Goal: Information Seeking & Learning: Learn about a topic

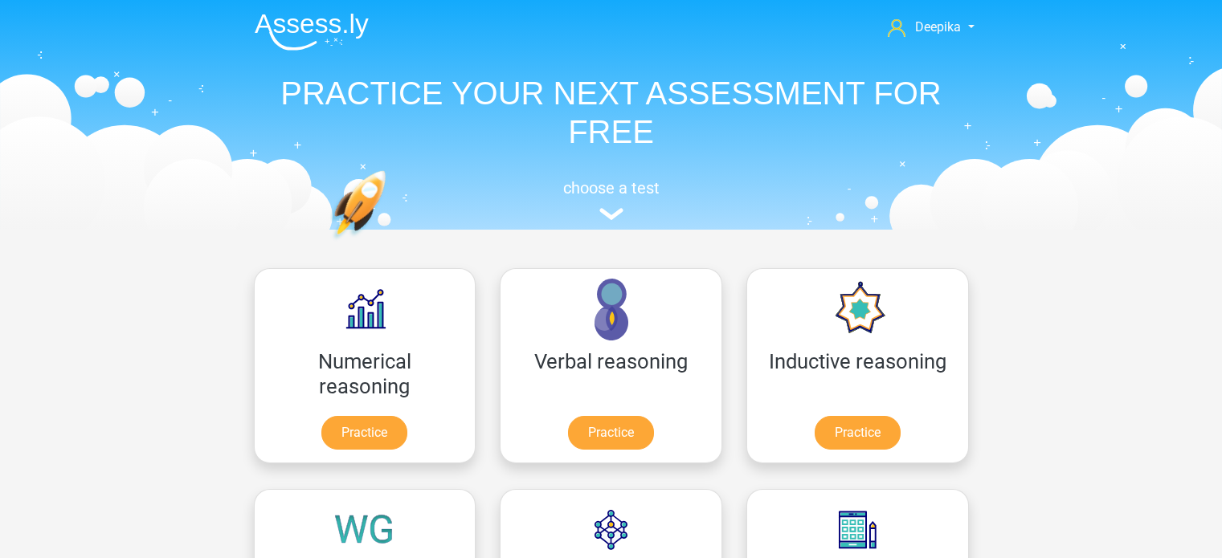
scroll to position [241, 0]
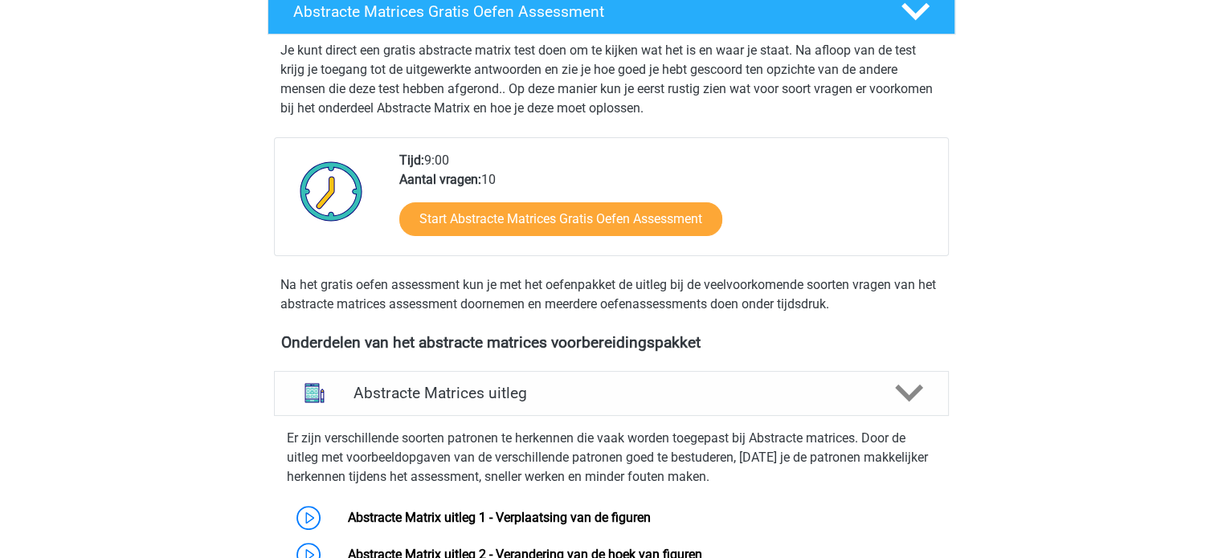
scroll to position [321, 0]
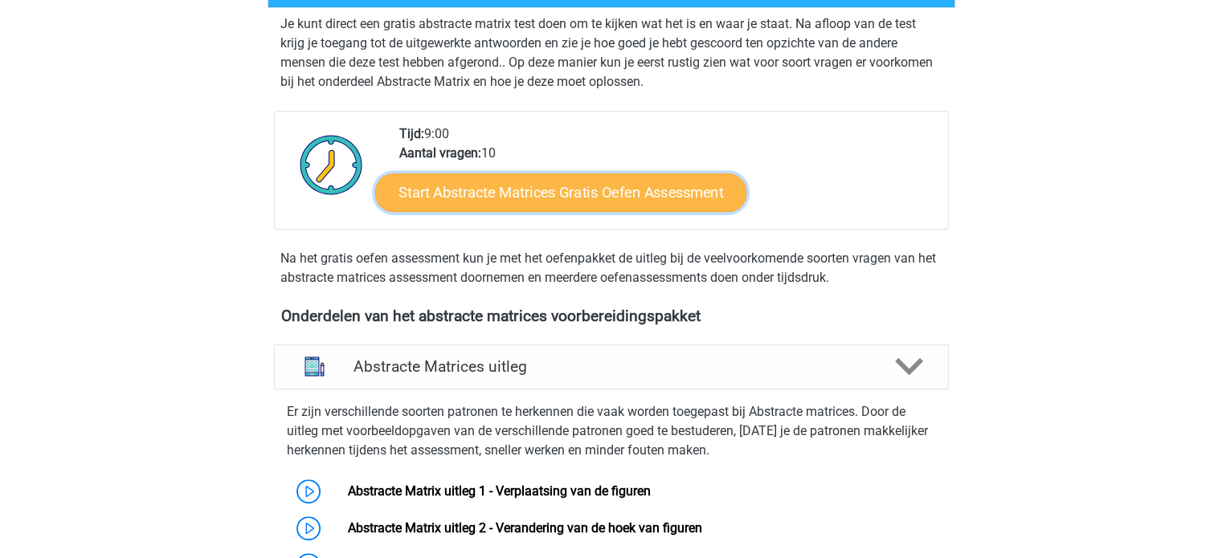
click at [594, 189] on link "Start Abstracte Matrices Gratis Oefen Assessment" at bounding box center [560, 192] width 371 height 39
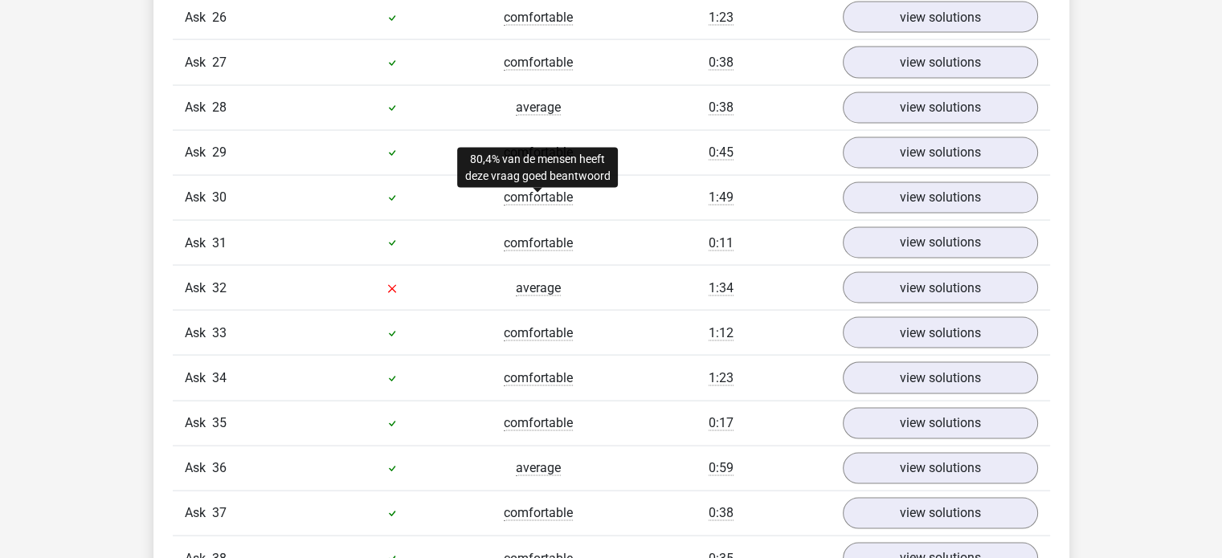
scroll to position [9398, 0]
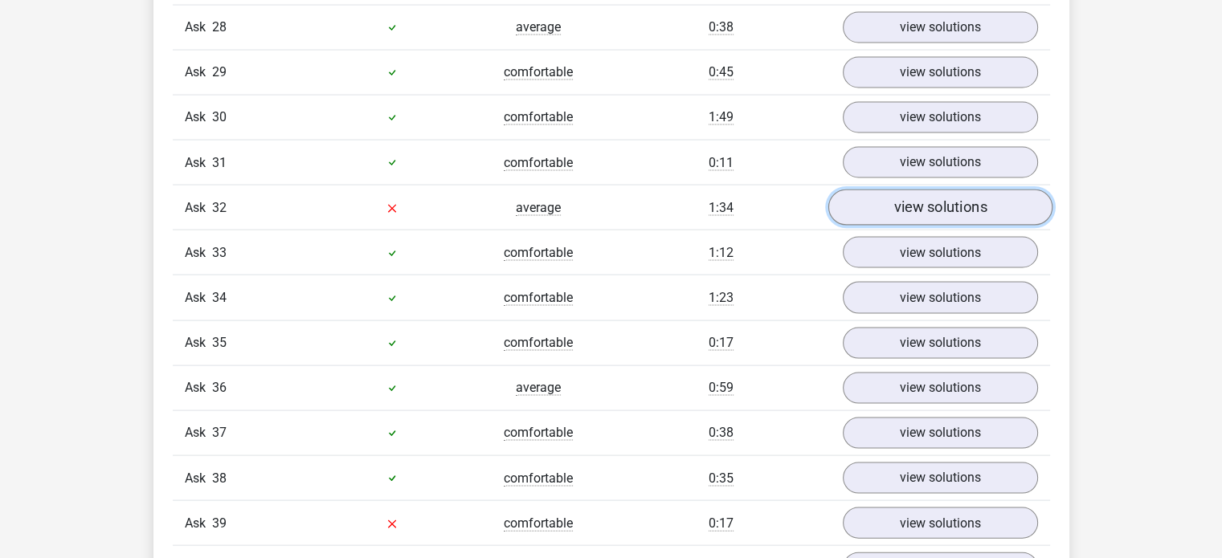
click at [945, 206] on font "view solutions" at bounding box center [939, 208] width 93 height 18
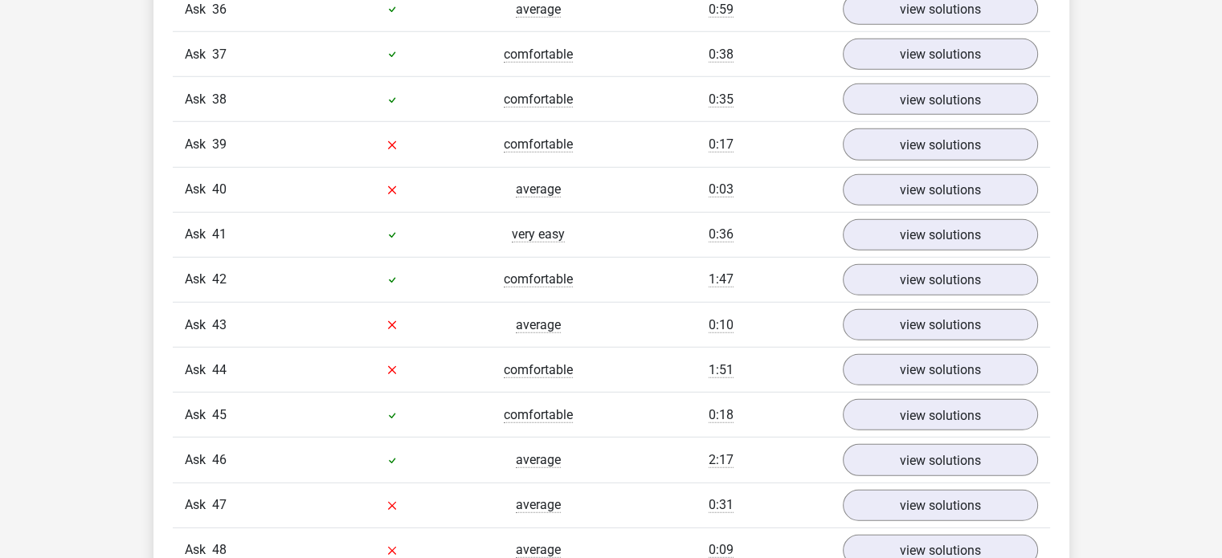
scroll to position [10683, 0]
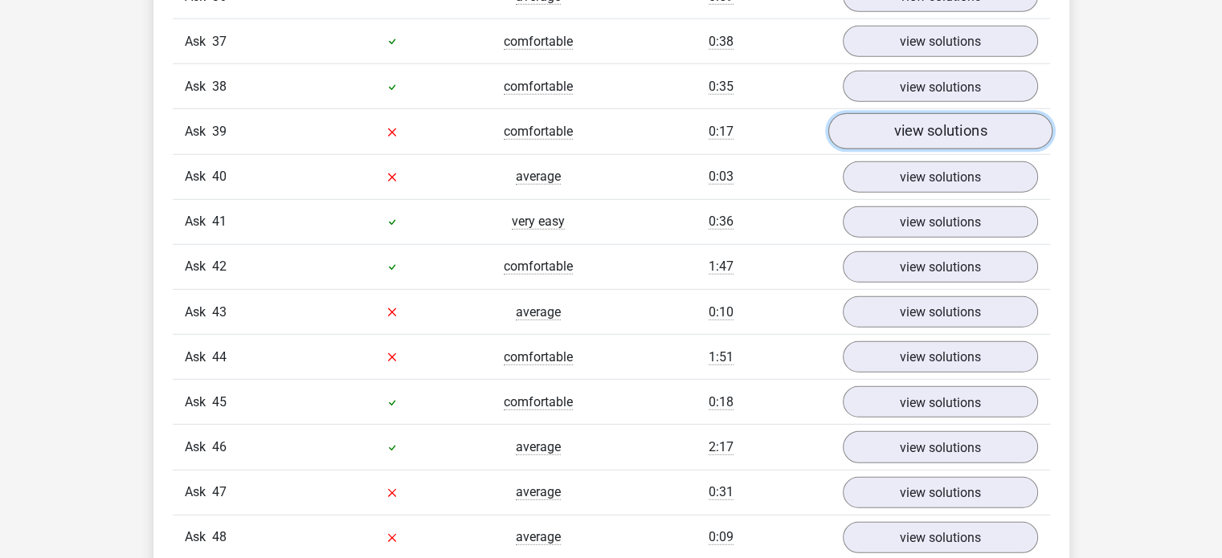
click at [912, 141] on font "view solutions" at bounding box center [939, 132] width 93 height 18
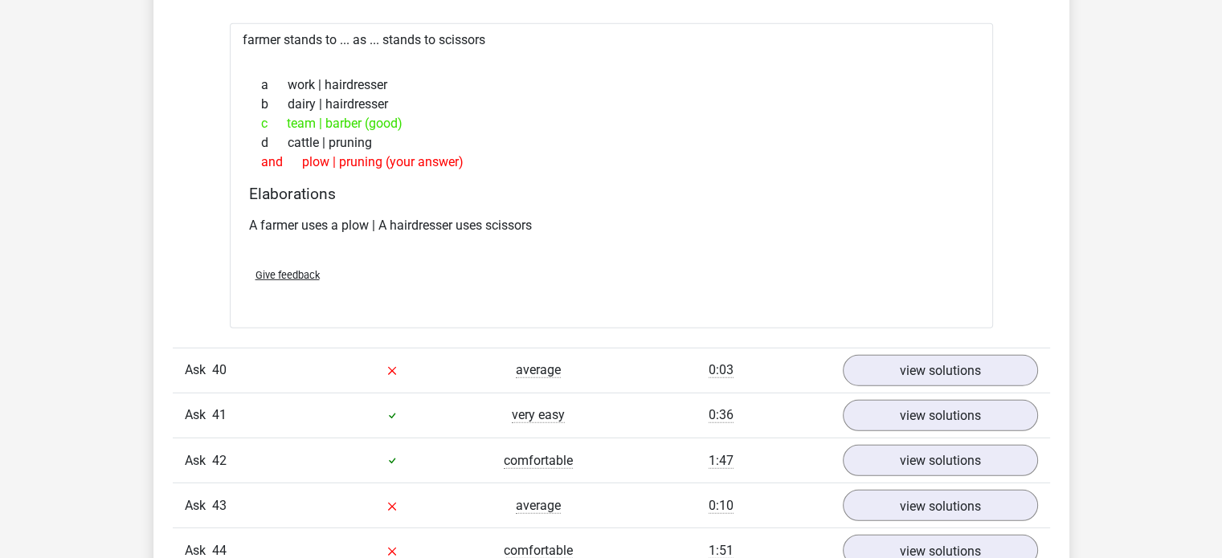
scroll to position [10844, 0]
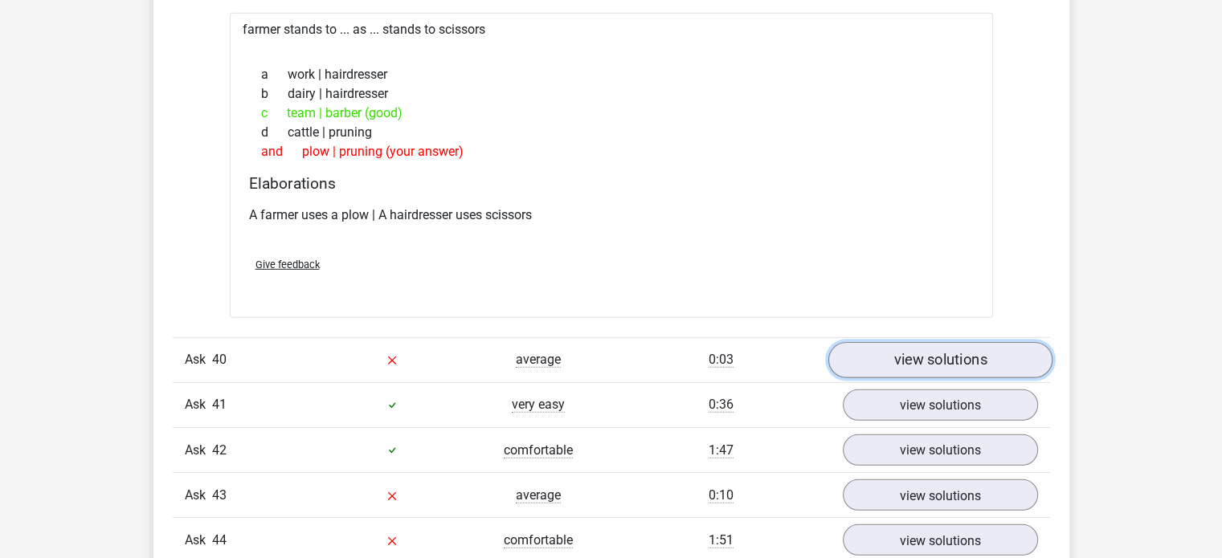
click at [879, 357] on link "view solutions" at bounding box center [939, 360] width 224 height 36
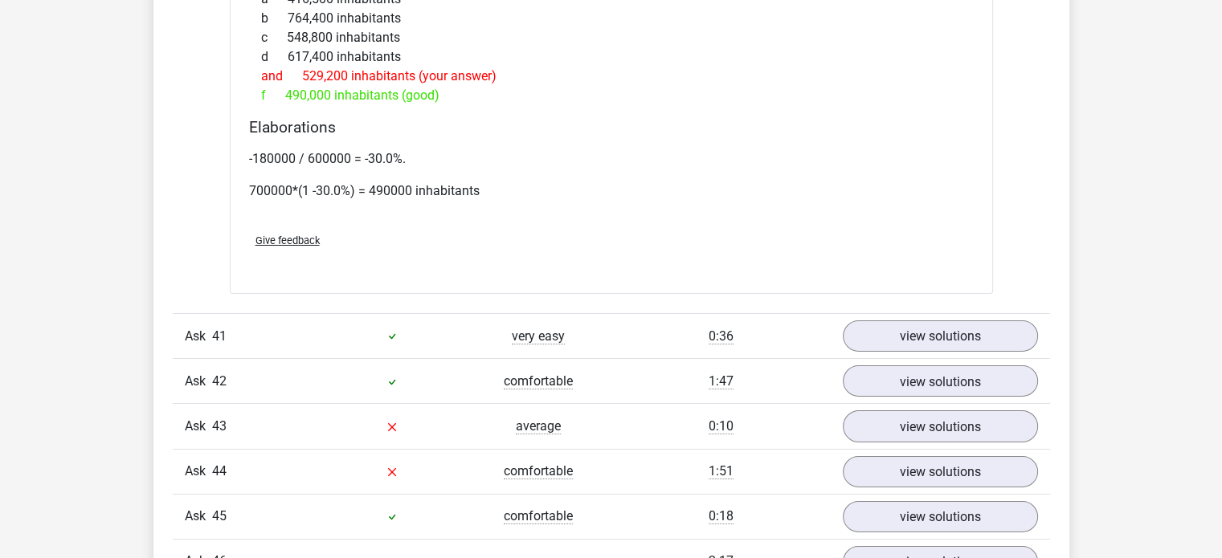
scroll to position [11968, 0]
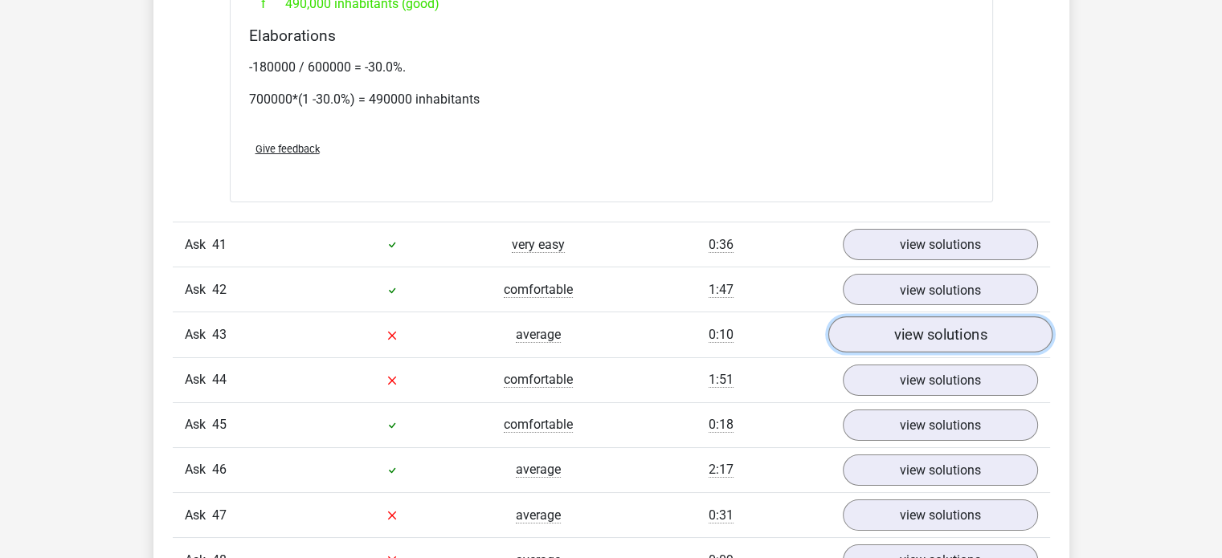
click at [880, 340] on link "view solutions" at bounding box center [939, 334] width 224 height 36
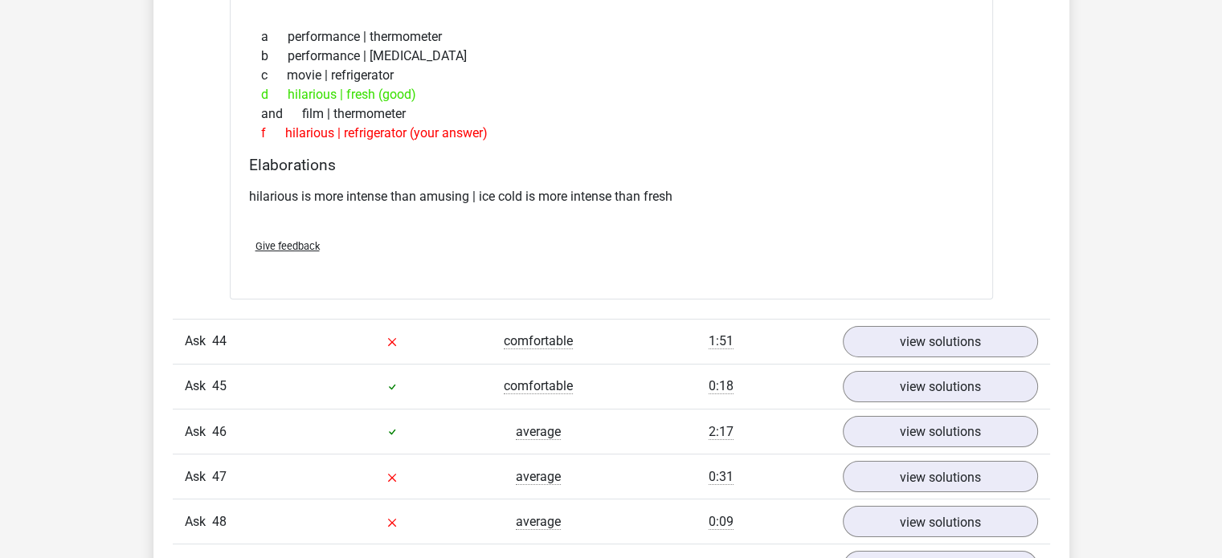
scroll to position [12450, 0]
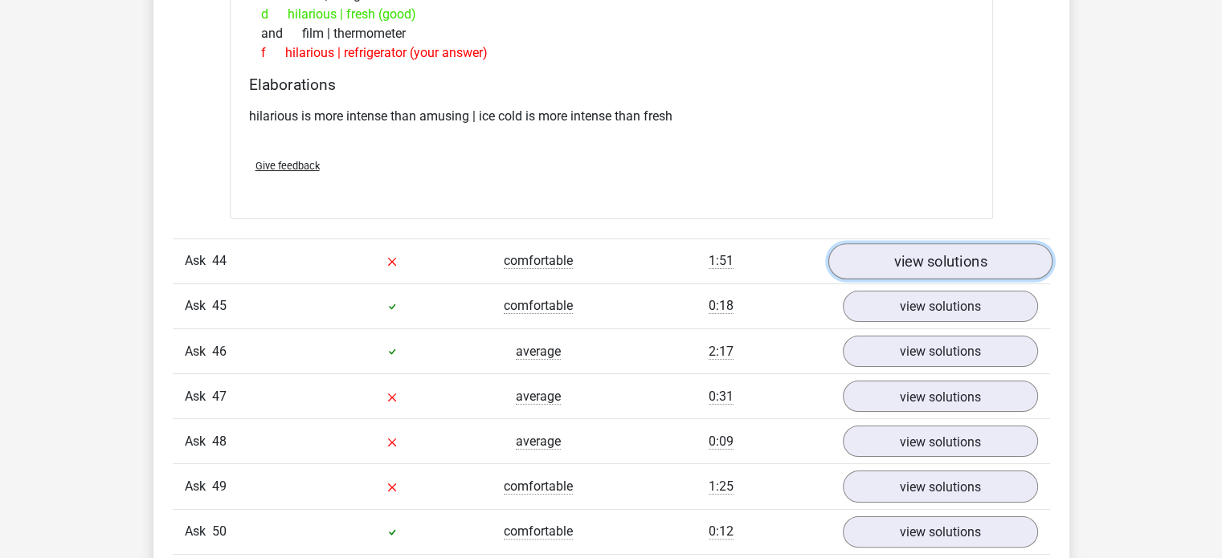
click at [977, 269] on font "view solutions" at bounding box center [939, 261] width 93 height 18
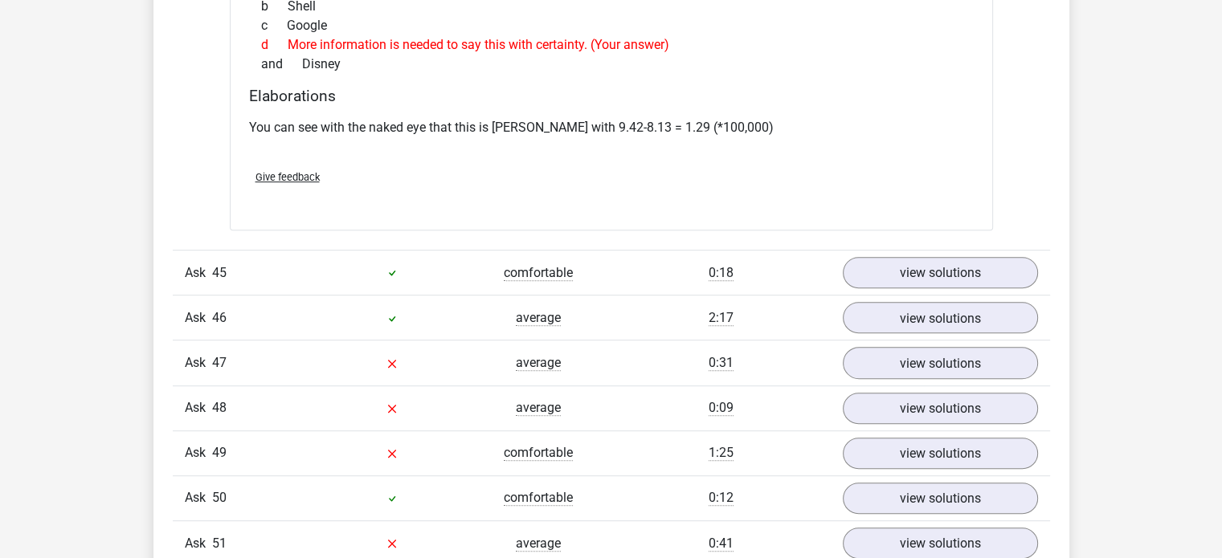
scroll to position [13173, 0]
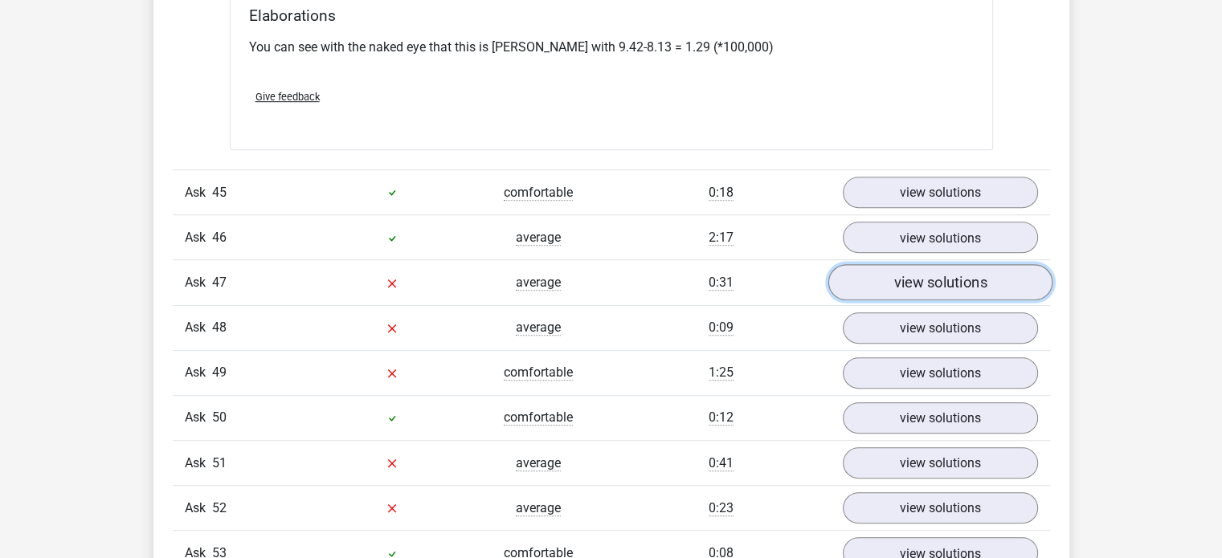
click at [967, 292] on font "view solutions" at bounding box center [939, 283] width 93 height 18
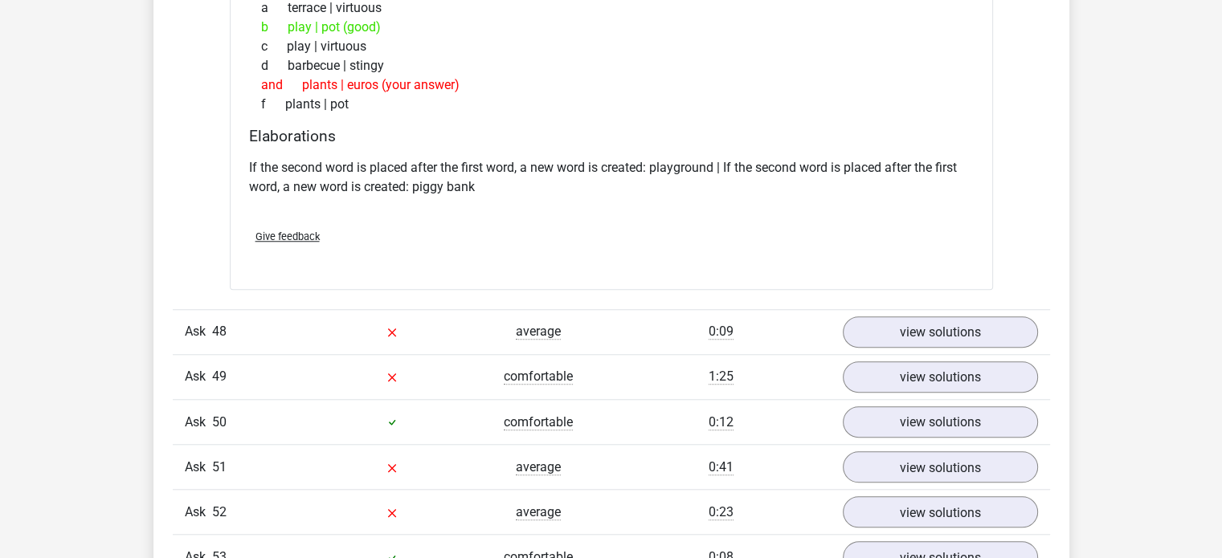
scroll to position [13575, 0]
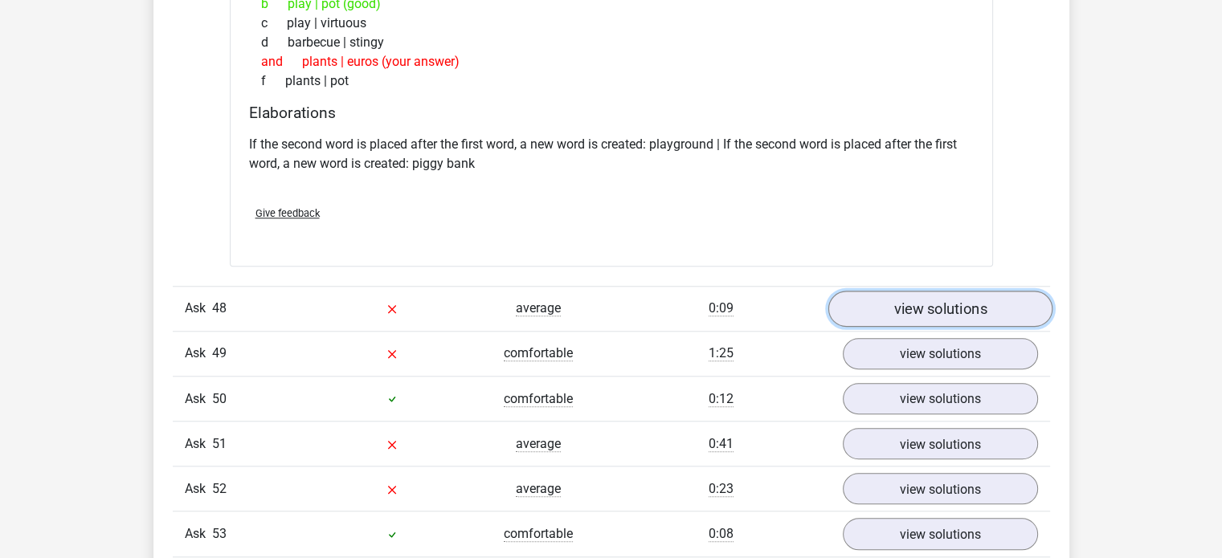
click at [908, 317] on font "view solutions" at bounding box center [939, 309] width 93 height 18
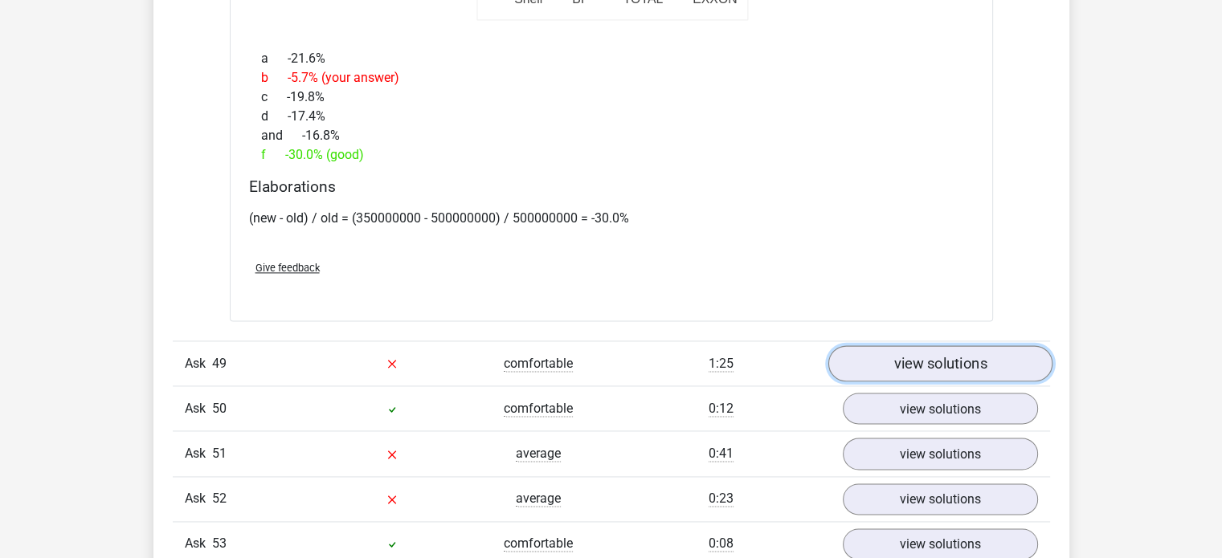
click at [895, 364] on font "view solutions" at bounding box center [939, 364] width 93 height 18
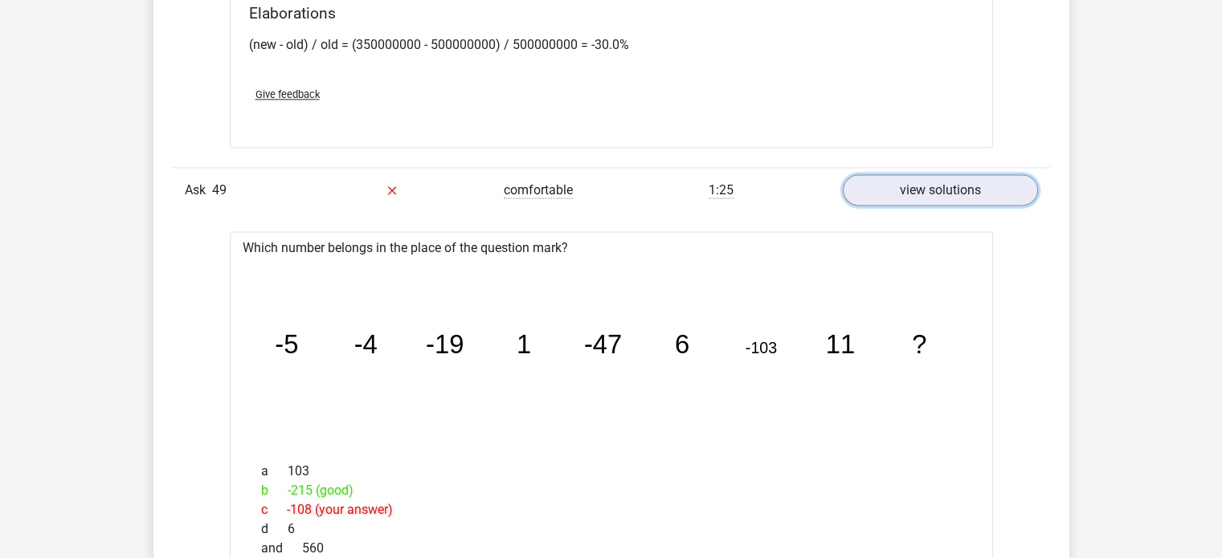
scroll to position [14780, 0]
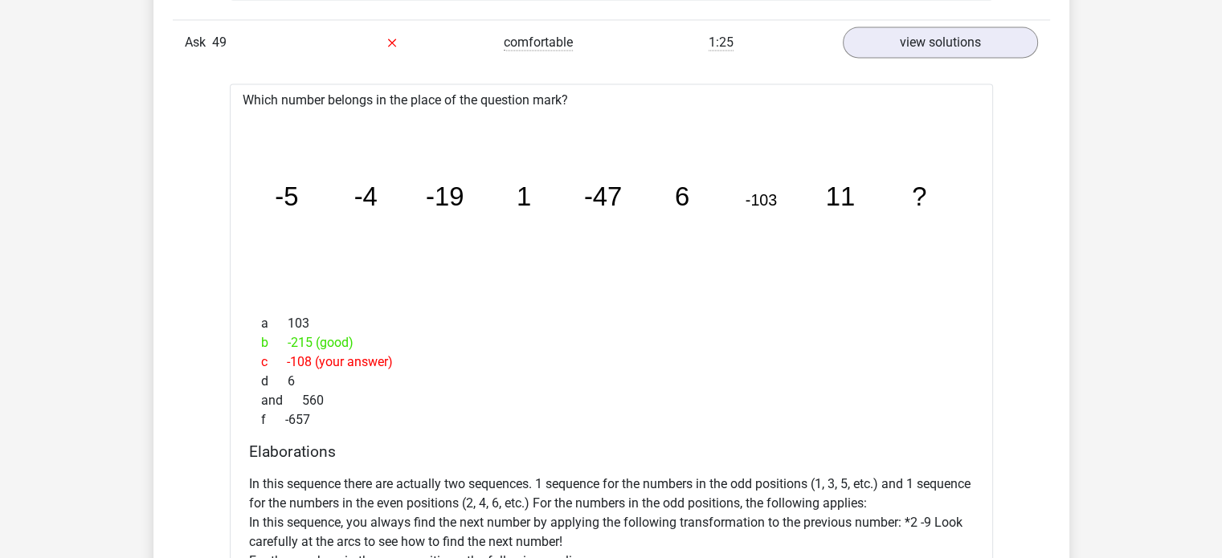
click at [578, 181] on icon "image/svg+xml -5 -4 -19 1 -47 6 -103 11 ?" at bounding box center [611, 205] width 712 height 178
drag, startPoint x: 352, startPoint y: 183, endPoint x: 898, endPoint y: 209, distance: 546.8
click at [898, 208] on icon "image/svg+xml -5 -4 -19 1 -47 6 -103 11 ?" at bounding box center [611, 205] width 712 height 178
click at [901, 219] on icon "image/svg+xml -5 -4 -19 1 -47 6 -103 11 ?" at bounding box center [611, 205] width 712 height 178
click at [879, 284] on icon "image/svg+xml -5 -4 -19 1 -47 6 -103 11 ?" at bounding box center [611, 205] width 712 height 178
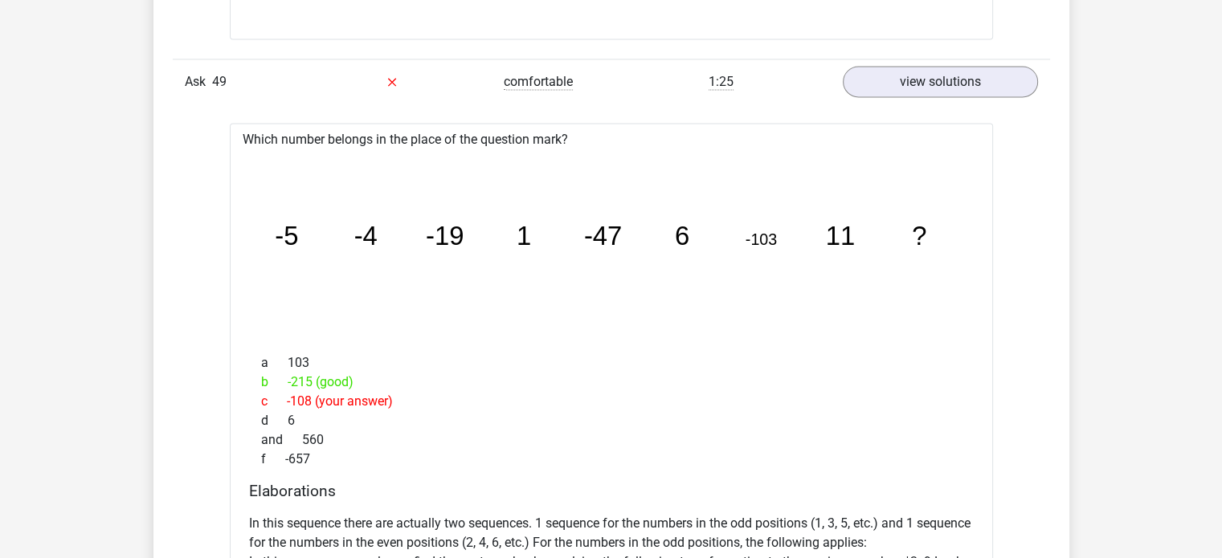
scroll to position [14712, 0]
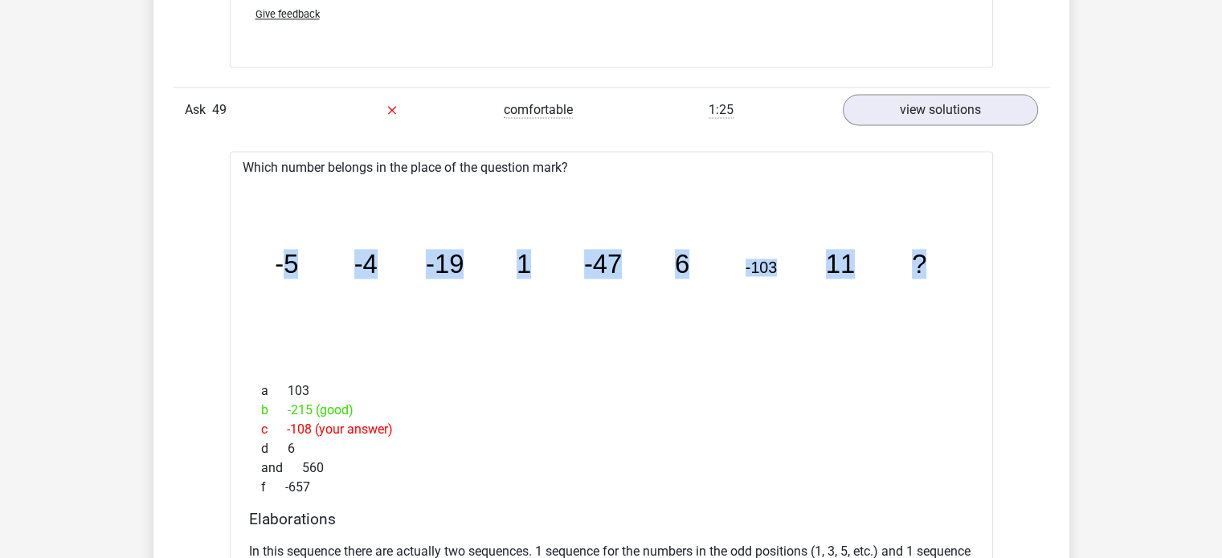
drag, startPoint x: 283, startPoint y: 251, endPoint x: 938, endPoint y: 241, distance: 655.5
click at [925, 226] on icon "image/svg+xml -5 -4 -19 1 -47 6 -103 11 ?" at bounding box center [611, 273] width 712 height 178
click at [970, 283] on div "image/svg+xml -5 -4 -19 1 -47 6 -103 11 ?" at bounding box center [611, 273] width 737 height 191
drag, startPoint x: 283, startPoint y: 279, endPoint x: 1072, endPoint y: 322, distance: 790.8
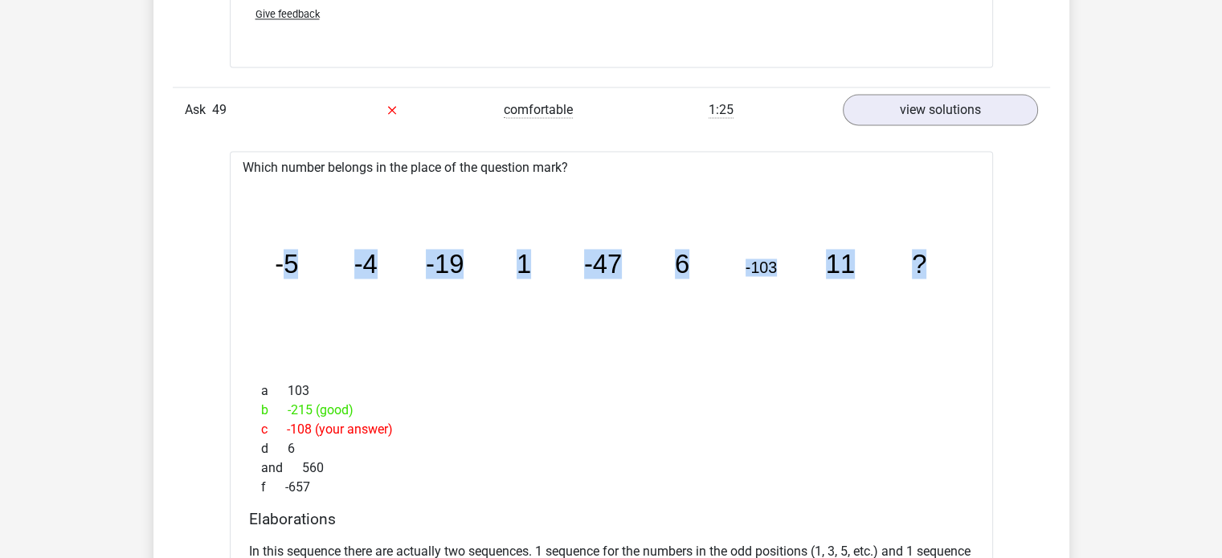
click at [894, 362] on icon "image/svg+xml -5 -4 -19 1 -47 6 -103 11 ?" at bounding box center [611, 273] width 712 height 178
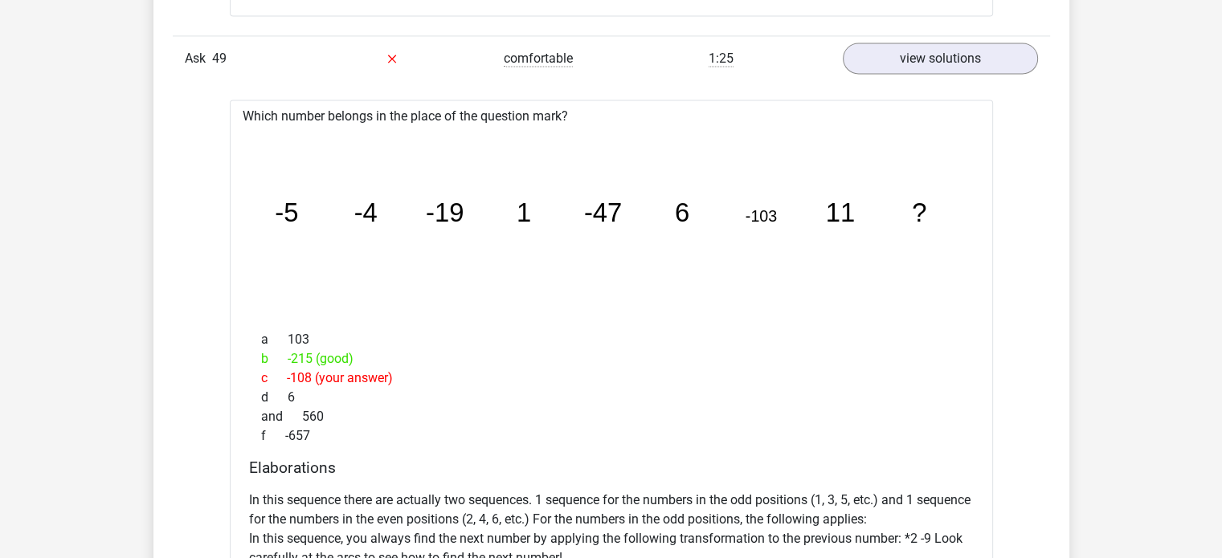
scroll to position [14793, 0]
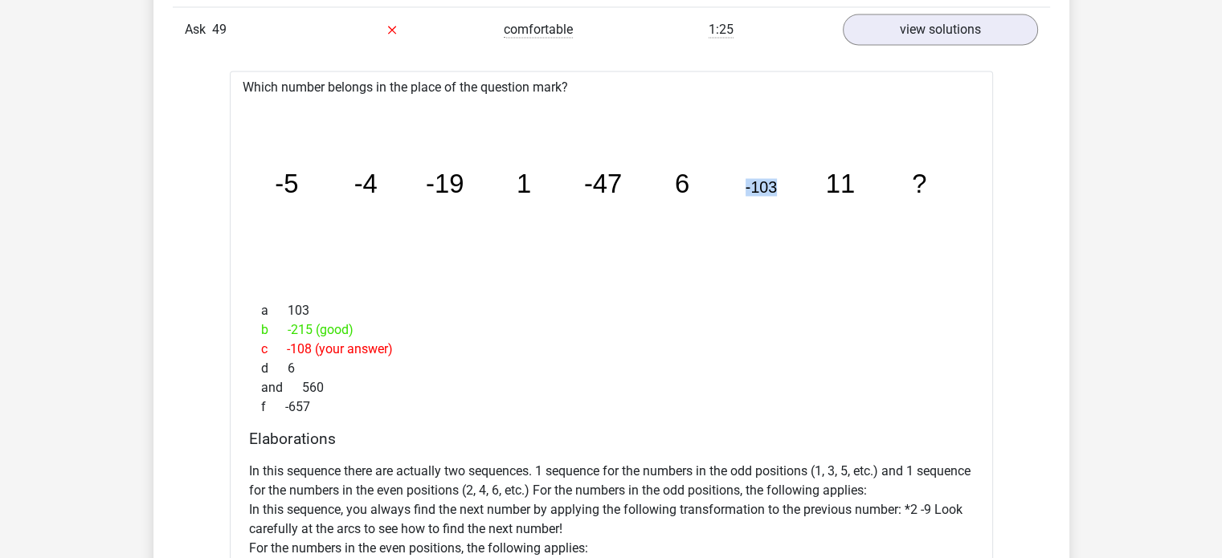
drag, startPoint x: 704, startPoint y: 184, endPoint x: 802, endPoint y: 233, distance: 110.3
click at [797, 228] on icon "image/svg+xml -5 -4 -19 1 -47 6 -103 11 ?" at bounding box center [611, 193] width 712 height 178
click at [803, 233] on icon "image/svg+xml -5 -4 -19 1 -47 6 -103 11 ?" at bounding box center [611, 193] width 712 height 178
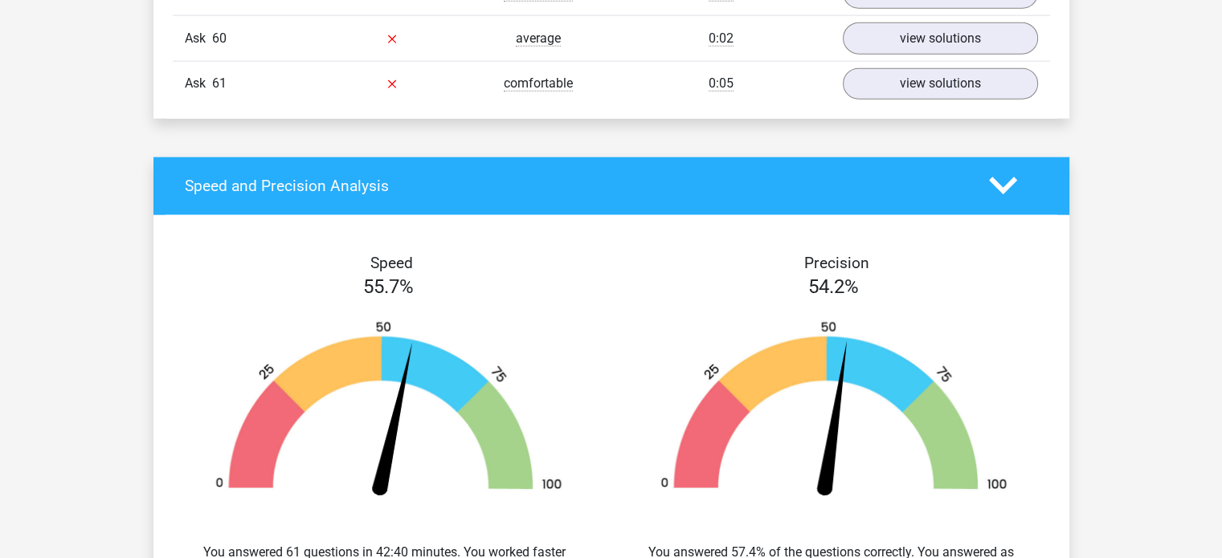
scroll to position [15917, 0]
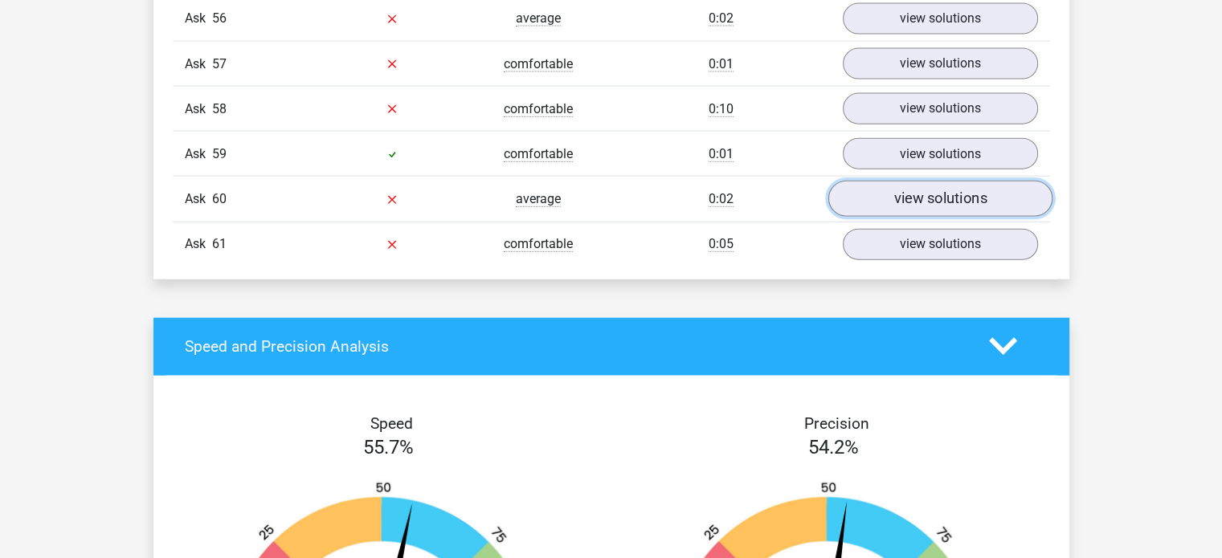
click at [908, 207] on font "view solutions" at bounding box center [939, 199] width 93 height 18
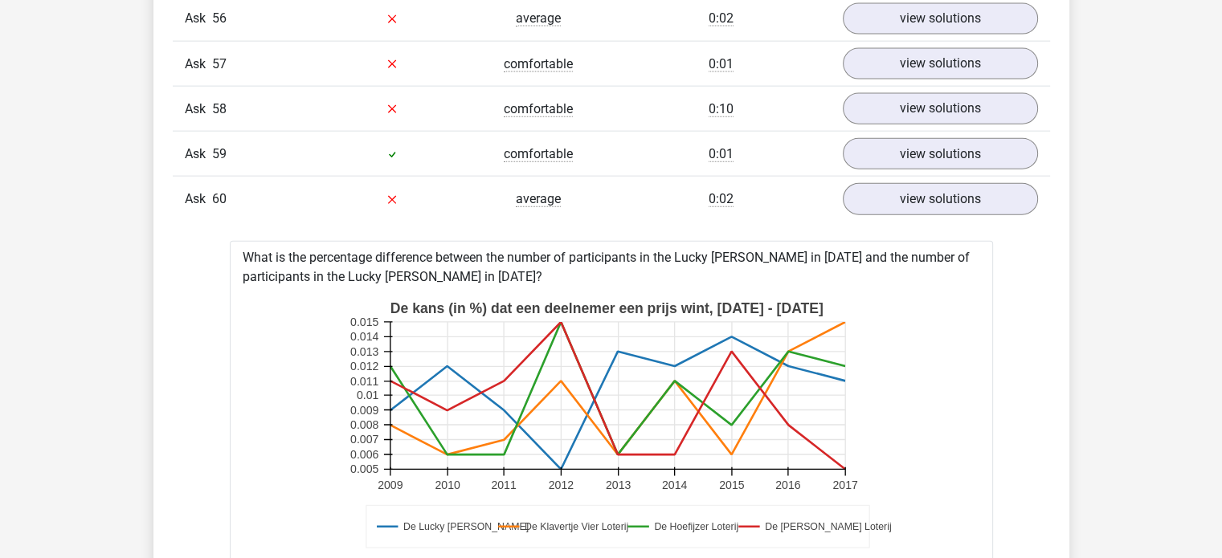
click at [922, 259] on font "What is the percentage difference between the number of participants in the Luc…" at bounding box center [606, 267] width 727 height 35
click at [916, 195] on link "view solutions" at bounding box center [939, 199] width 224 height 36
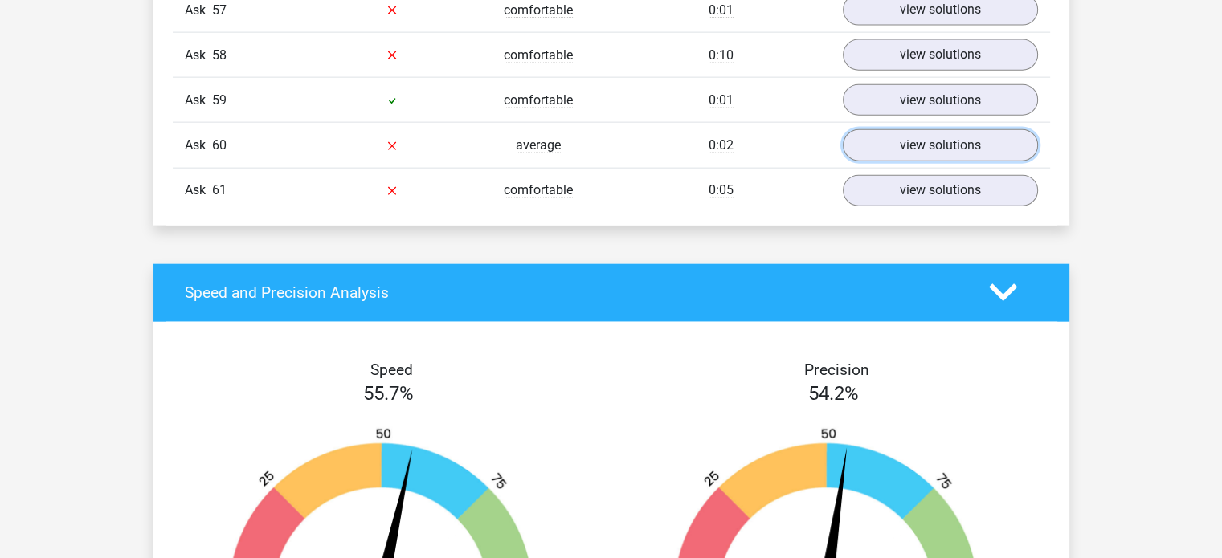
scroll to position [16078, 0]
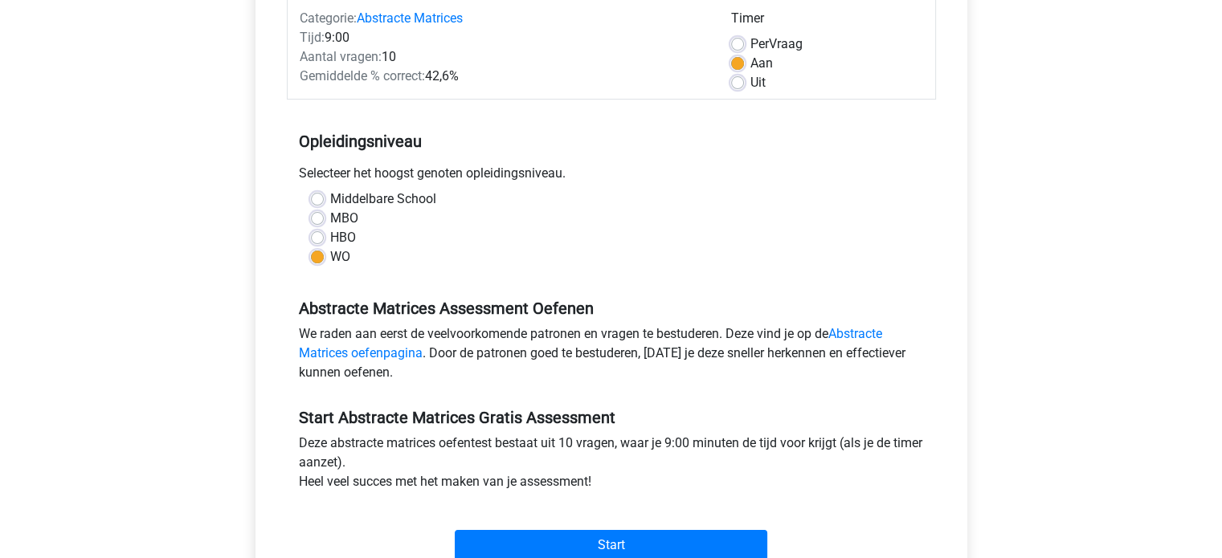
scroll to position [241, 0]
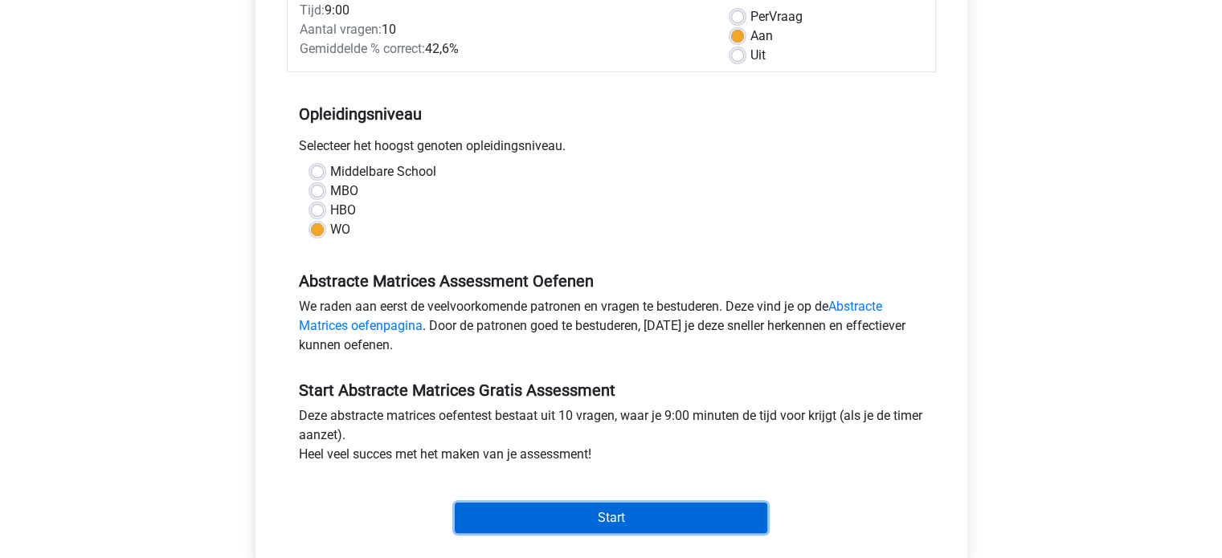
click at [588, 521] on input "Start" at bounding box center [611, 518] width 312 height 31
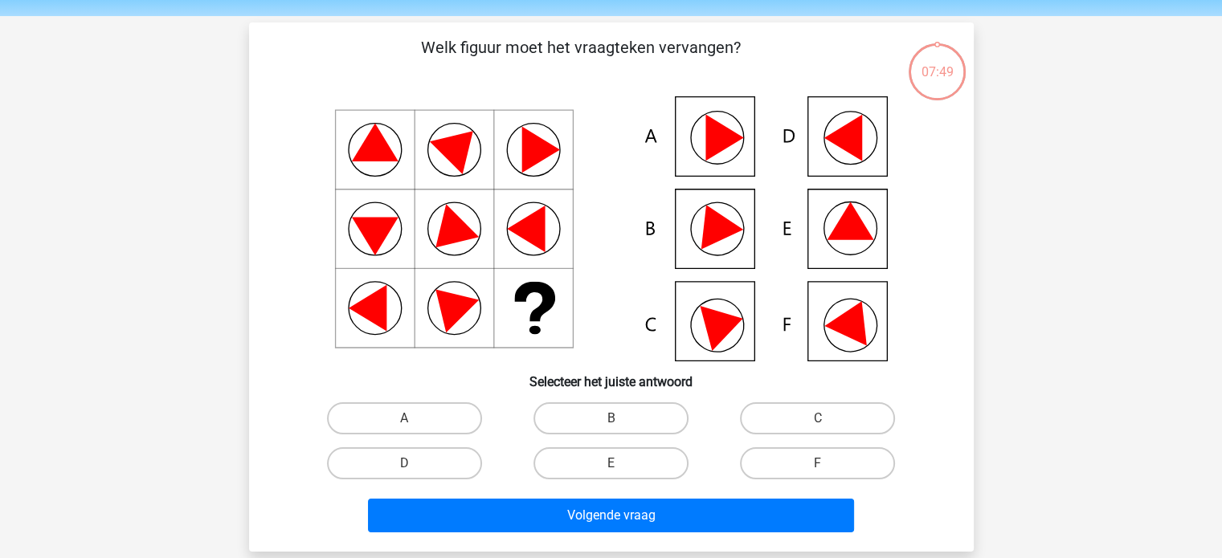
scroll to position [80, 0]
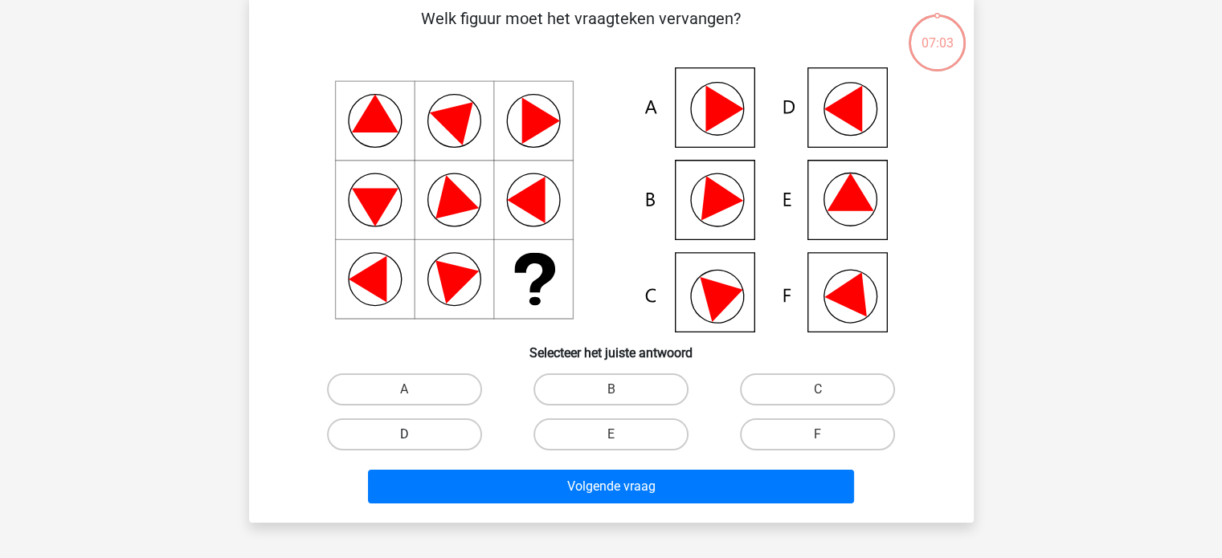
click at [446, 443] on label "D" at bounding box center [404, 434] width 155 height 32
click at [414, 443] on input "D" at bounding box center [409, 440] width 10 height 10
radio input "true"
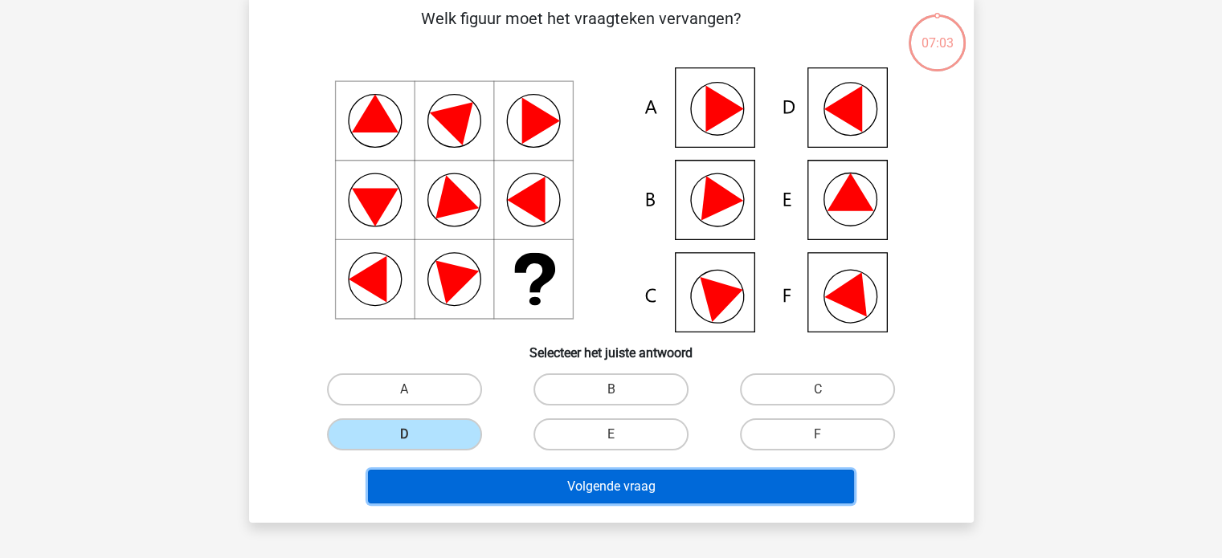
click at [504, 475] on button "Volgende vraag" at bounding box center [611, 487] width 486 height 34
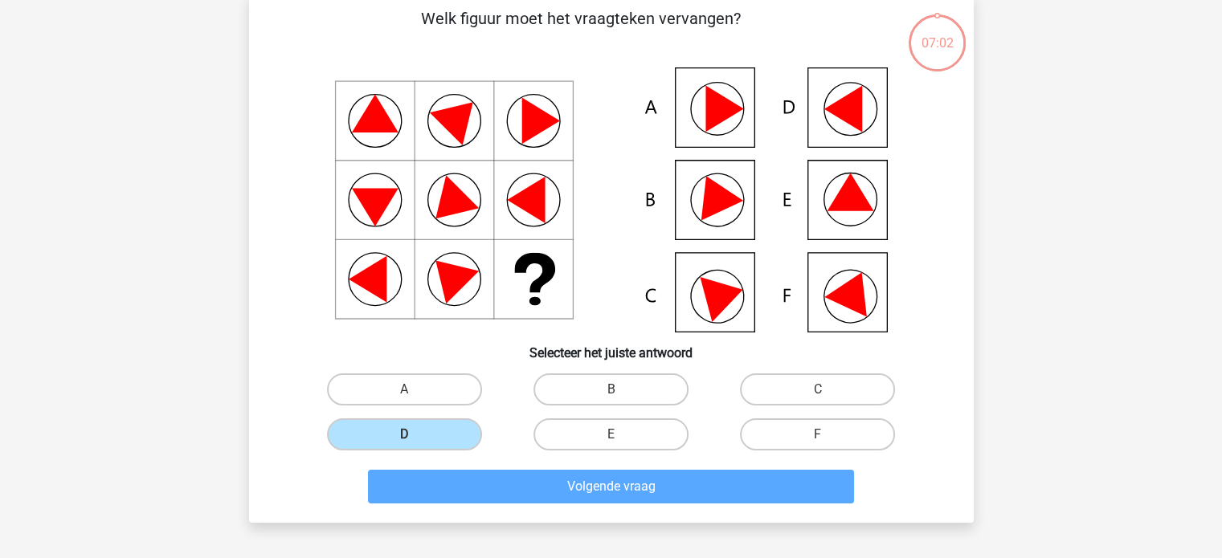
scroll to position [74, 0]
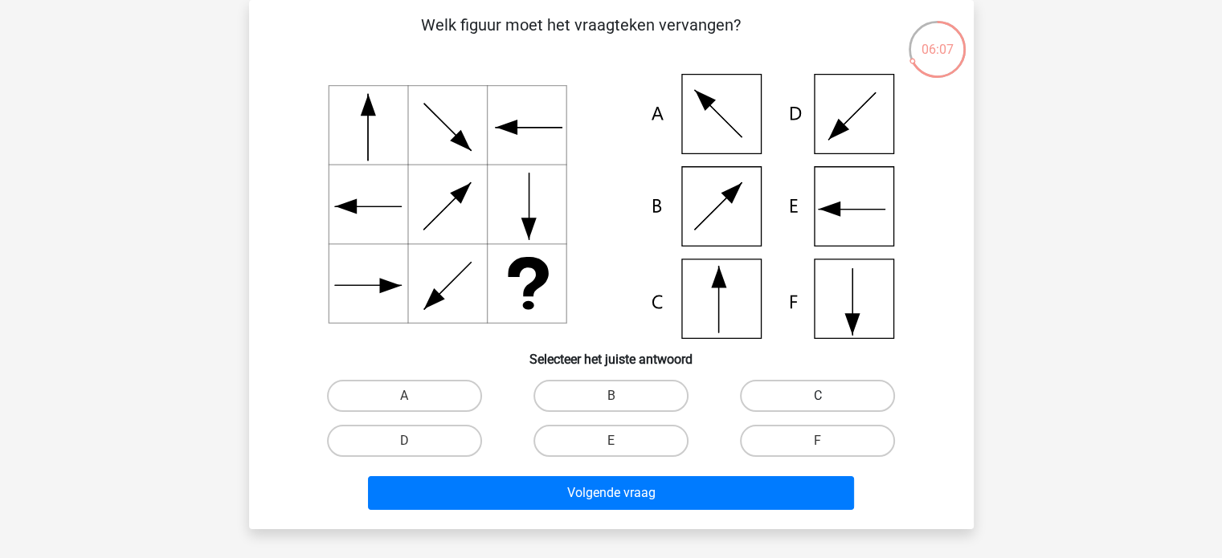
click at [835, 394] on label "C" at bounding box center [817, 396] width 155 height 32
click at [828, 396] on input "C" at bounding box center [823, 401] width 10 height 10
radio input "true"
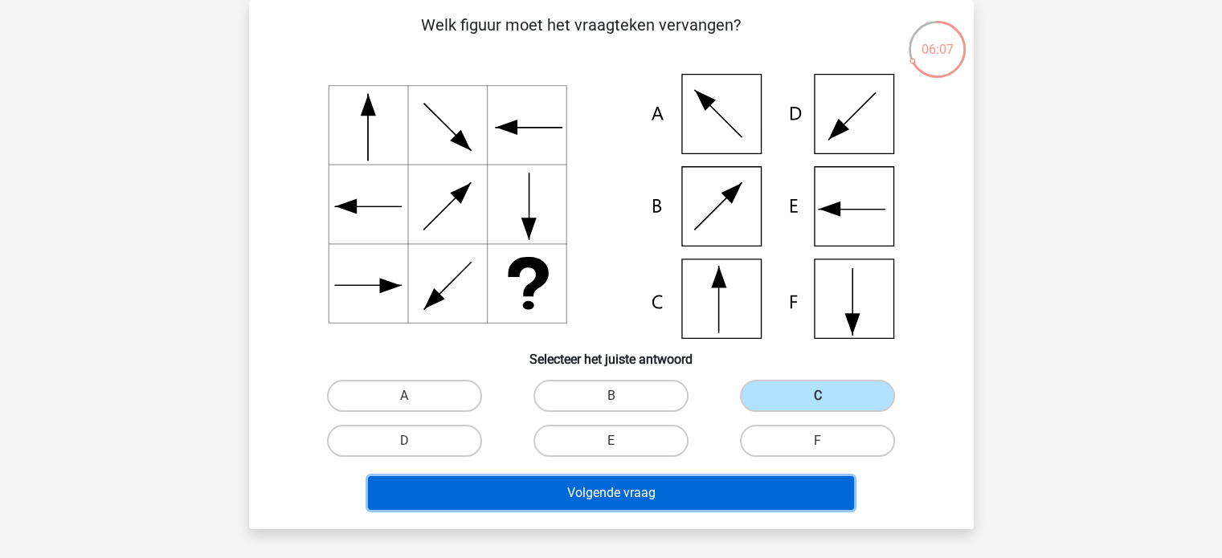
click at [749, 482] on button "Volgende vraag" at bounding box center [611, 493] width 486 height 34
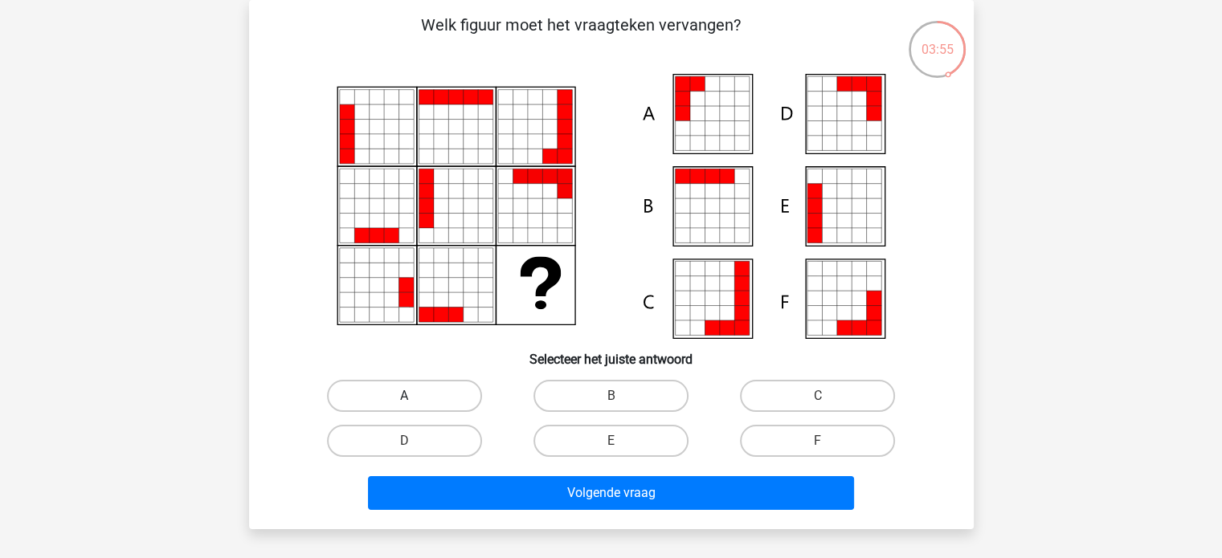
click at [458, 394] on label "A" at bounding box center [404, 396] width 155 height 32
click at [414, 396] on input "A" at bounding box center [409, 401] width 10 height 10
radio input "true"
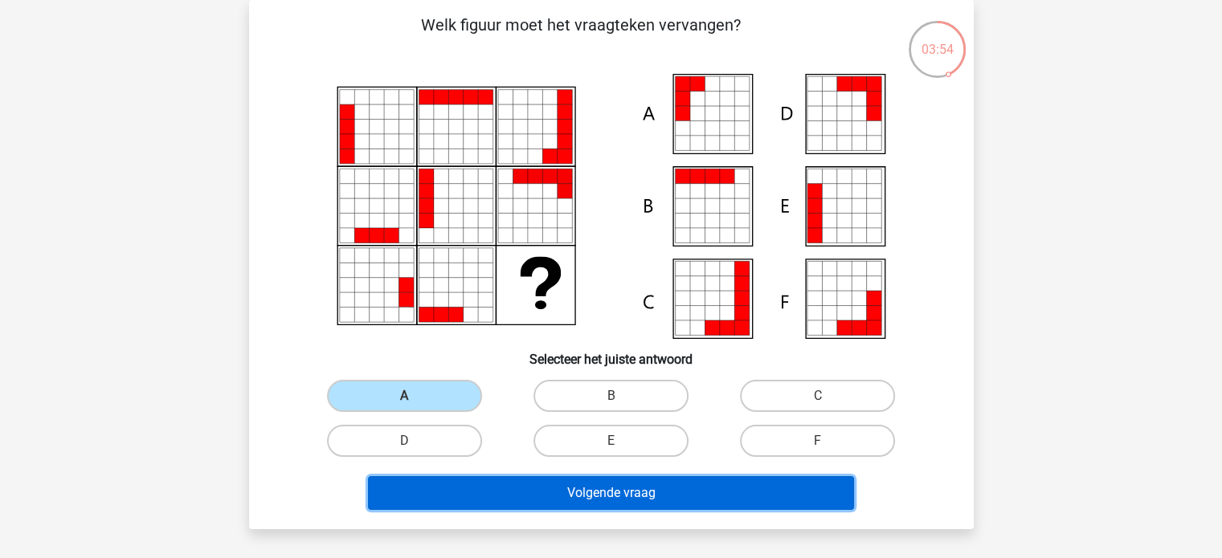
click at [549, 493] on button "Volgende vraag" at bounding box center [611, 493] width 486 height 34
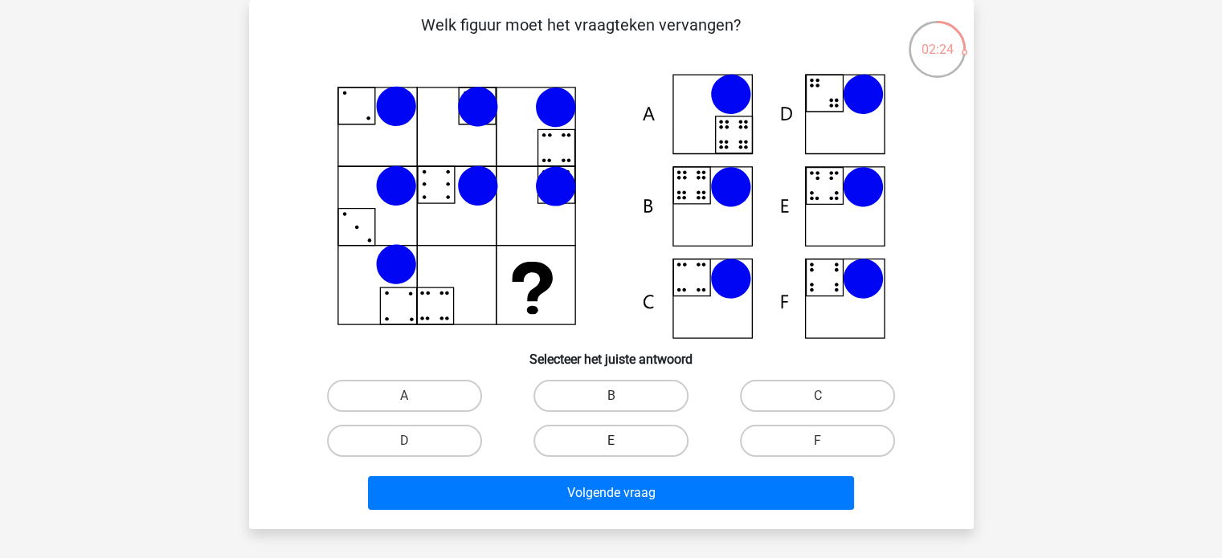
click at [659, 449] on label "E" at bounding box center [610, 441] width 155 height 32
click at [621, 449] on input "E" at bounding box center [615, 446] width 10 height 10
radio input "true"
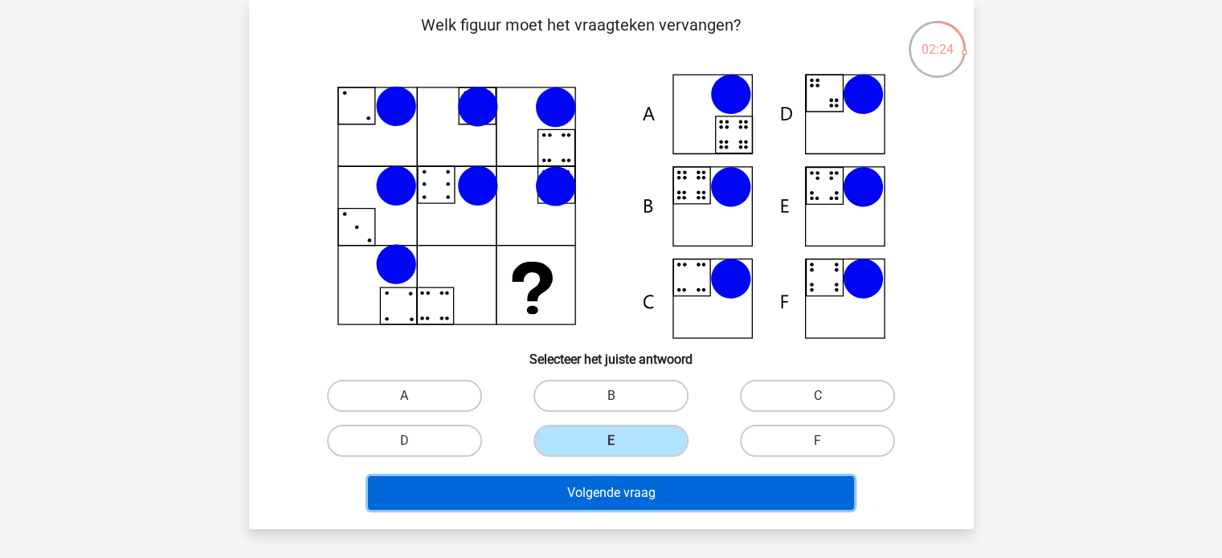
click at [673, 486] on button "Volgende vraag" at bounding box center [611, 493] width 486 height 34
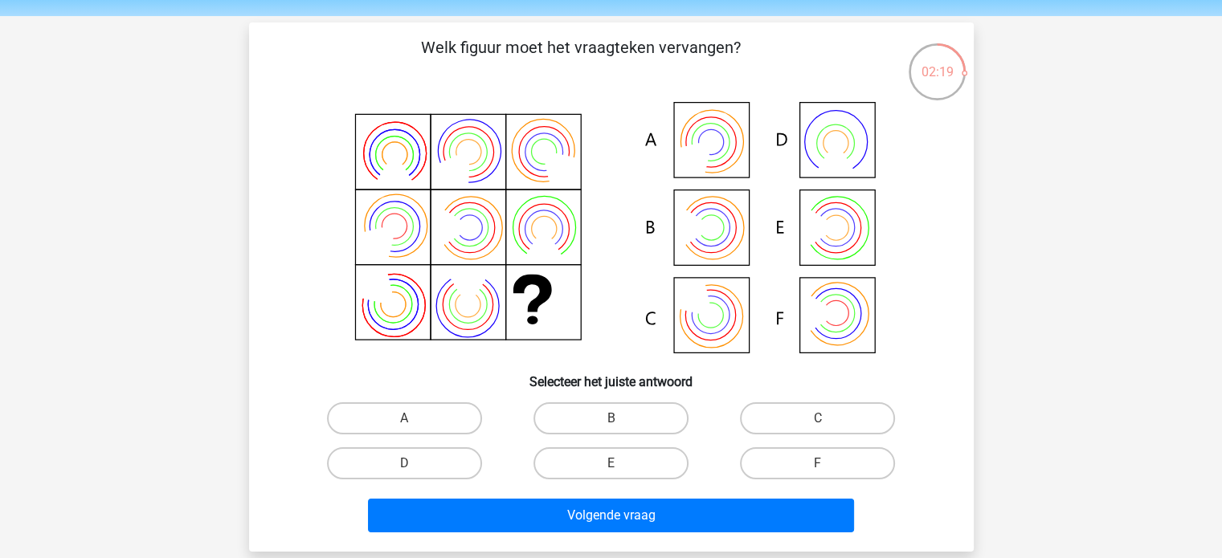
scroll to position [80, 0]
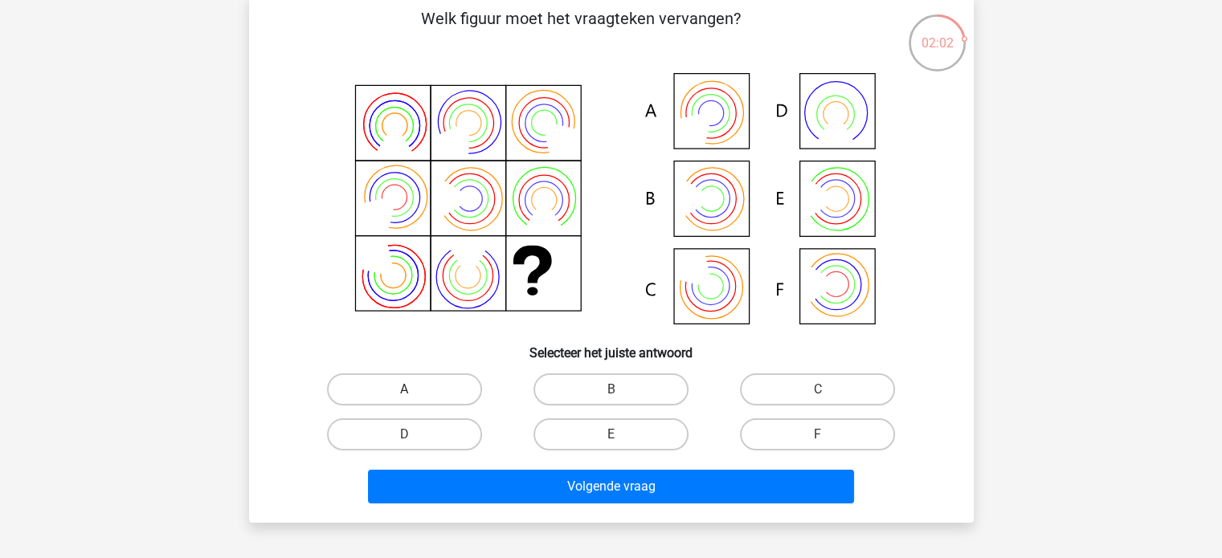
click at [439, 389] on label "A" at bounding box center [404, 390] width 155 height 32
click at [414, 390] on input "A" at bounding box center [409, 395] width 10 height 10
radio input "true"
click at [598, 510] on div "Welk figuur moet het vraagteken vervangen?" at bounding box center [611, 258] width 725 height 529
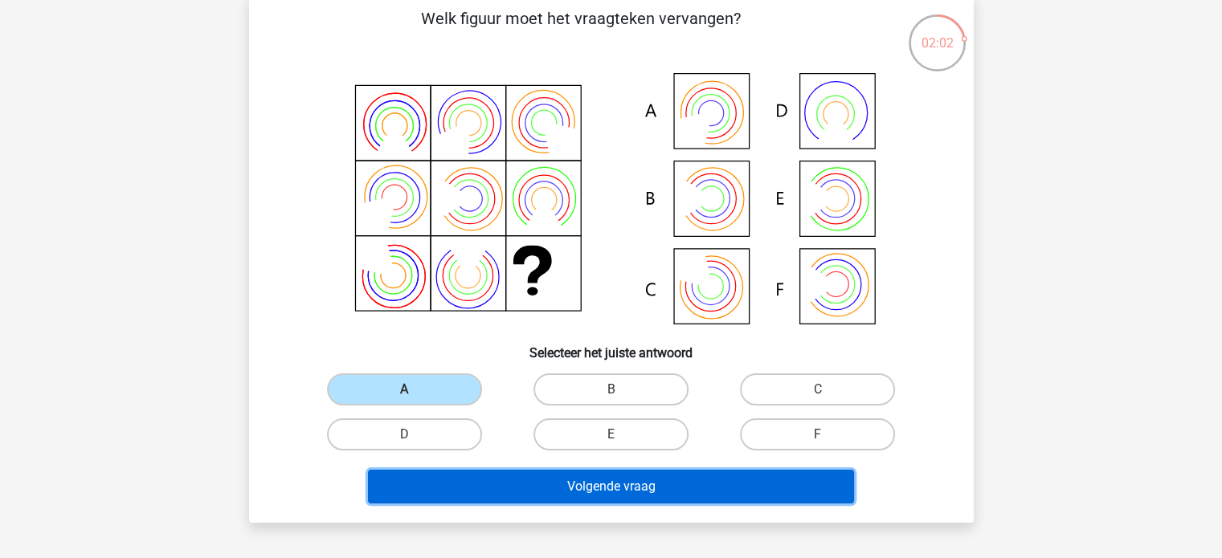
click at [590, 491] on button "Volgende vraag" at bounding box center [611, 487] width 486 height 34
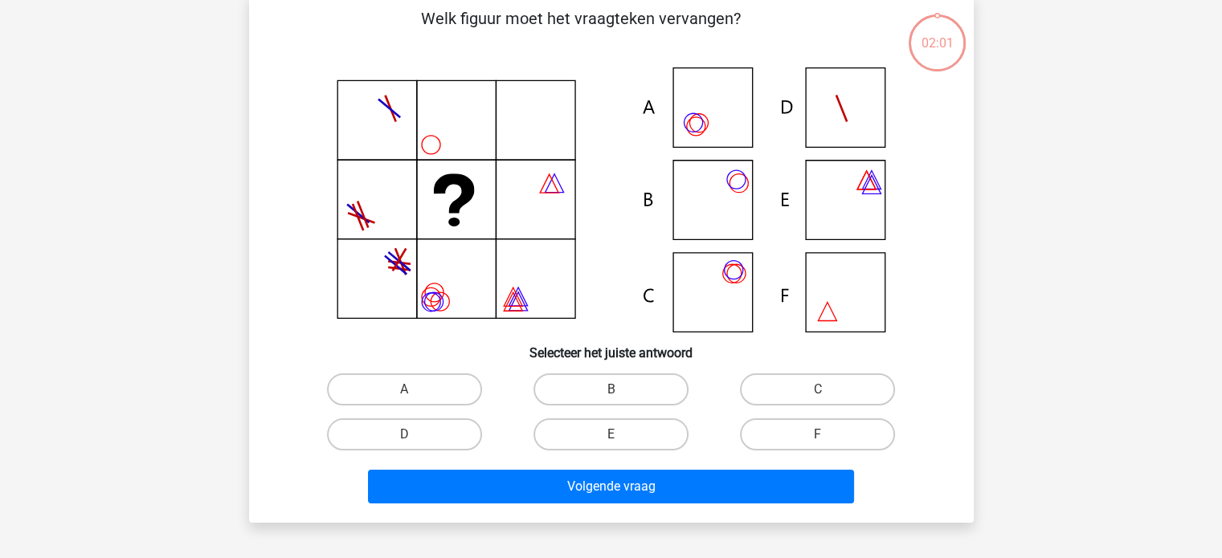
scroll to position [74, 0]
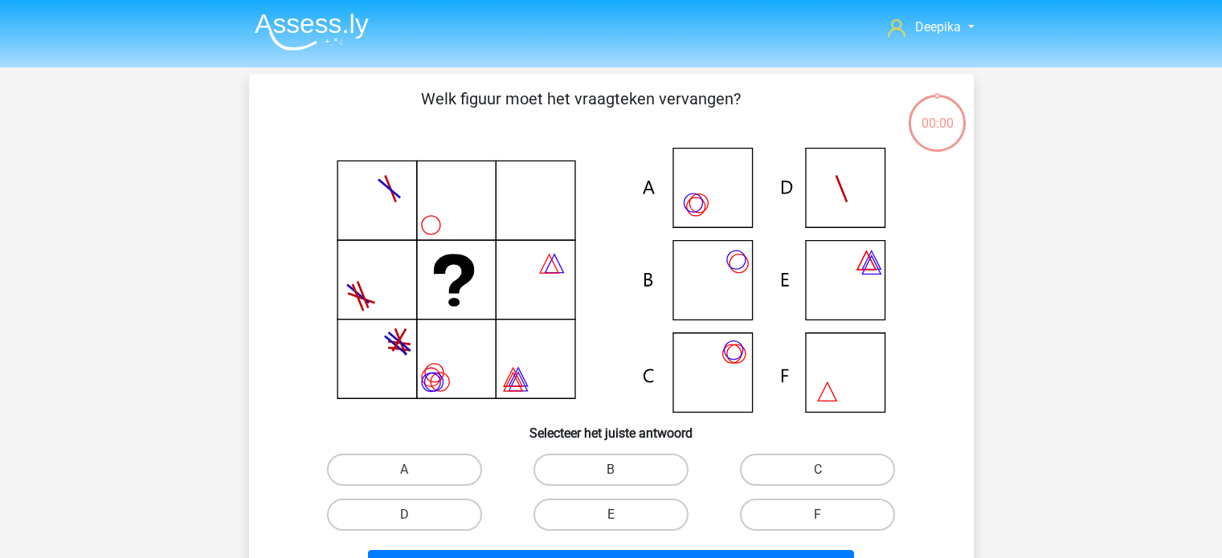
scroll to position [74, 0]
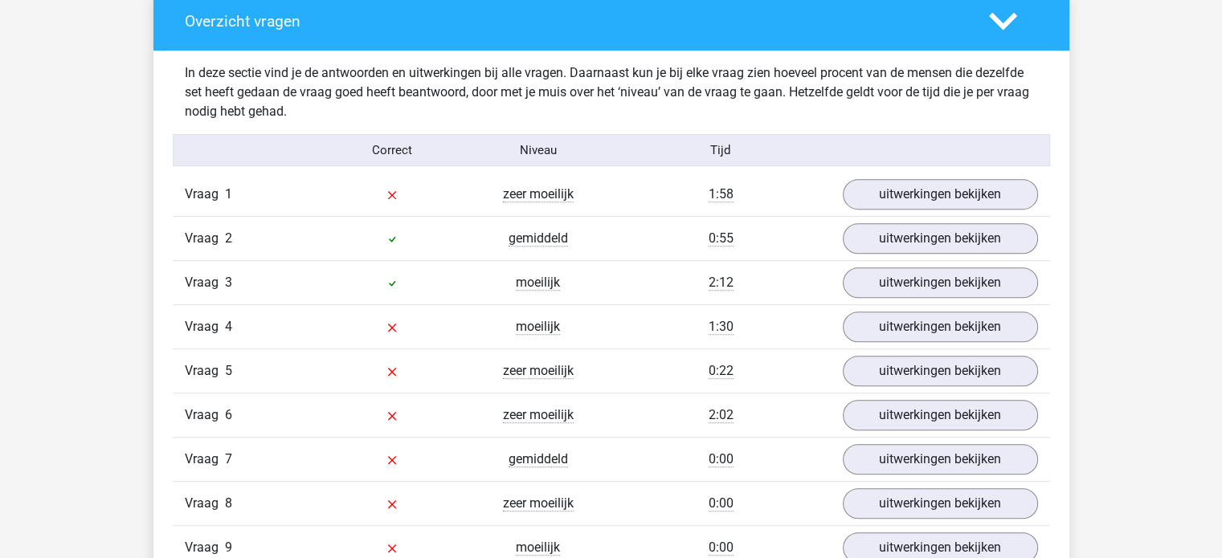
scroll to position [884, 0]
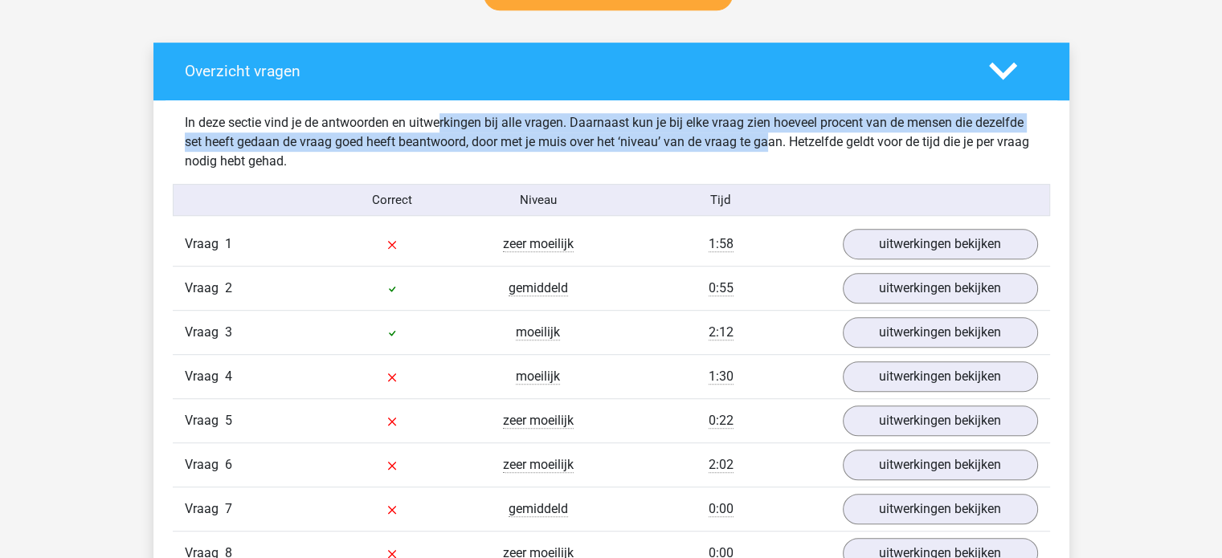
drag, startPoint x: 389, startPoint y: 118, endPoint x: 757, endPoint y: 145, distance: 368.9
click at [739, 144] on div "In deze sectie vind je de antwoorden en uitwerkingen bij alle vragen. Daarnaast…" at bounding box center [611, 142] width 877 height 58
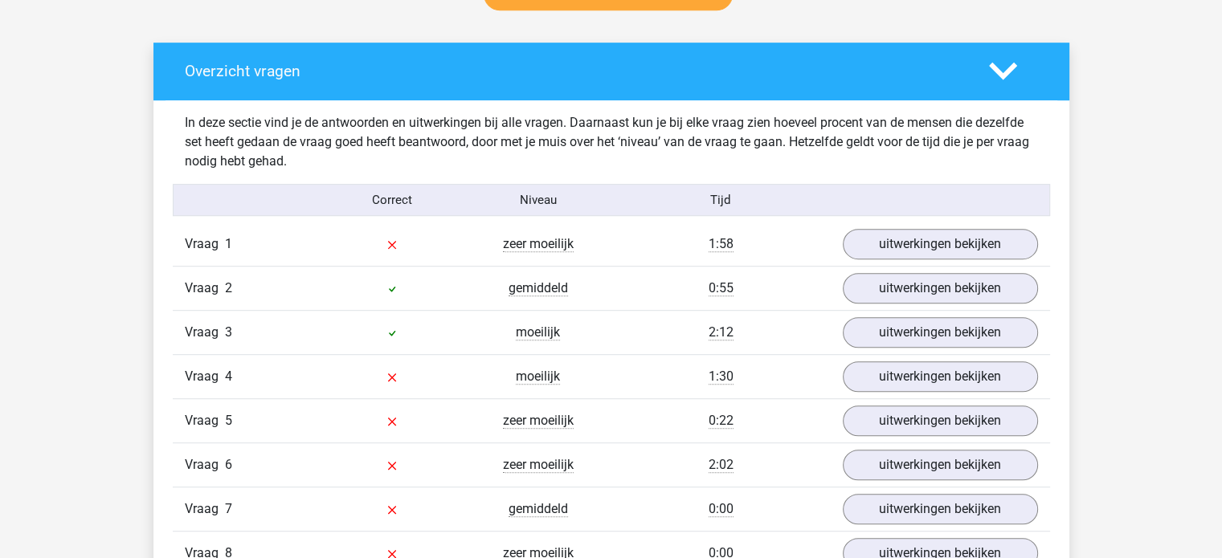
click at [758, 146] on div "In deze sectie vind je de antwoorden en uitwerkingen bij alle vragen. Daarnaast…" at bounding box center [611, 142] width 877 height 58
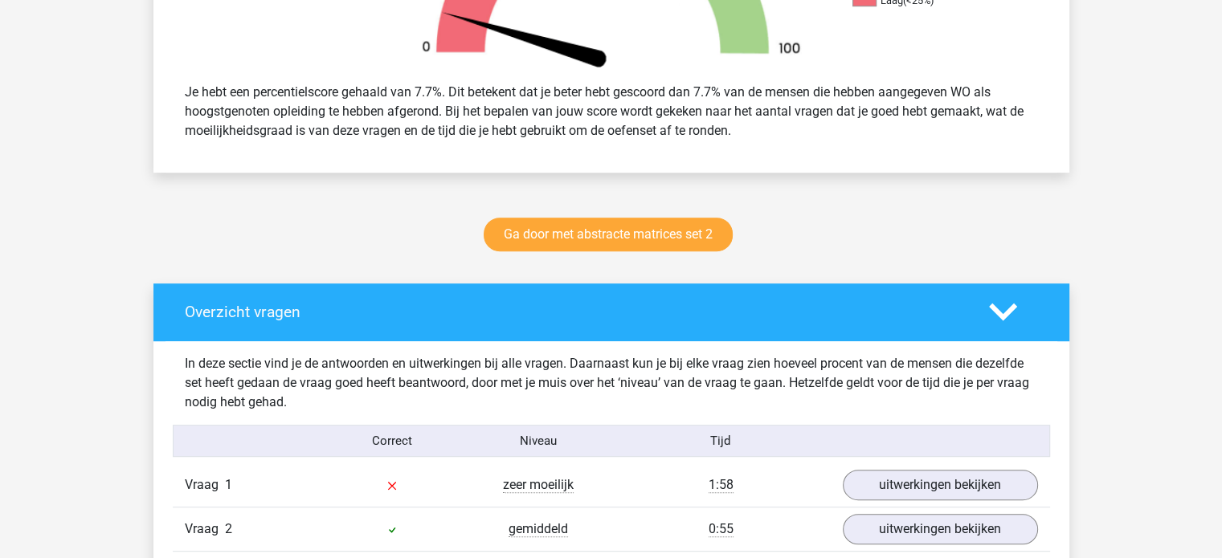
scroll to position [482, 0]
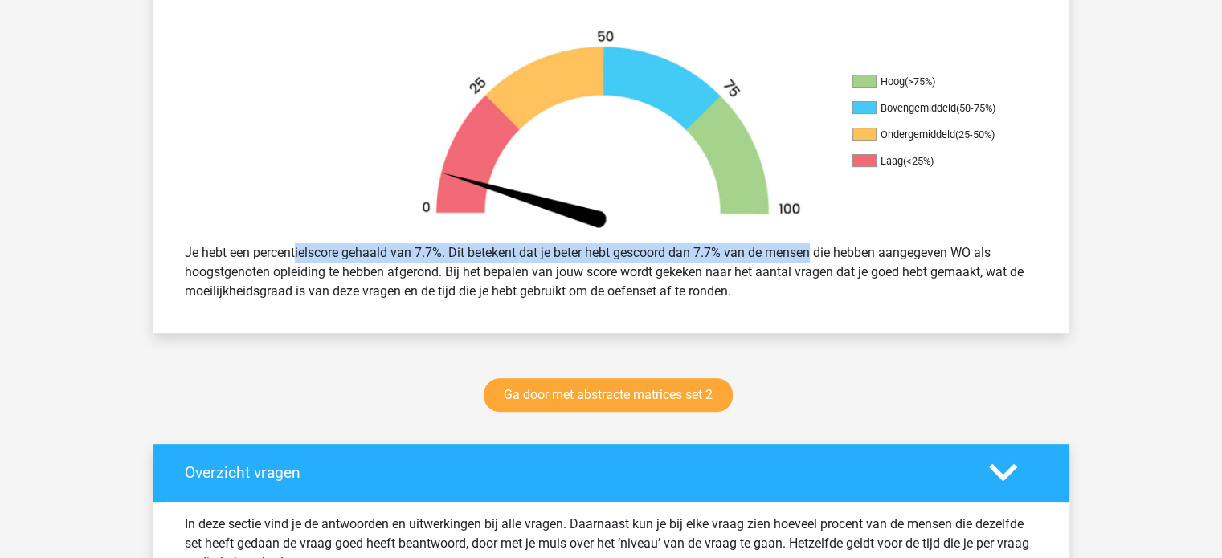
drag, startPoint x: 241, startPoint y: 251, endPoint x: 779, endPoint y: 243, distance: 538.2
click at [770, 242] on div "Je hebt een percentielscore gehaald van 7.7%. Dit betekent dat je beter hebt ge…" at bounding box center [611, 272] width 877 height 71
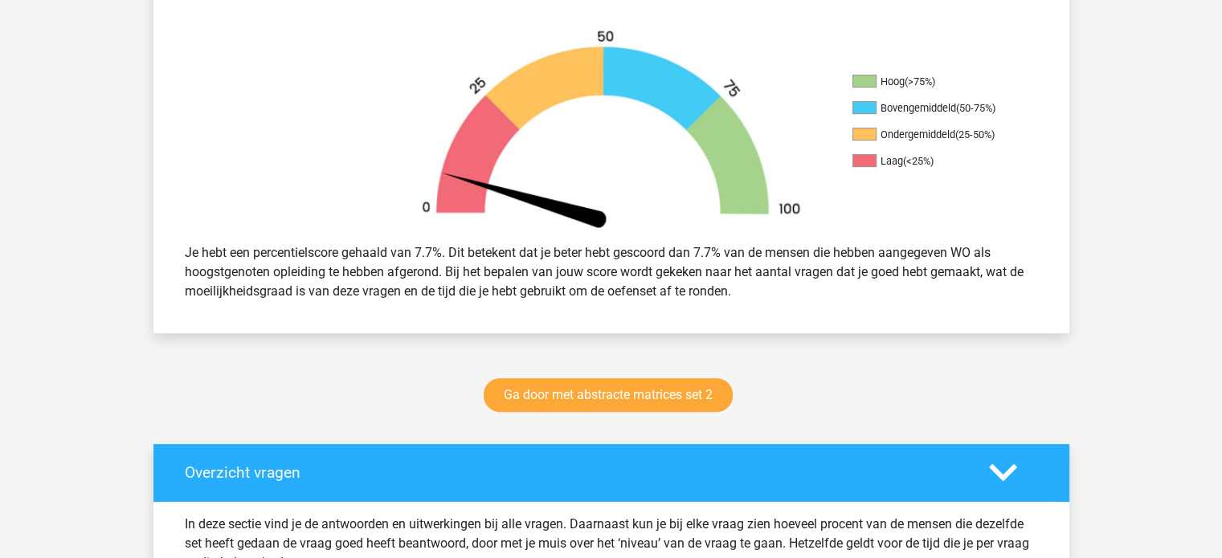
click at [779, 244] on div "Je hebt een percentielscore gehaald van 7.7%. Dit betekent dat je beter hebt ge…" at bounding box center [611, 272] width 877 height 71
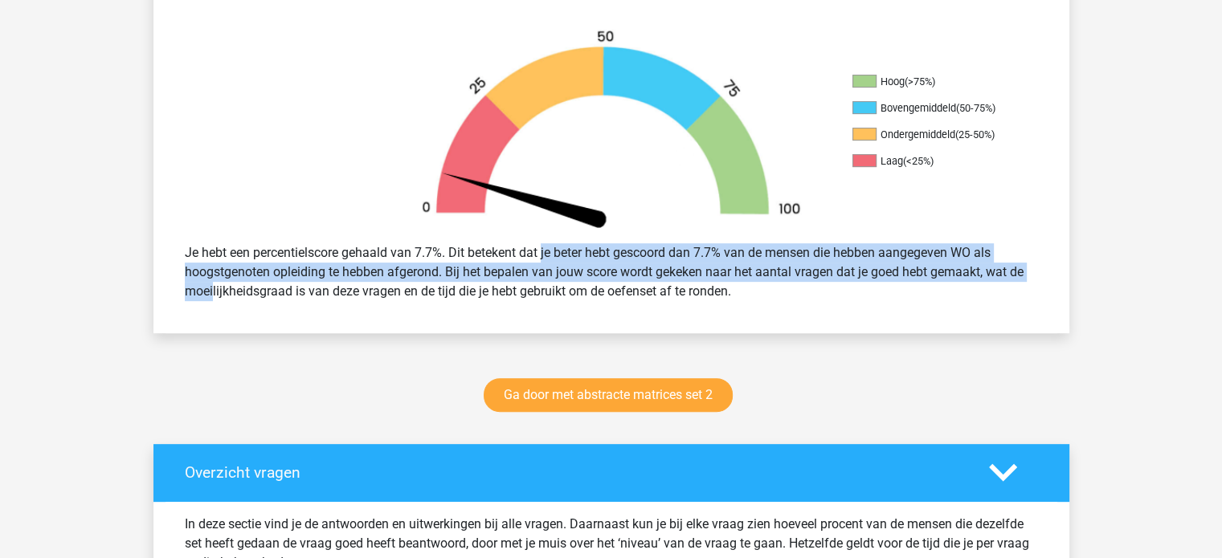
drag, startPoint x: 651, startPoint y: 256, endPoint x: 1007, endPoint y: 267, distance: 356.8
click at [1007, 267] on div "Je hebt een percentielscore gehaald van 7.7%. Dit betekent dat je beter hebt ge…" at bounding box center [611, 272] width 877 height 71
click at [1007, 282] on div "Je hebt een percentielscore gehaald van 7.7%. Dit betekent dat je beter hebt ge…" at bounding box center [611, 272] width 877 height 71
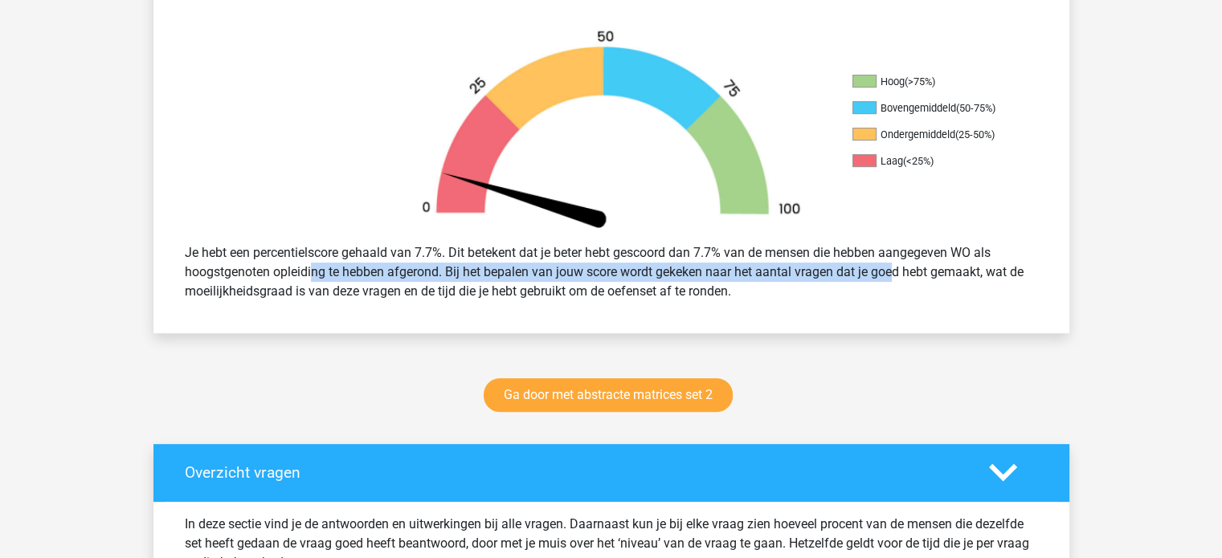
drag, startPoint x: 263, startPoint y: 270, endPoint x: 843, endPoint y: 278, distance: 579.2
click at [843, 278] on div "Je hebt een percentielscore gehaald van 7.7%. Dit betekent dat je beter hebt ge…" at bounding box center [611, 272] width 877 height 71
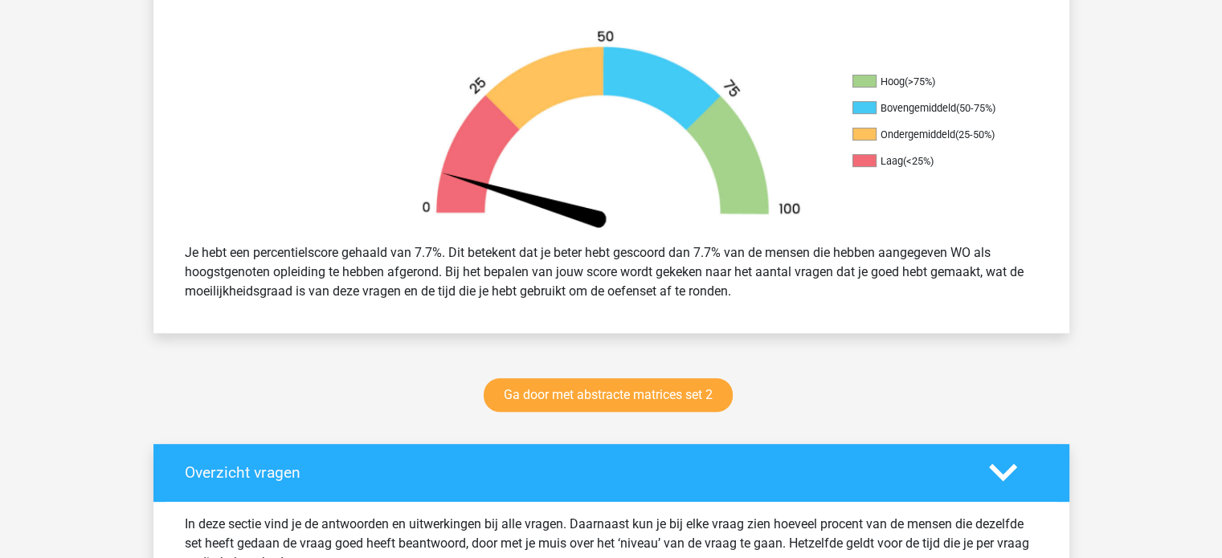
click at [864, 292] on div "Je hebt een percentielscore gehaald van 7.7%. Dit betekent dat je beter hebt ge…" at bounding box center [611, 272] width 877 height 71
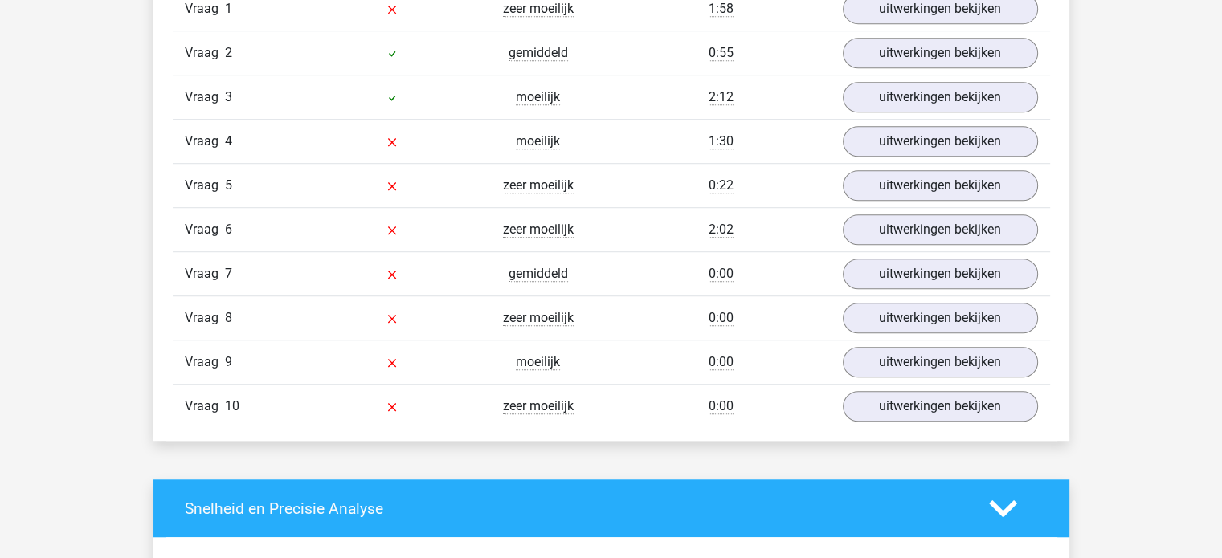
scroll to position [964, 0]
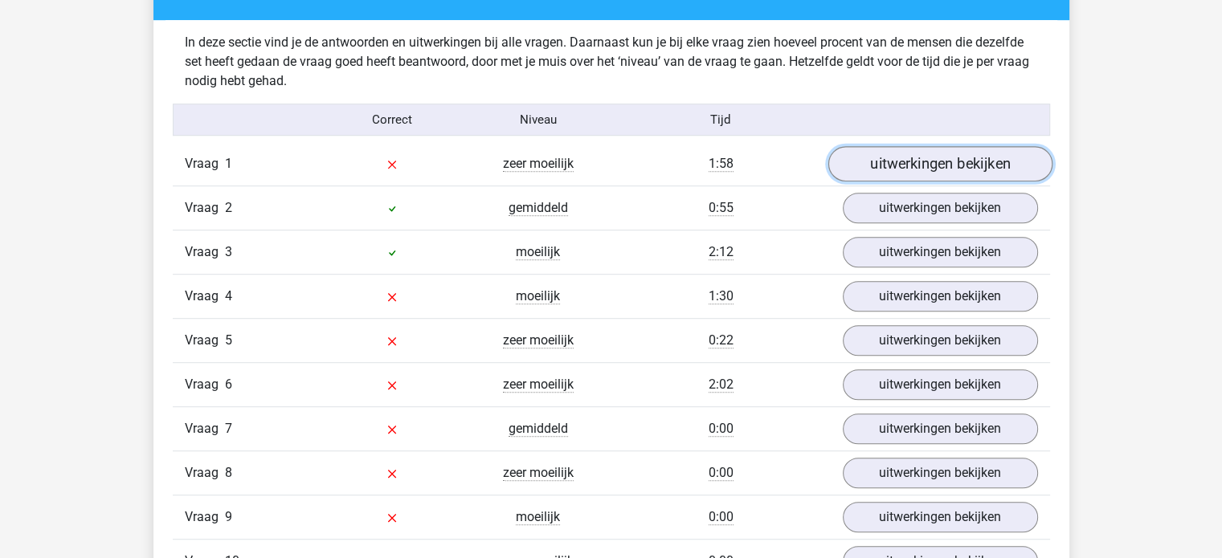
click at [932, 153] on link "uitwerkingen bekijken" at bounding box center [939, 164] width 224 height 35
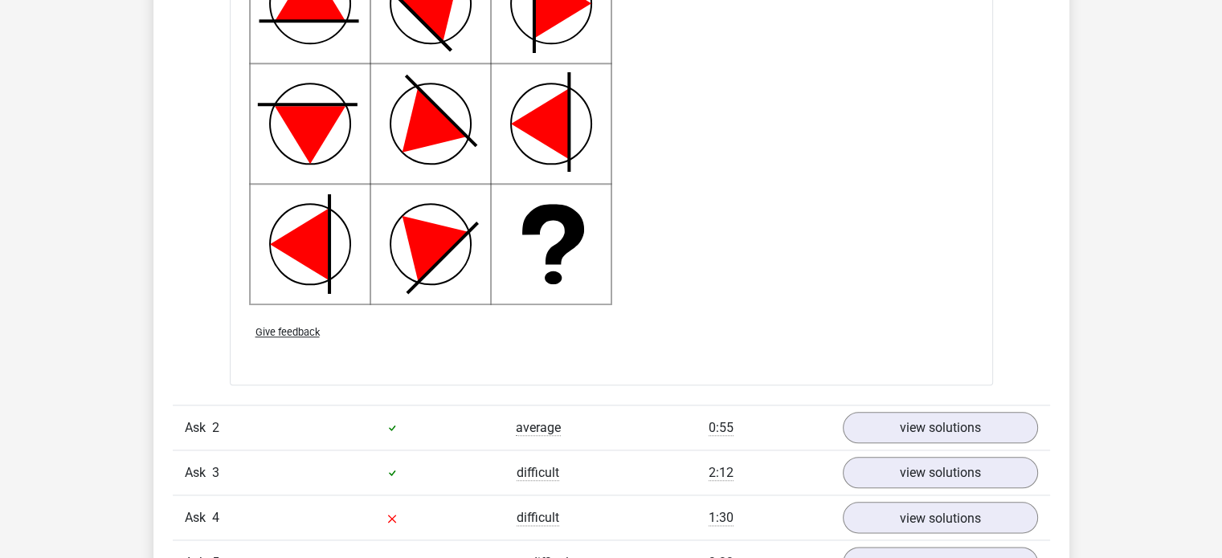
scroll to position [2009, 0]
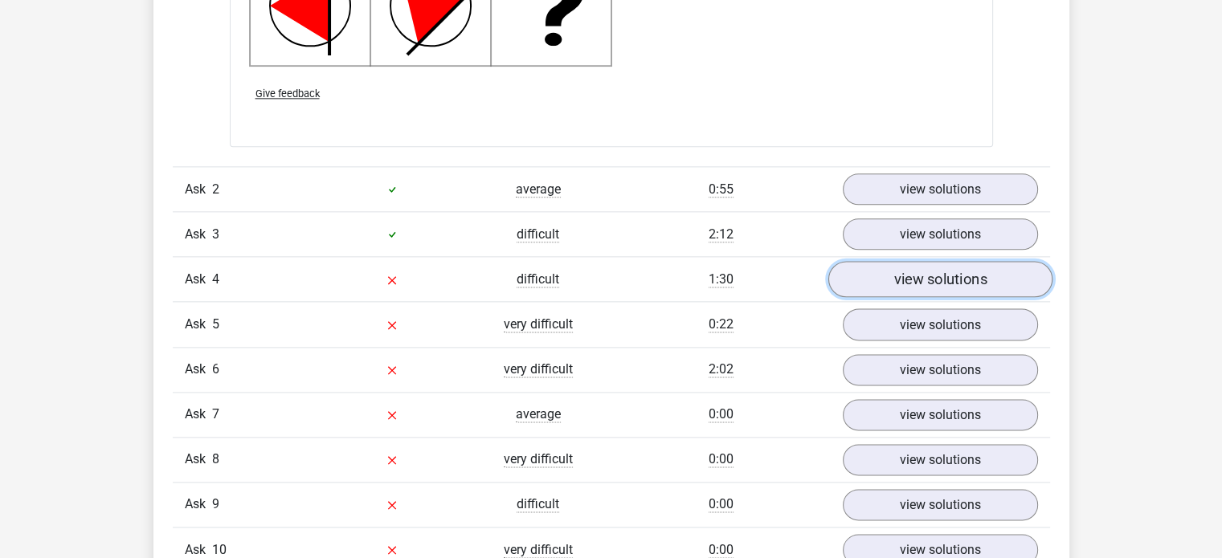
click at [961, 279] on font "view solutions" at bounding box center [939, 280] width 93 height 18
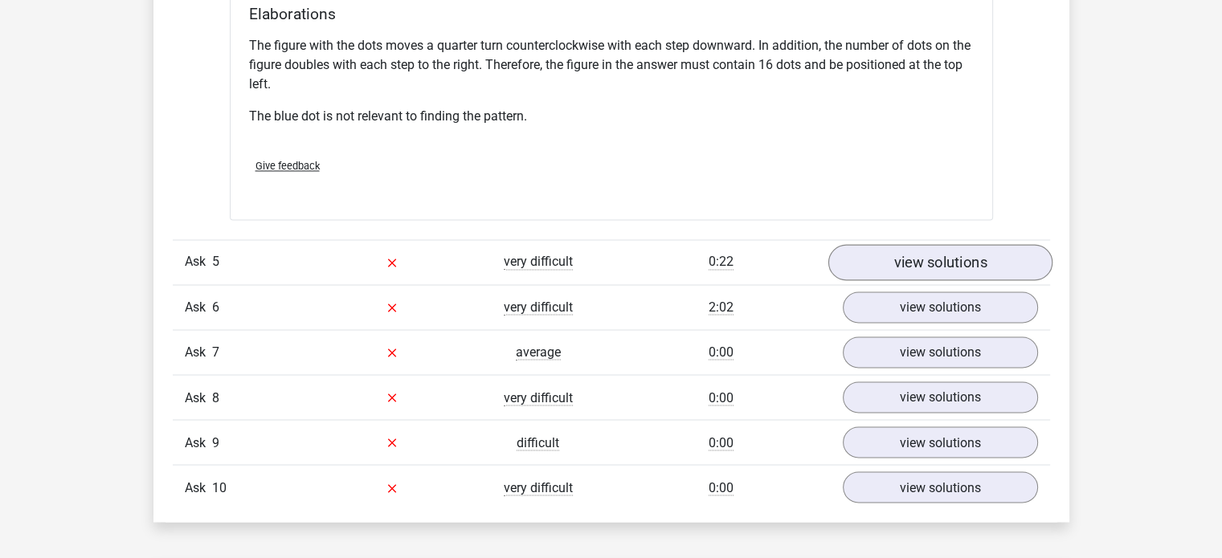
scroll to position [2812, 0]
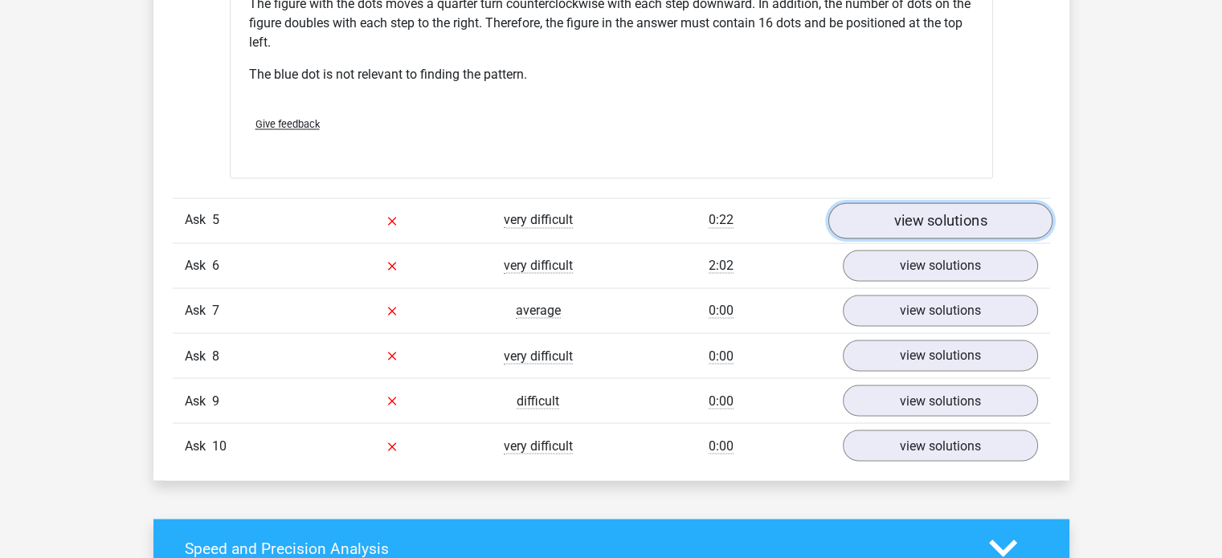
click at [908, 222] on font "view solutions" at bounding box center [939, 220] width 93 height 18
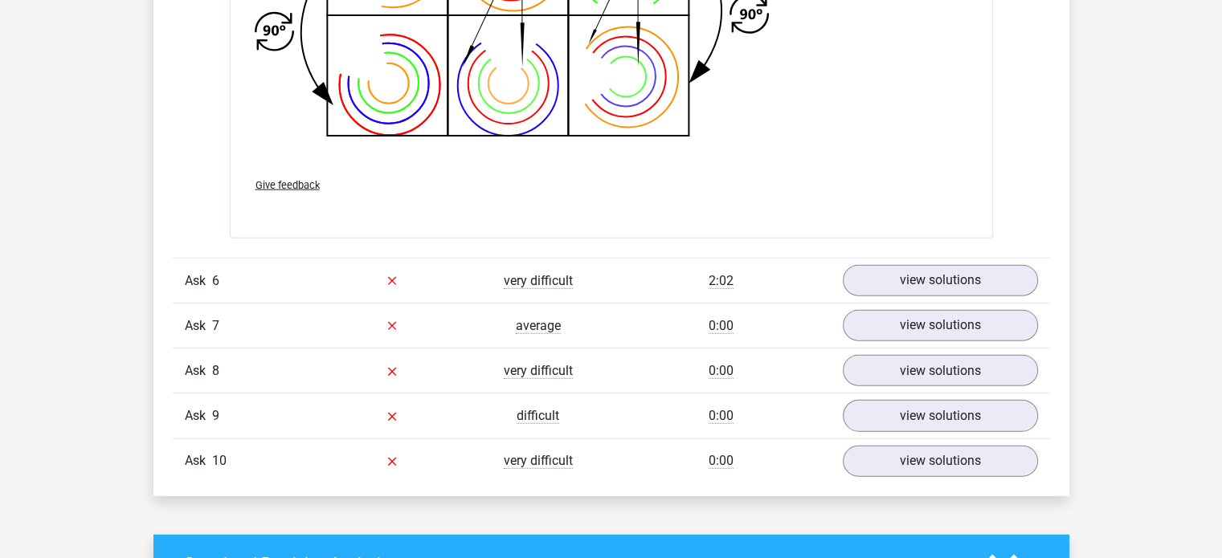
scroll to position [3856, 0]
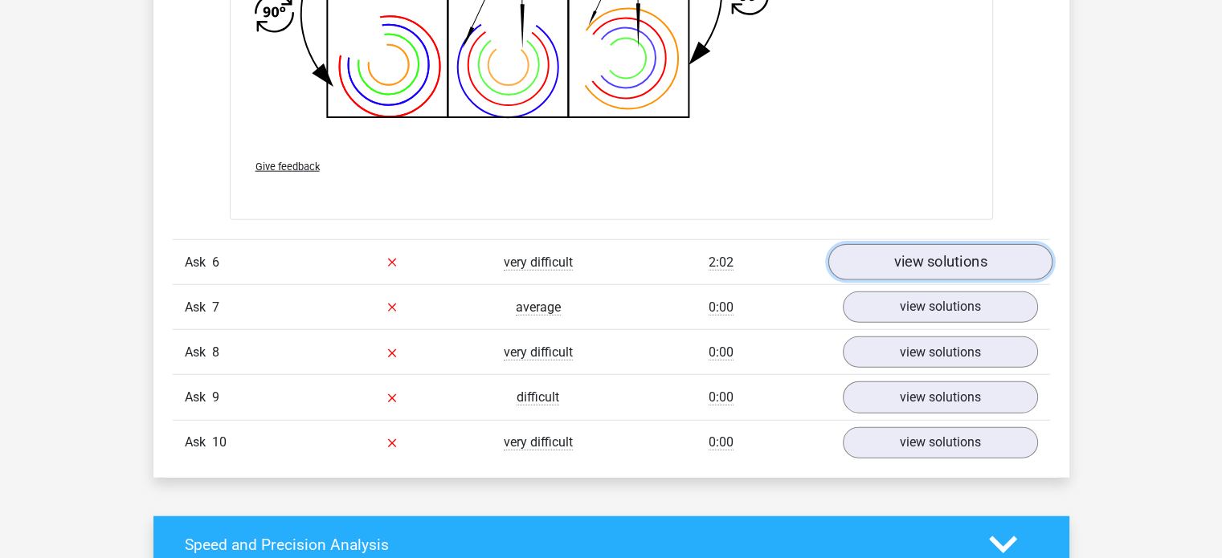
click at [873, 259] on link "view solutions" at bounding box center [939, 262] width 224 height 36
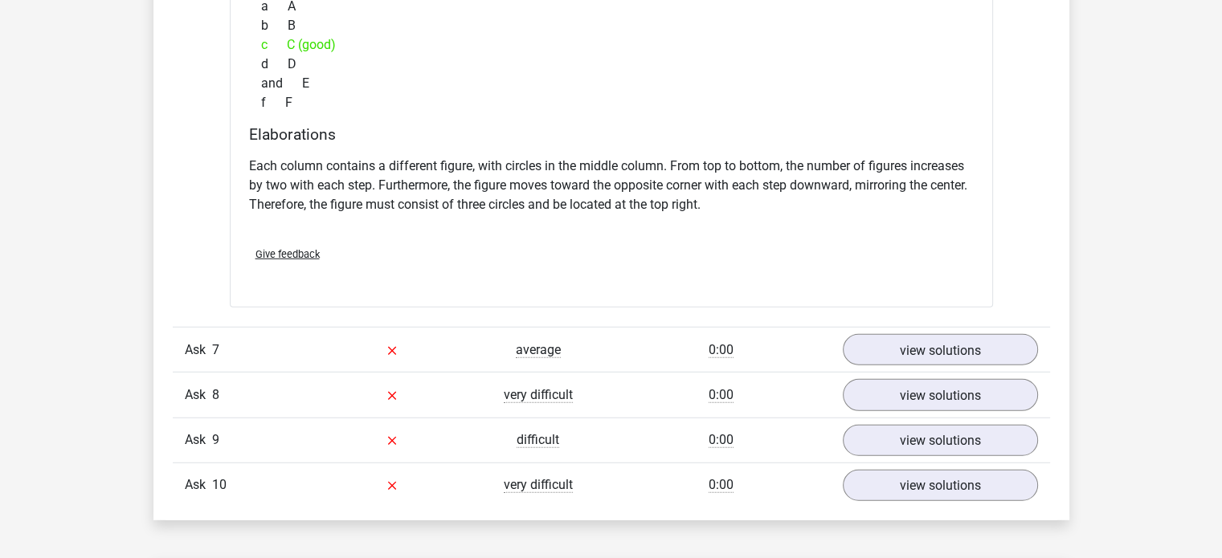
scroll to position [4579, 0]
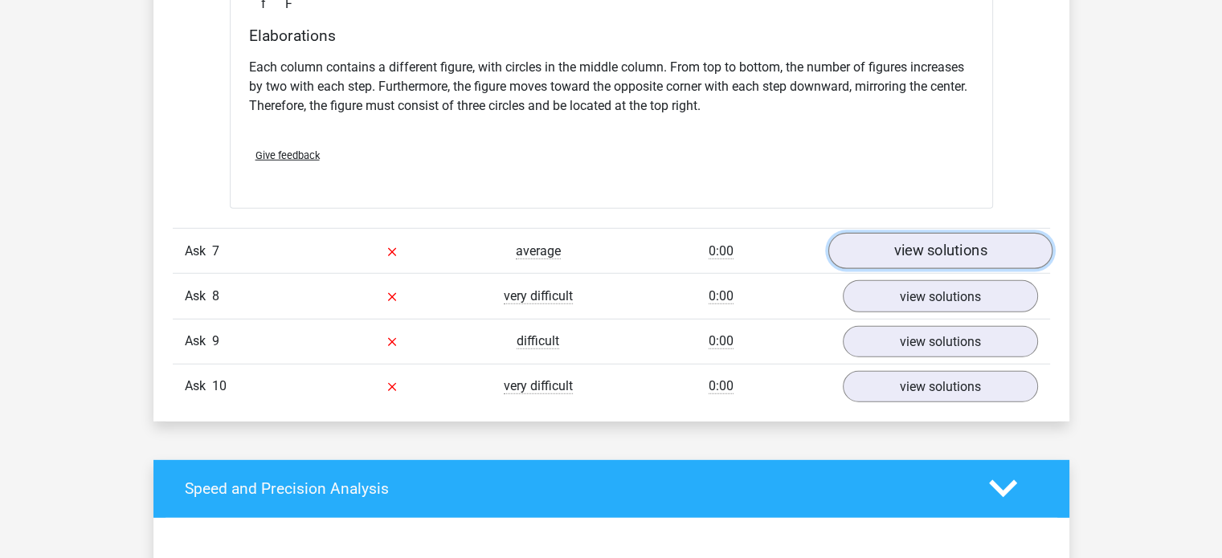
click at [887, 260] on link "view solutions" at bounding box center [939, 251] width 224 height 36
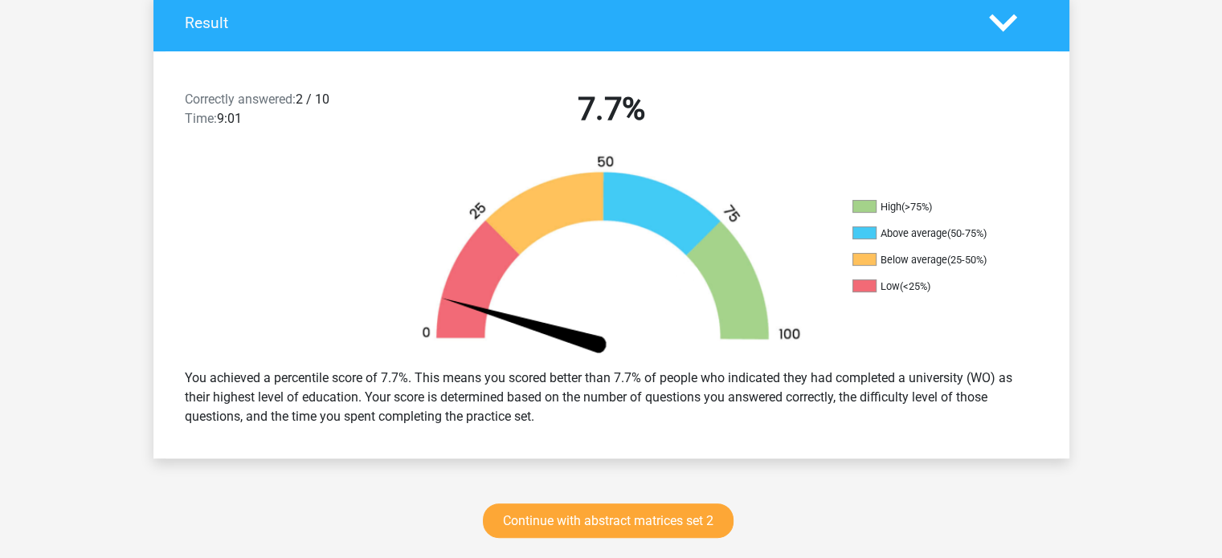
scroll to position [242, 0]
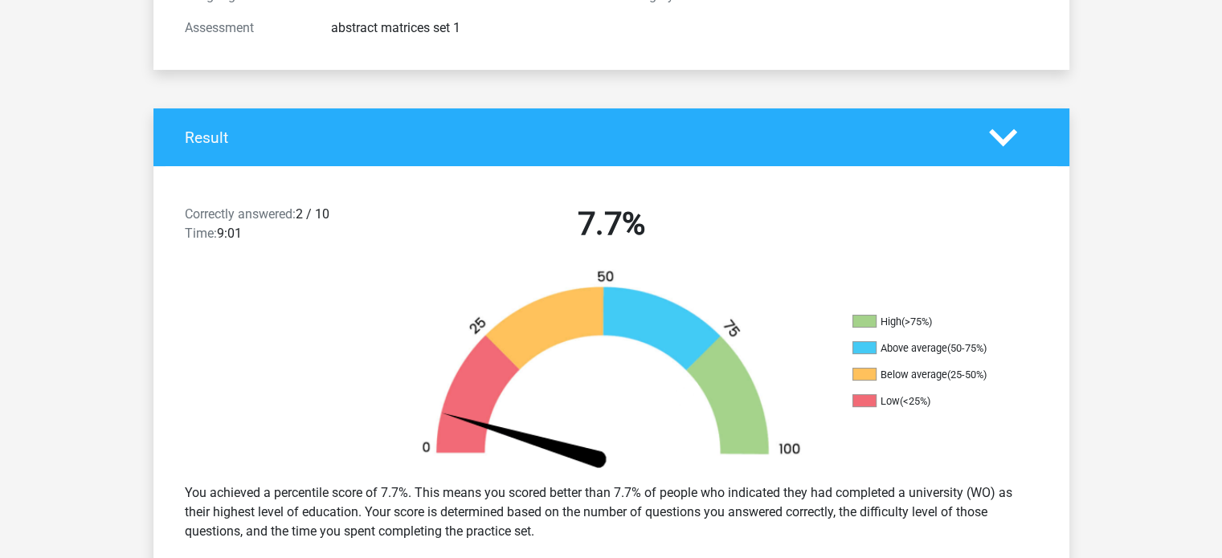
click at [305, 212] on font "2 / 10" at bounding box center [313, 213] width 34 height 15
click at [302, 221] on font "2 / 10" at bounding box center [313, 213] width 34 height 15
click at [325, 218] on font "2 / 10" at bounding box center [313, 213] width 34 height 15
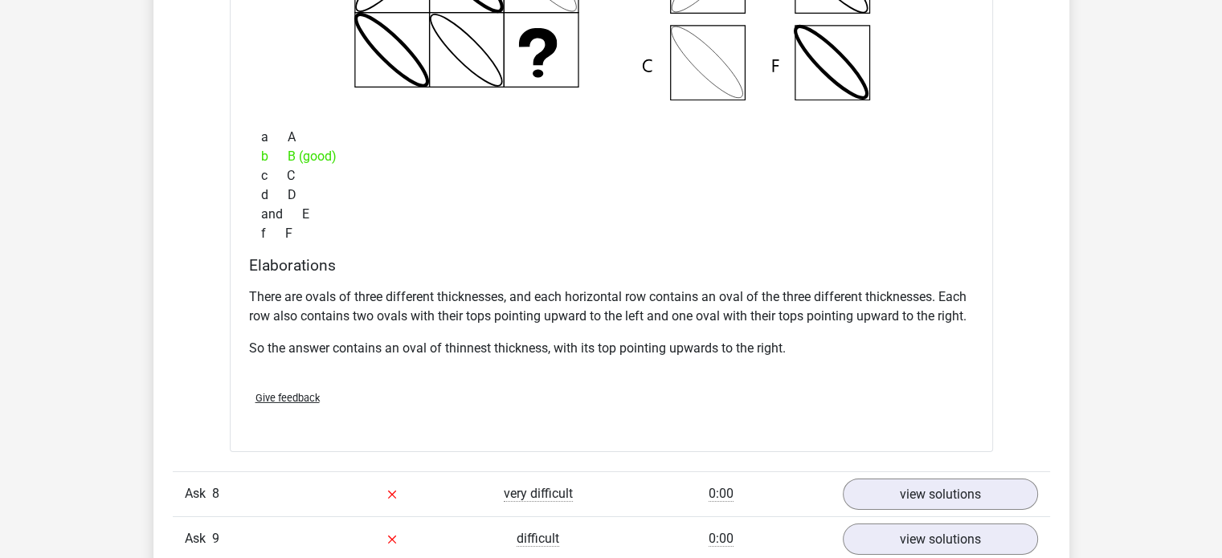
scroll to position [5302, 0]
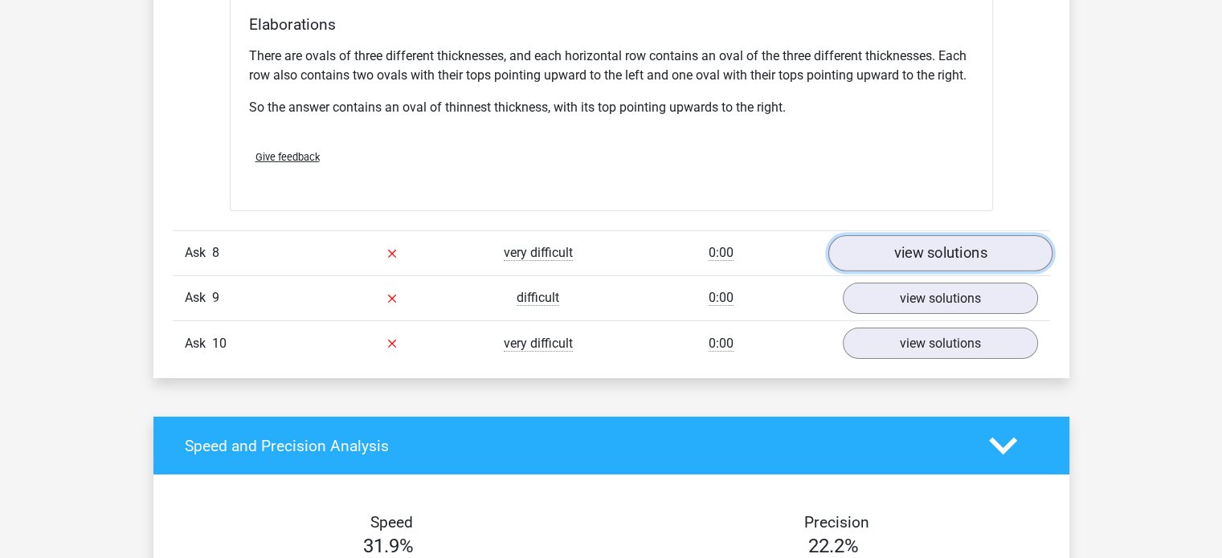
click at [879, 265] on link "view solutions" at bounding box center [939, 253] width 224 height 36
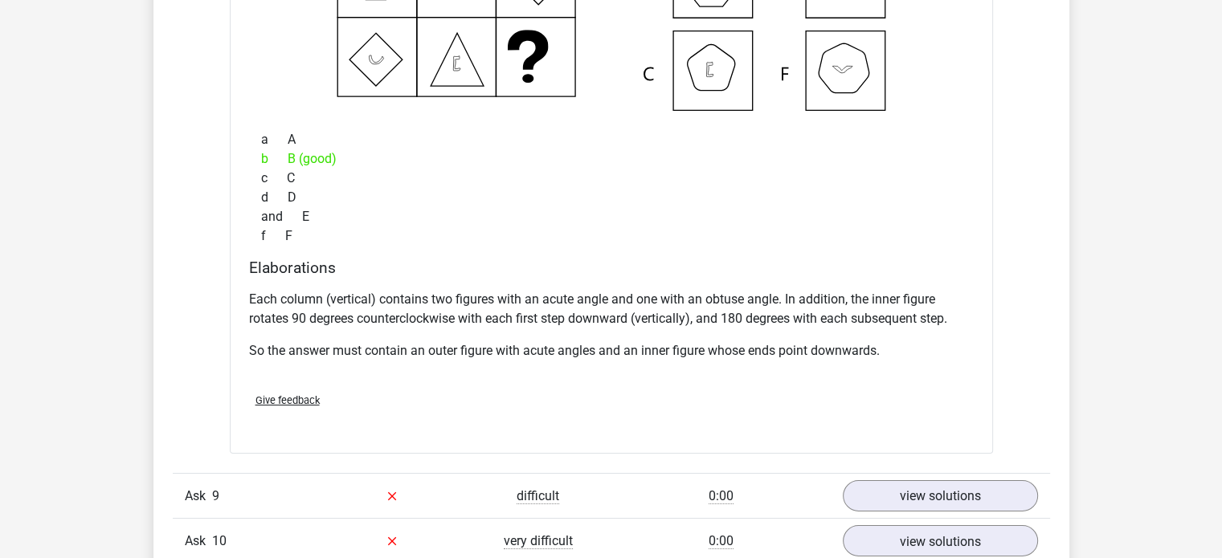
scroll to position [5704, 0]
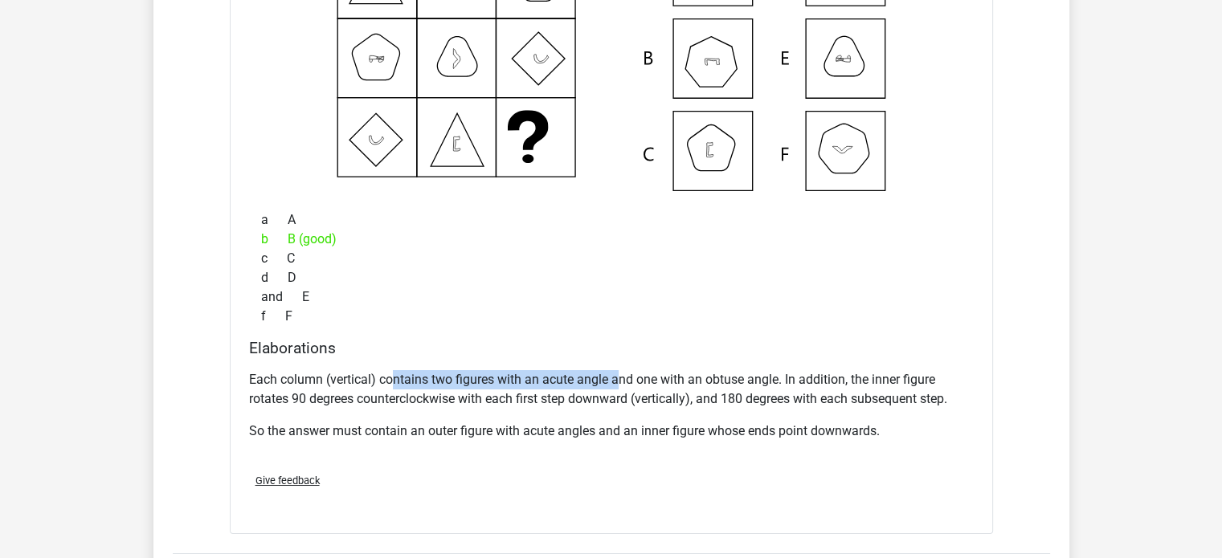
drag, startPoint x: 395, startPoint y: 383, endPoint x: 616, endPoint y: 378, distance: 220.9
click at [616, 378] on font "Each column (vertical) contains two figures with an acute angle and one with an…" at bounding box center [598, 389] width 698 height 35
click at [672, 394] on font "Each column (vertical) contains two figures with an acute angle and one with an…" at bounding box center [598, 389] width 698 height 35
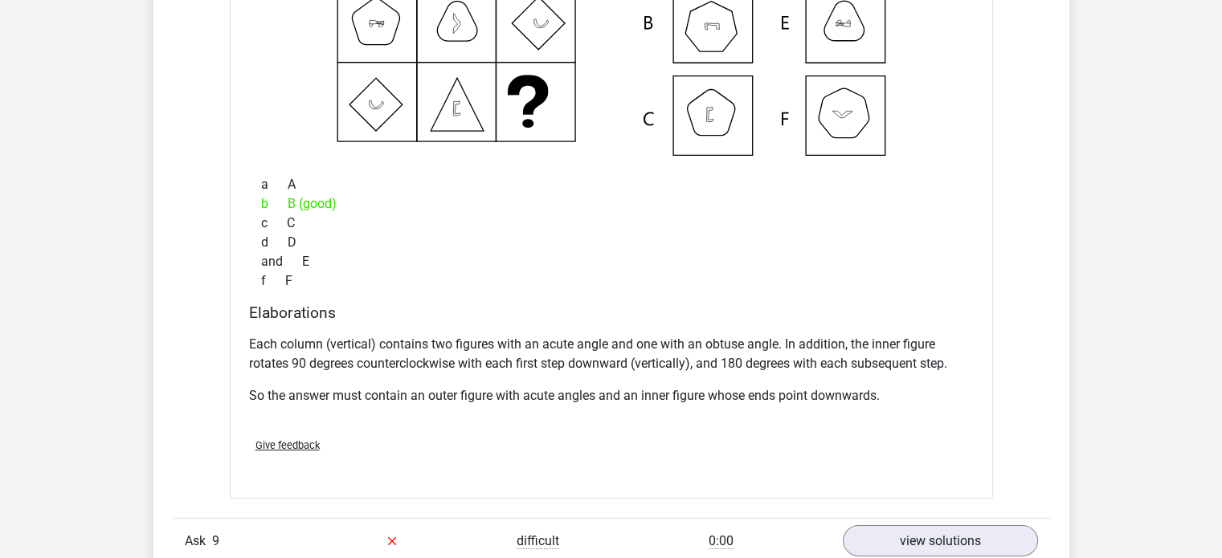
scroll to position [5864, 0]
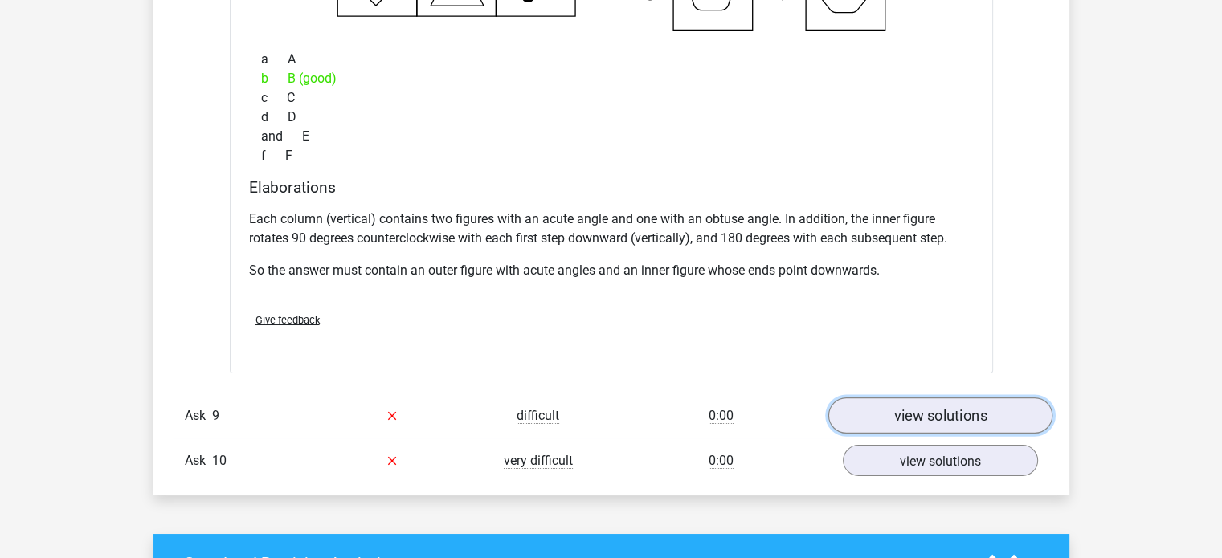
click at [915, 410] on font "view solutions" at bounding box center [939, 416] width 93 height 18
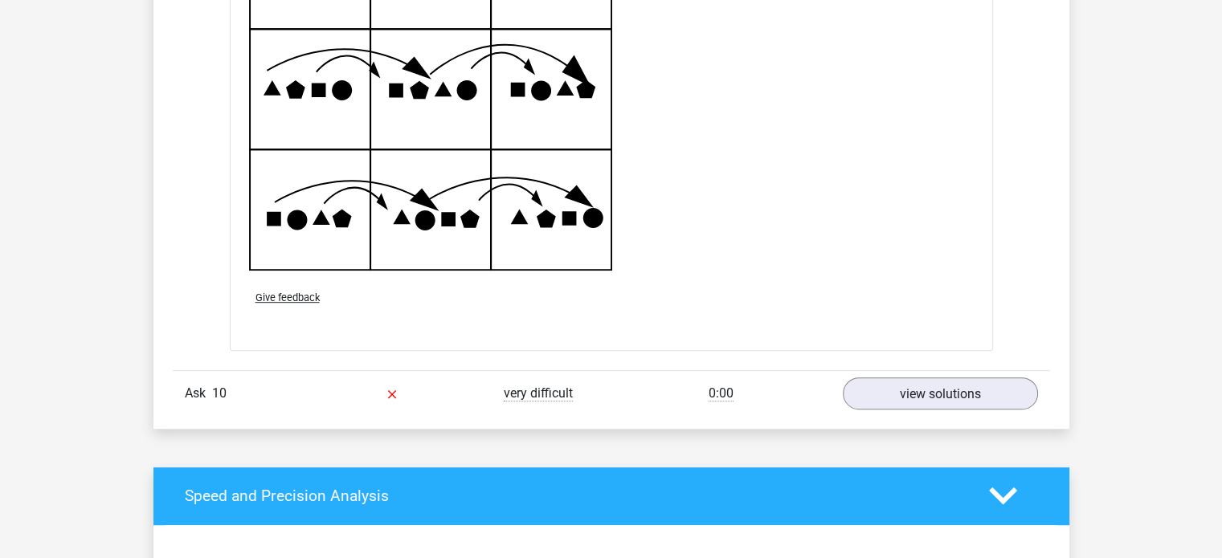
scroll to position [6989, 0]
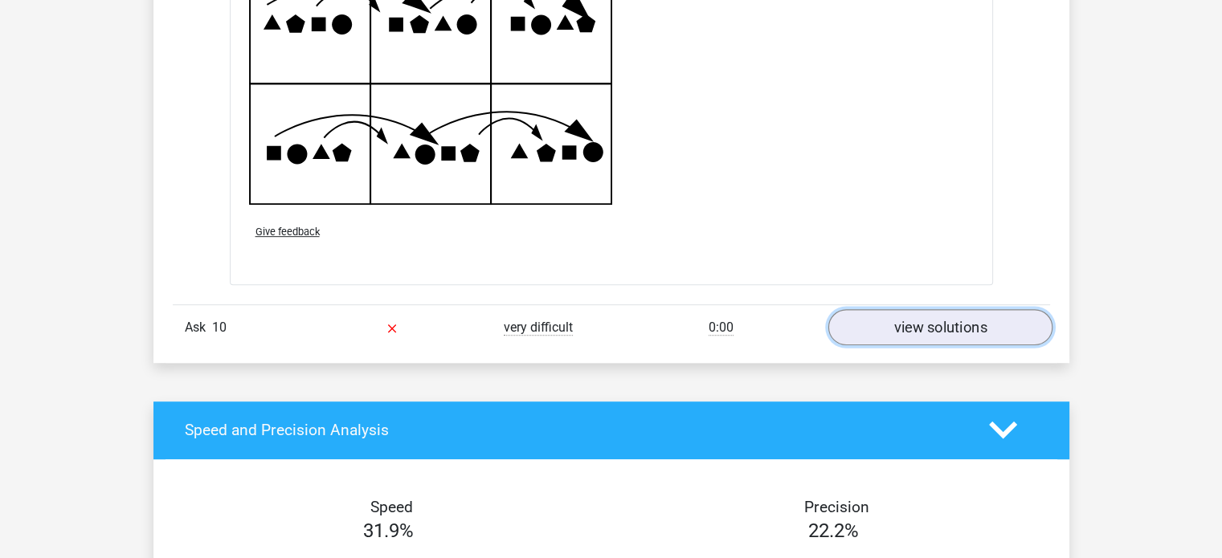
click at [900, 317] on link "view solutions" at bounding box center [939, 327] width 224 height 36
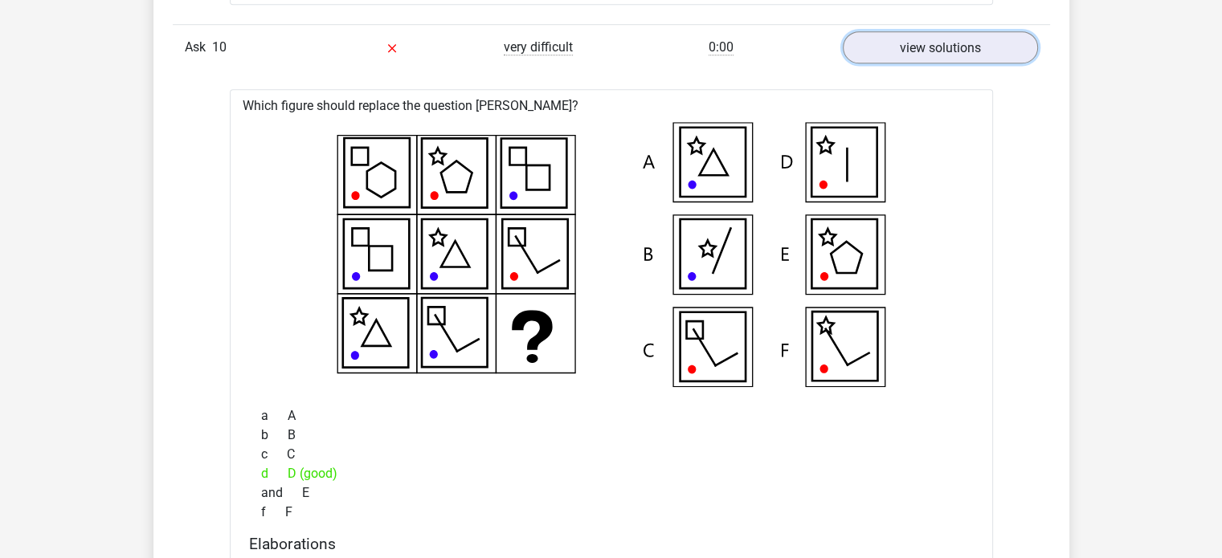
scroll to position [7230, 0]
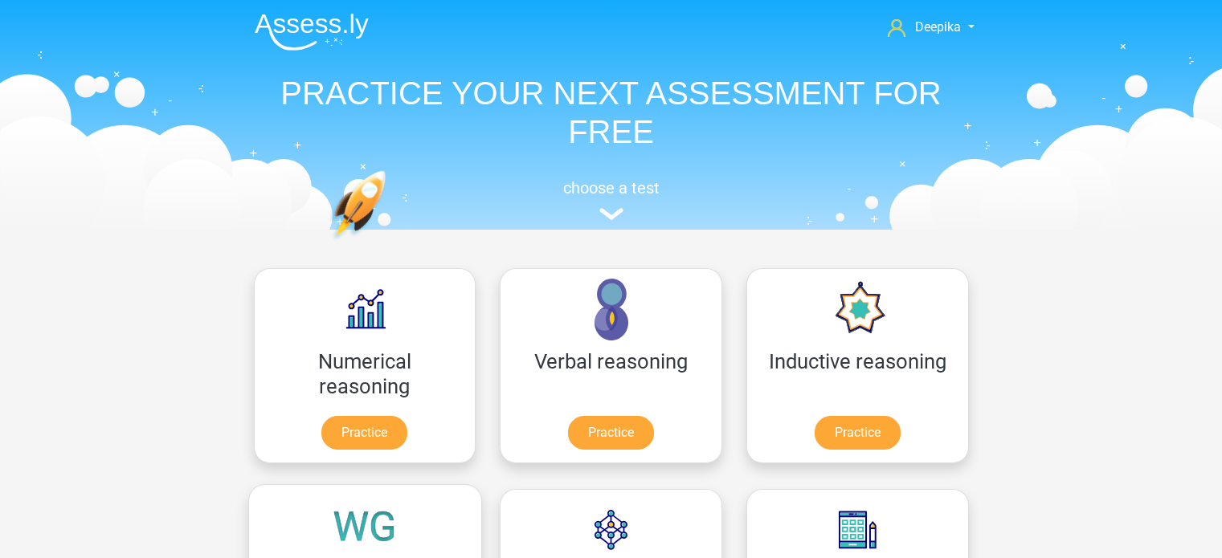
scroll to position [241, 0]
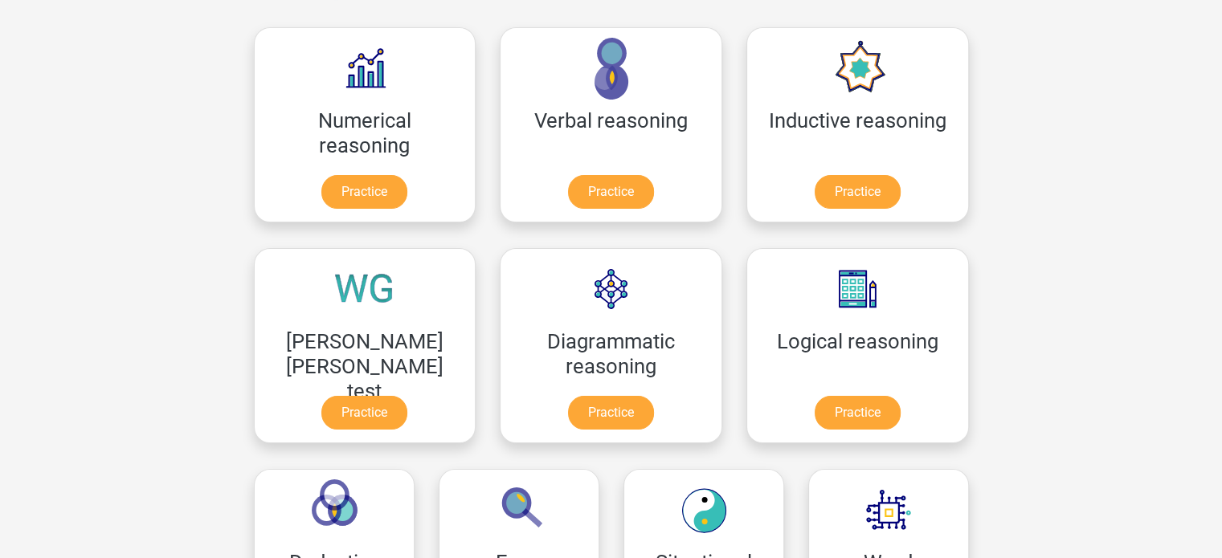
click at [488, 235] on div "[PERSON_NAME] [PERSON_NAME] test Practice" at bounding box center [365, 345] width 247 height 221
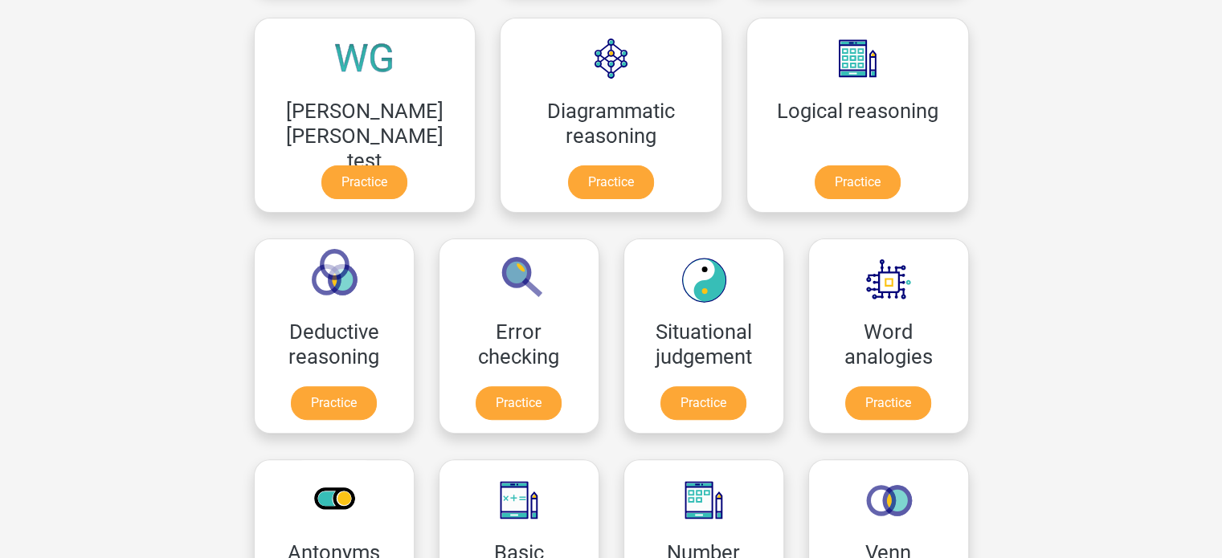
scroll to position [482, 0]
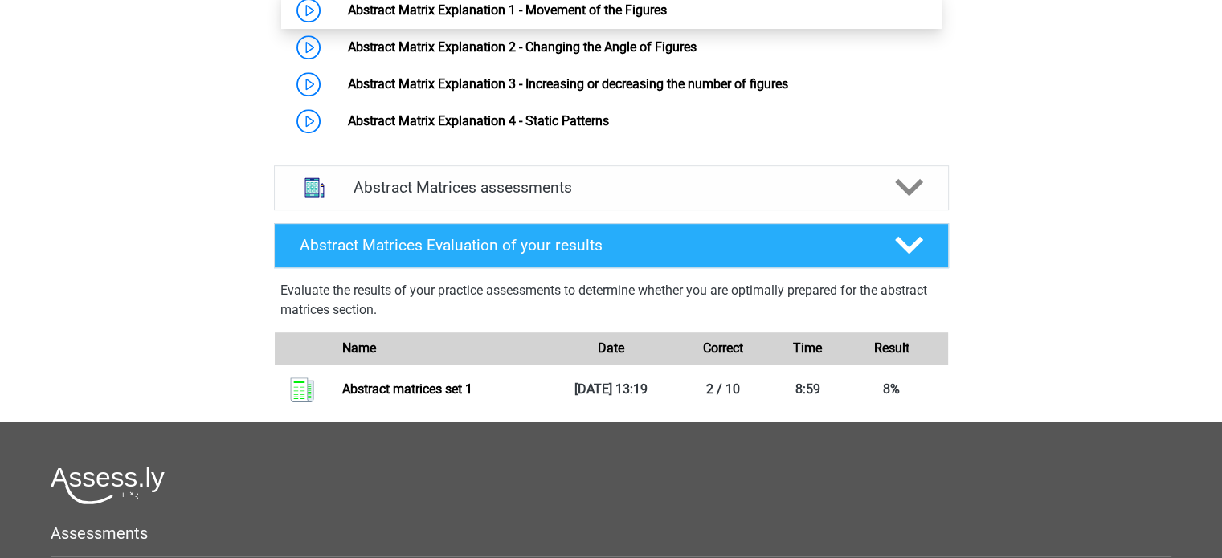
scroll to position [704, 0]
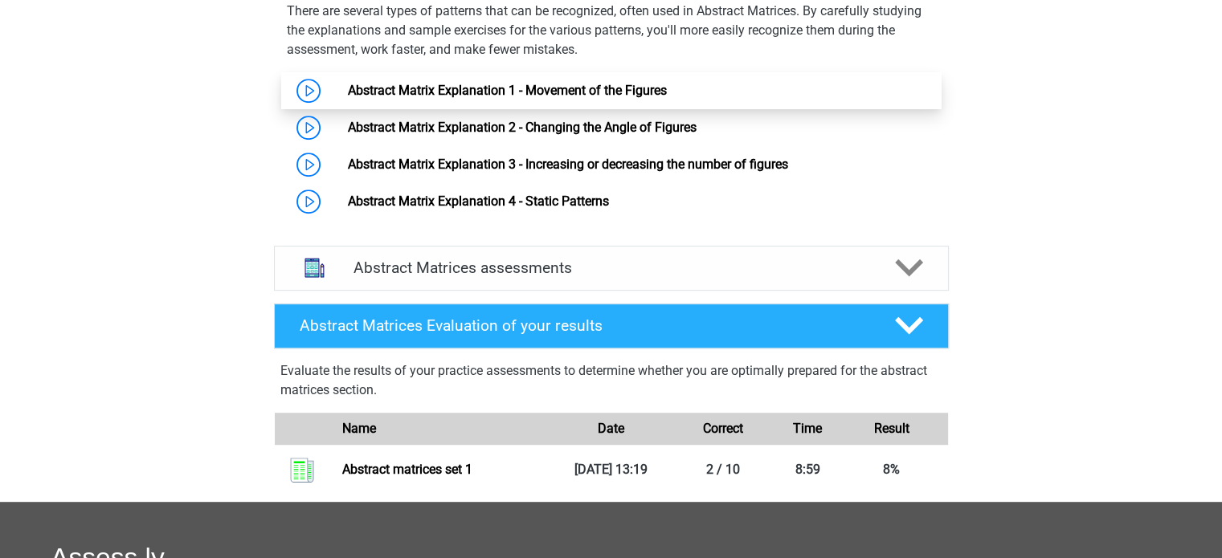
click at [403, 98] on link "Abstract Matrix Explanation 1 - Movement of the Figures" at bounding box center [507, 90] width 319 height 15
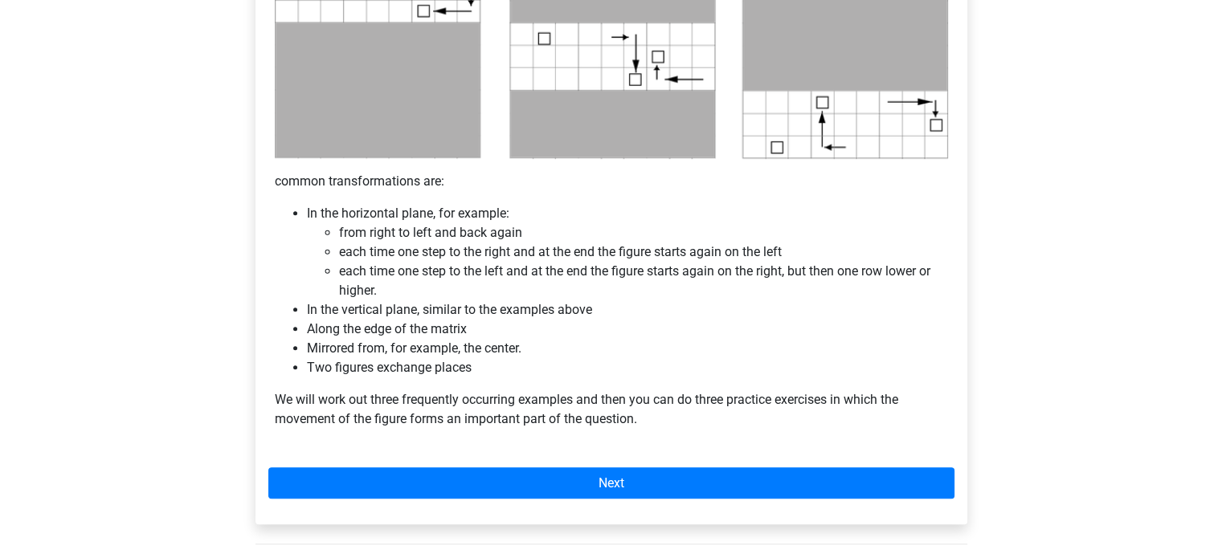
scroll to position [964, 0]
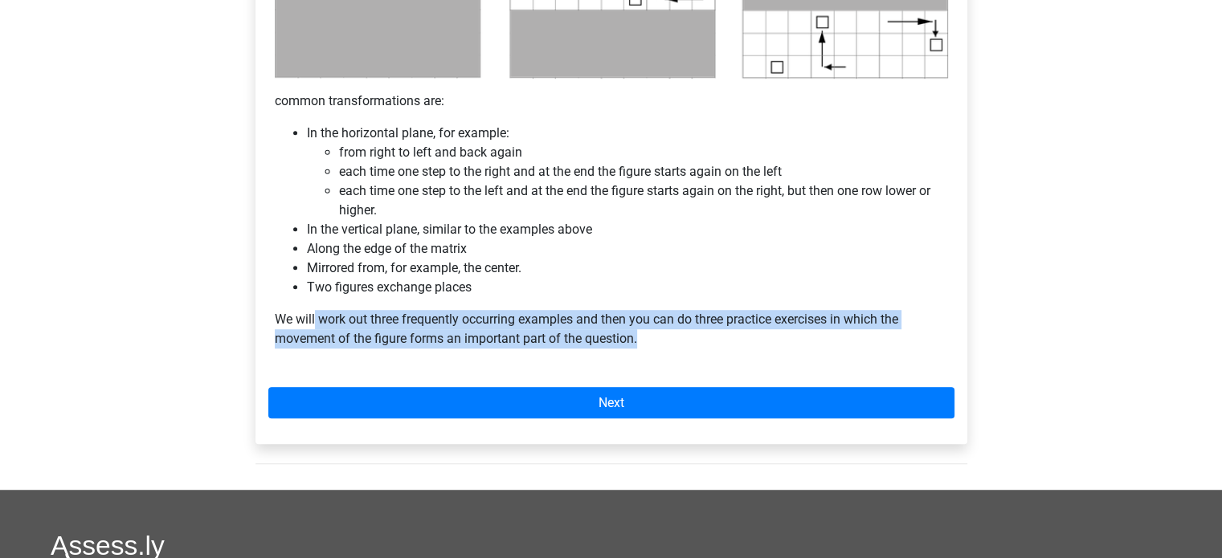
drag, startPoint x: 314, startPoint y: 313, endPoint x: 739, endPoint y: 341, distance: 425.8
click at [739, 341] on p "We will work out three frequently occurring examples and then you can do three …" at bounding box center [611, 329] width 673 height 39
click at [742, 346] on p "We will work out three frequently occurring examples and then you can do three …" at bounding box center [611, 329] width 673 height 39
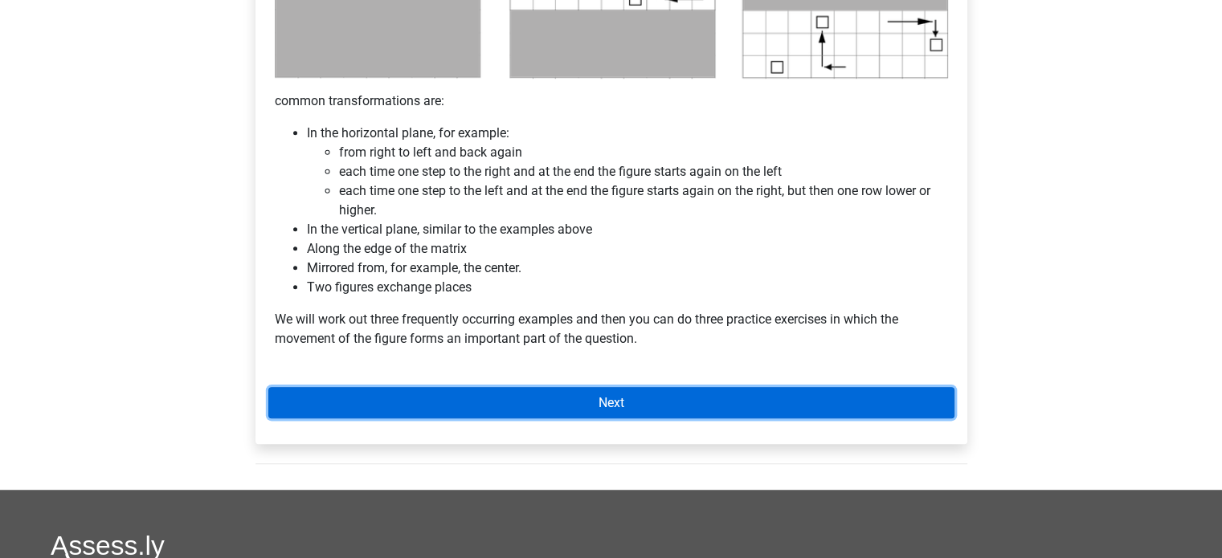
click at [737, 404] on link "Next" at bounding box center [611, 402] width 686 height 31
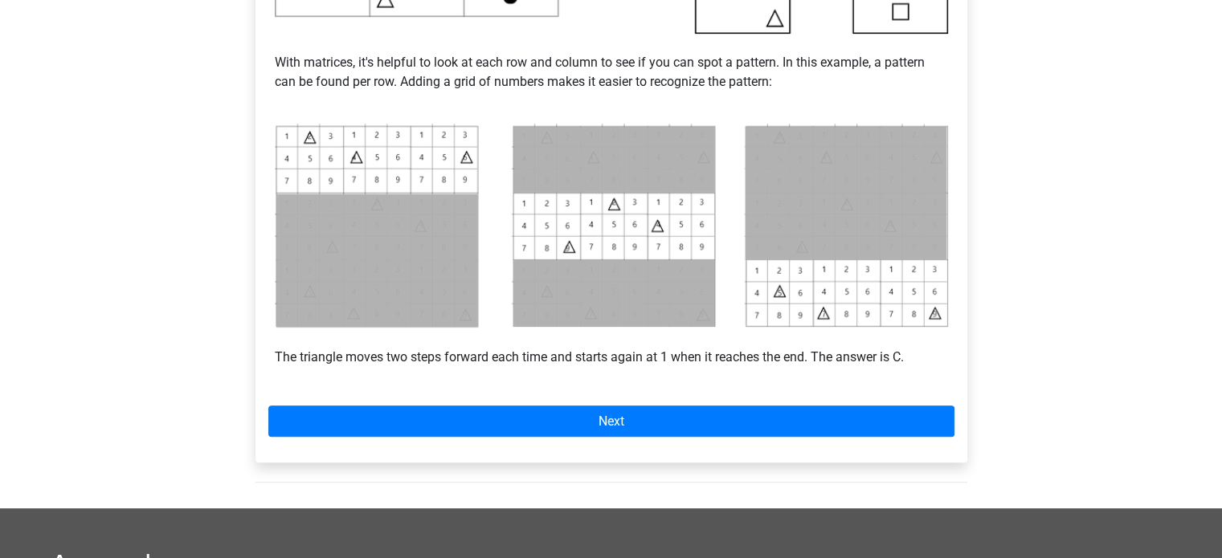
scroll to position [723, 0]
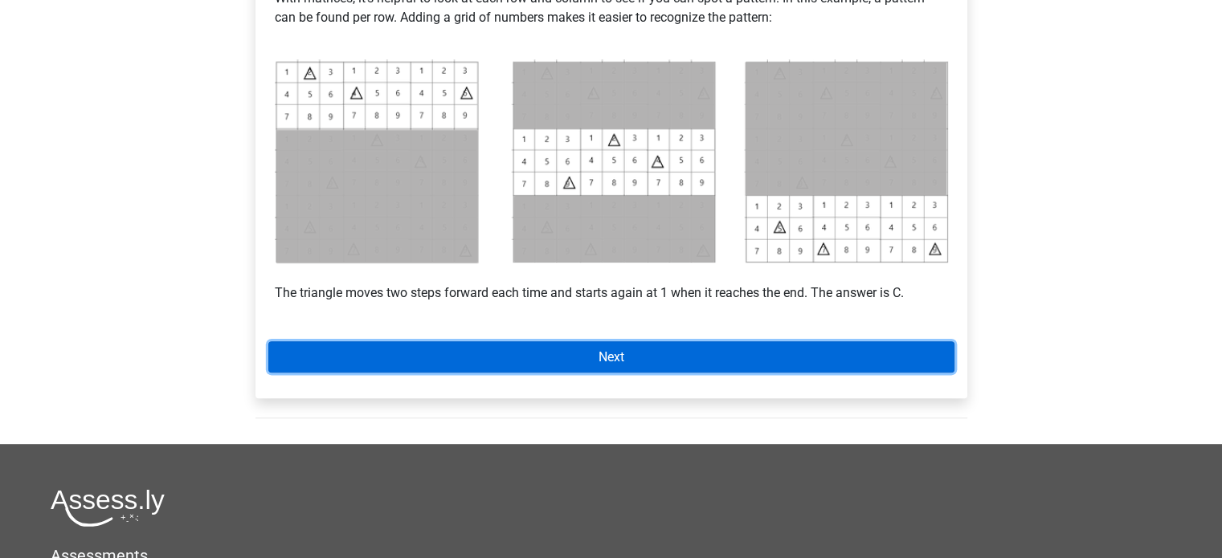
click at [643, 351] on link "Next" at bounding box center [611, 356] width 686 height 31
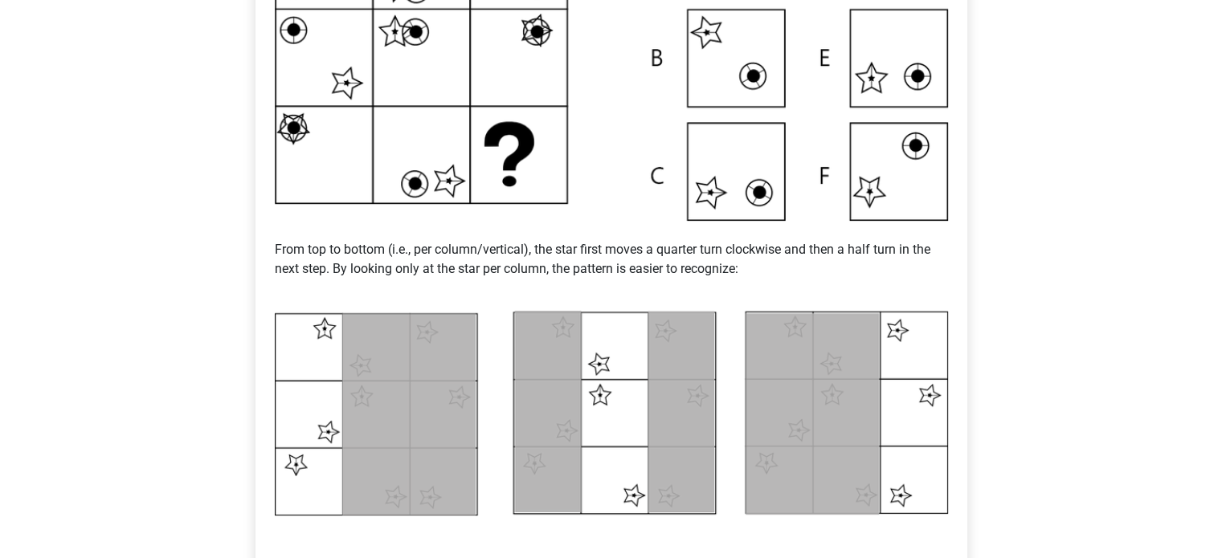
scroll to position [321, 0]
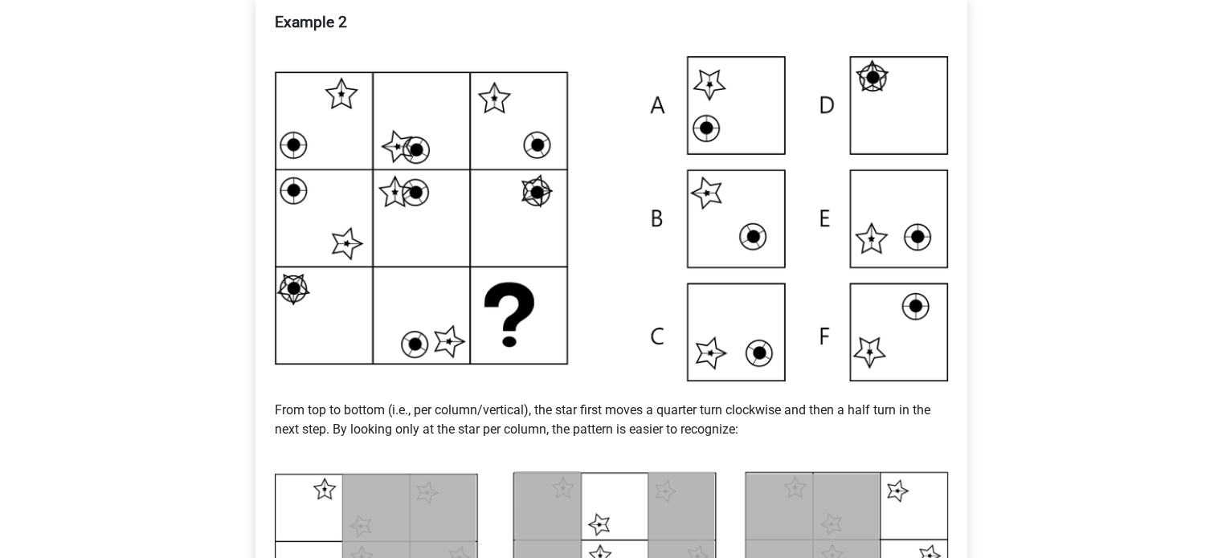
click at [209, 268] on div "Deepika [EMAIL_ADDRESS][DOMAIN_NAME] [DEMOGRAPHIC_DATA] English" at bounding box center [611, 489] width 1222 height 1621
drag, startPoint x: 480, startPoint y: 422, endPoint x: 365, endPoint y: 447, distance: 117.7
click at [365, 447] on p "From top to bottom (i.e., per column/vertical), the star first moves a quarter …" at bounding box center [611, 420] width 673 height 77
drag, startPoint x: 485, startPoint y: 460, endPoint x: 365, endPoint y: 402, distance: 132.9
click at [365, 402] on p "From top to bottom (i.e., per column/vertical), the star first moves a quarter …" at bounding box center [611, 420] width 673 height 77
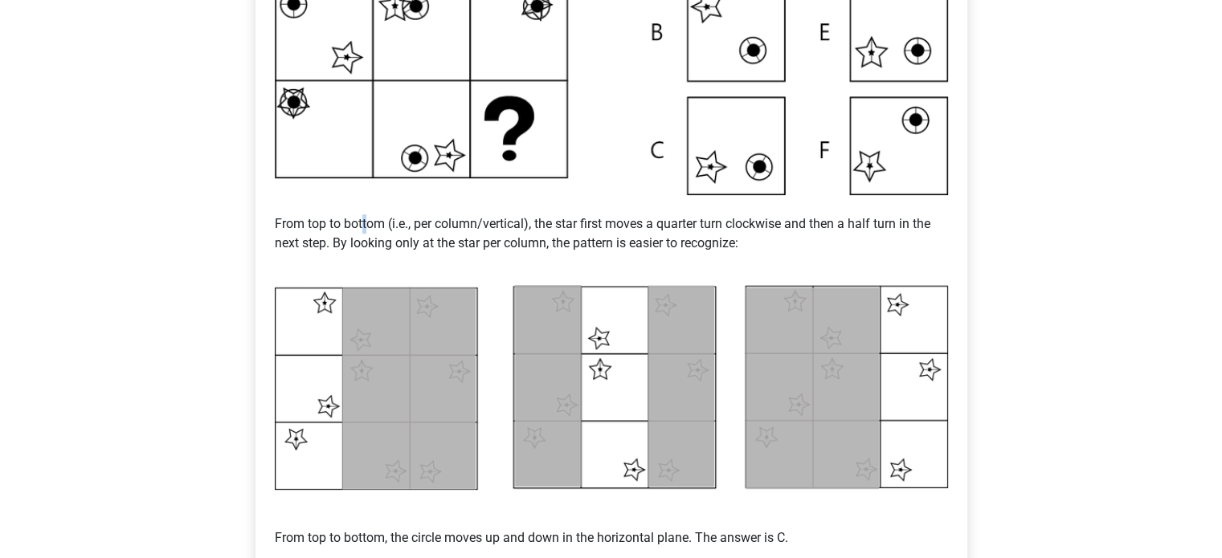
scroll to position [643, 0]
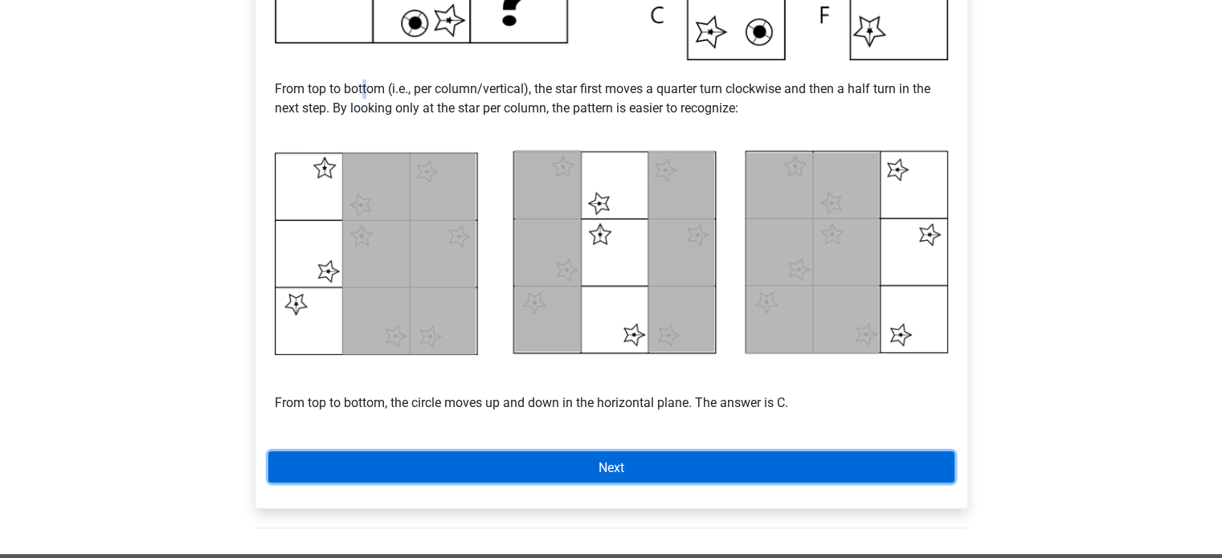
click at [629, 459] on link "Next" at bounding box center [611, 466] width 686 height 31
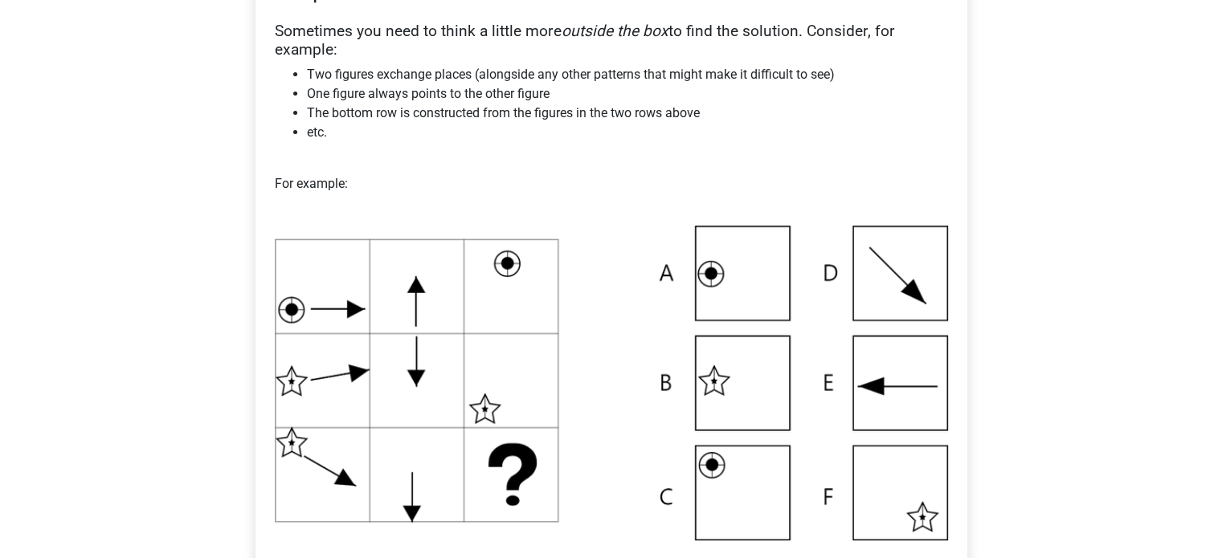
scroll to position [321, 0]
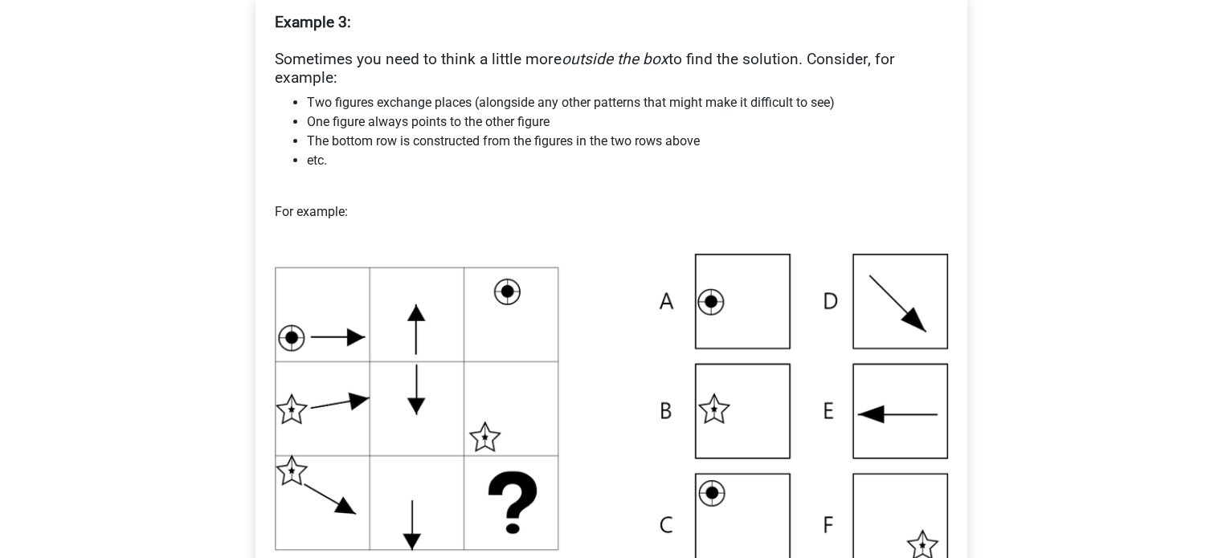
drag, startPoint x: 321, startPoint y: 338, endPoint x: 167, endPoint y: 353, distance: 154.9
click at [167, 354] on div "Deepika [EMAIL_ADDRESS][DOMAIN_NAME] [DEMOGRAPHIC_DATA] English" at bounding box center [611, 445] width 1222 height 1533
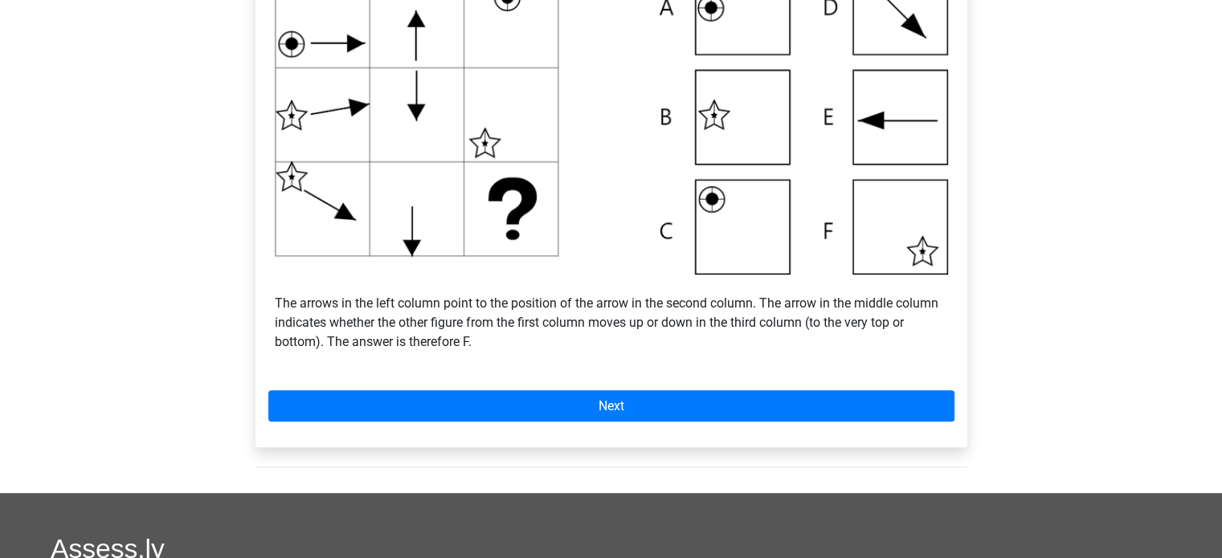
scroll to position [643, 0]
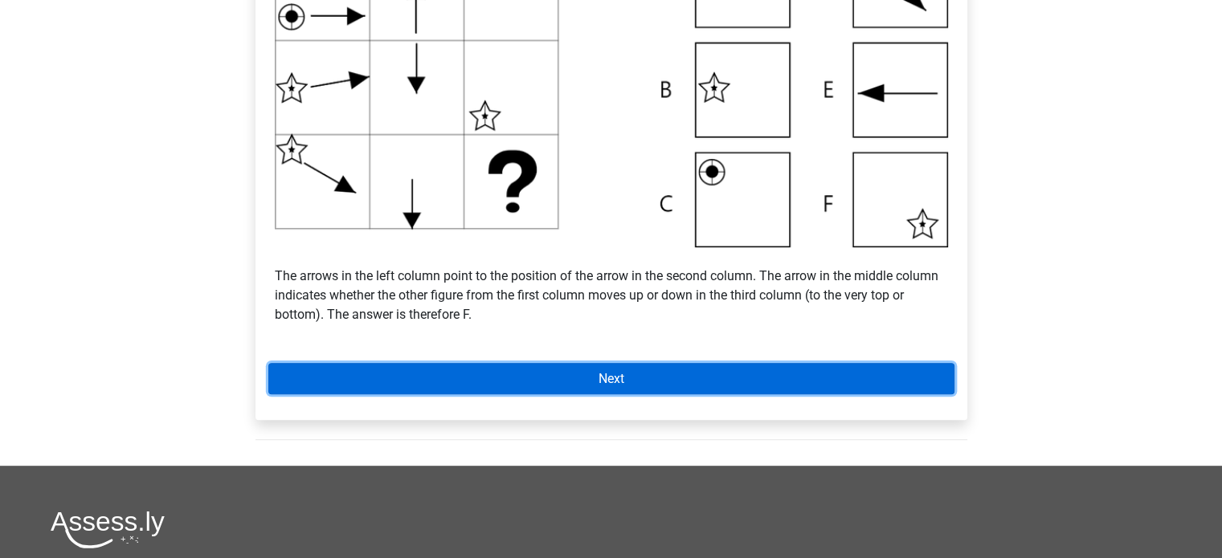
click at [924, 384] on link "Next" at bounding box center [611, 378] width 686 height 31
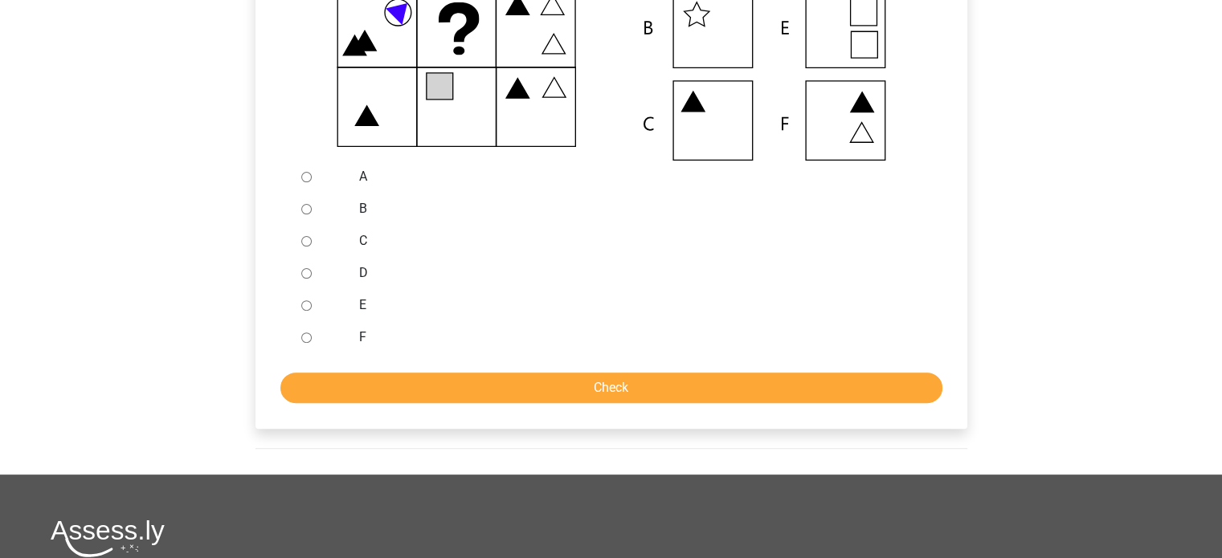
scroll to position [643, 0]
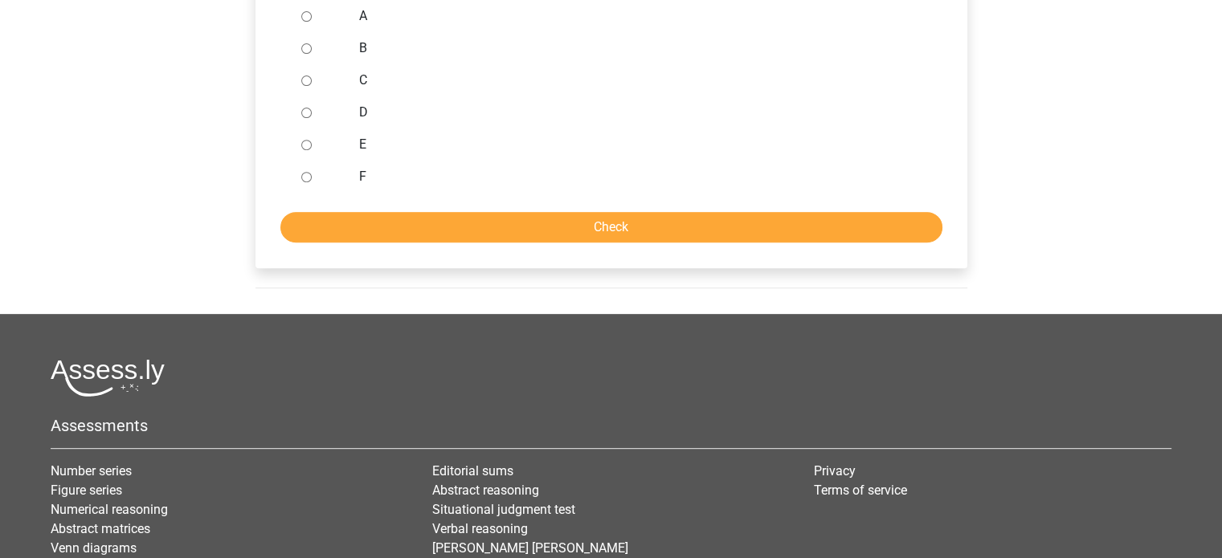
drag, startPoint x: 316, startPoint y: 135, endPoint x: 308, endPoint y: 141, distance: 9.8
click at [315, 137] on div at bounding box center [321, 145] width 53 height 32
click at [306, 141] on input "E" at bounding box center [306, 145] width 10 height 10
radio input "true"
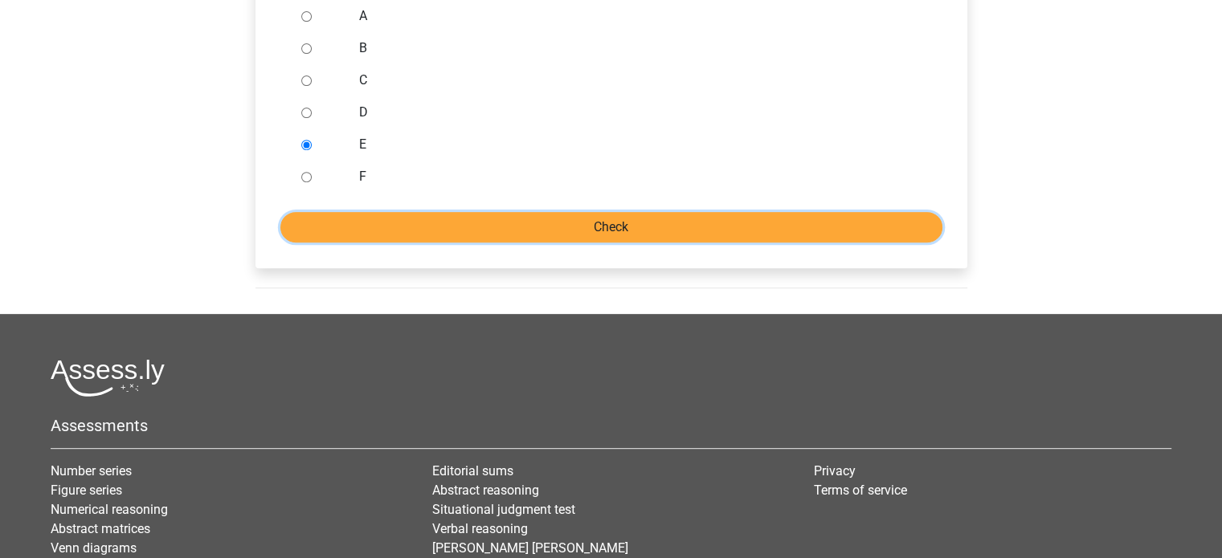
click at [501, 240] on input "Check" at bounding box center [611, 227] width 662 height 31
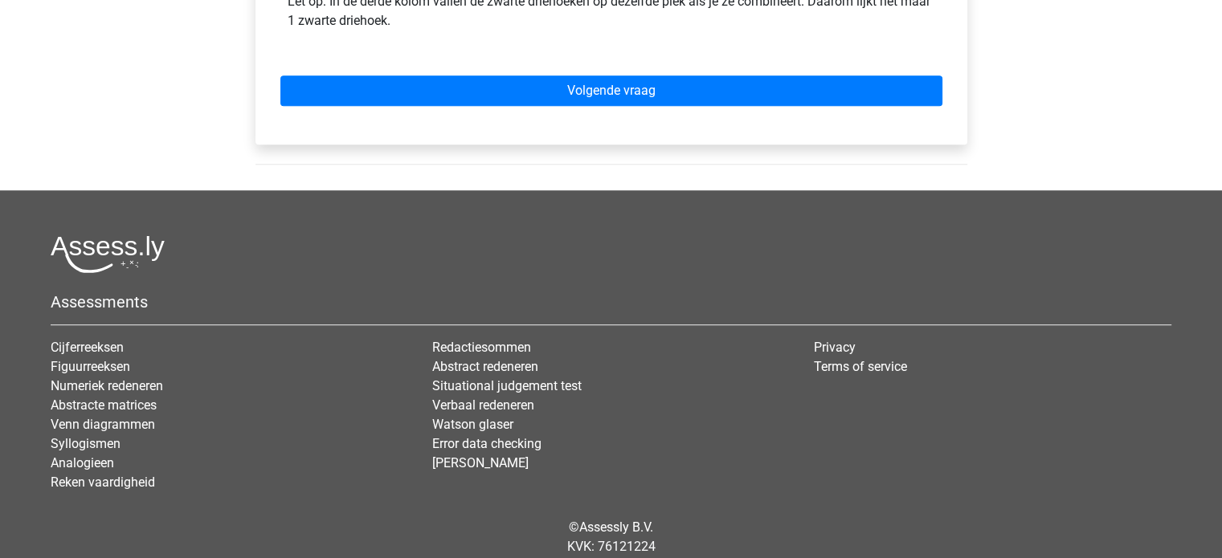
scroll to position [964, 0]
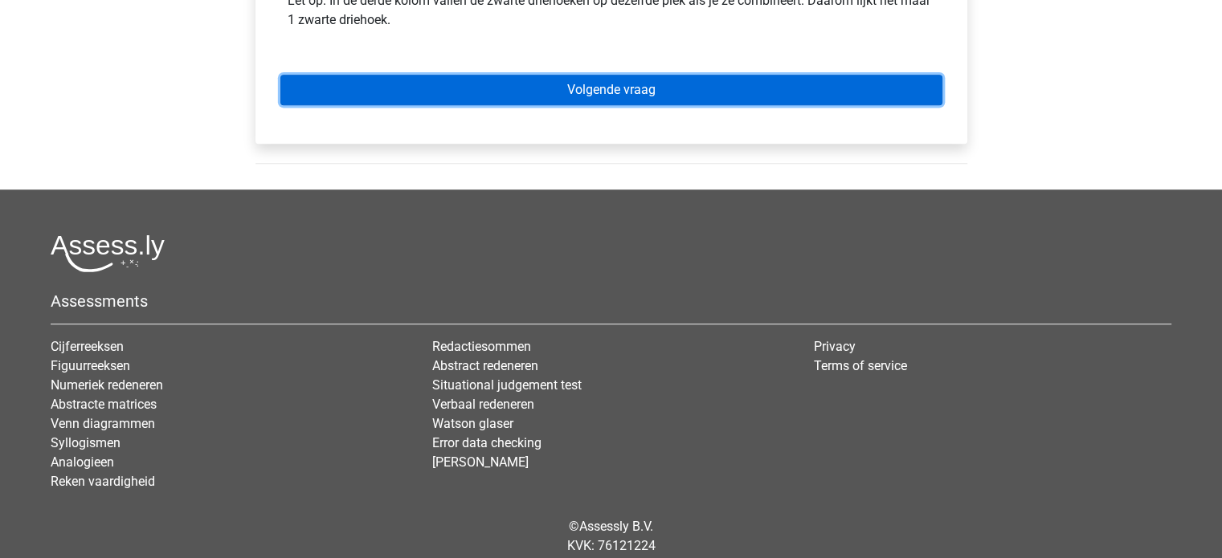
click at [633, 89] on link "Volgende vraag" at bounding box center [611, 90] width 662 height 31
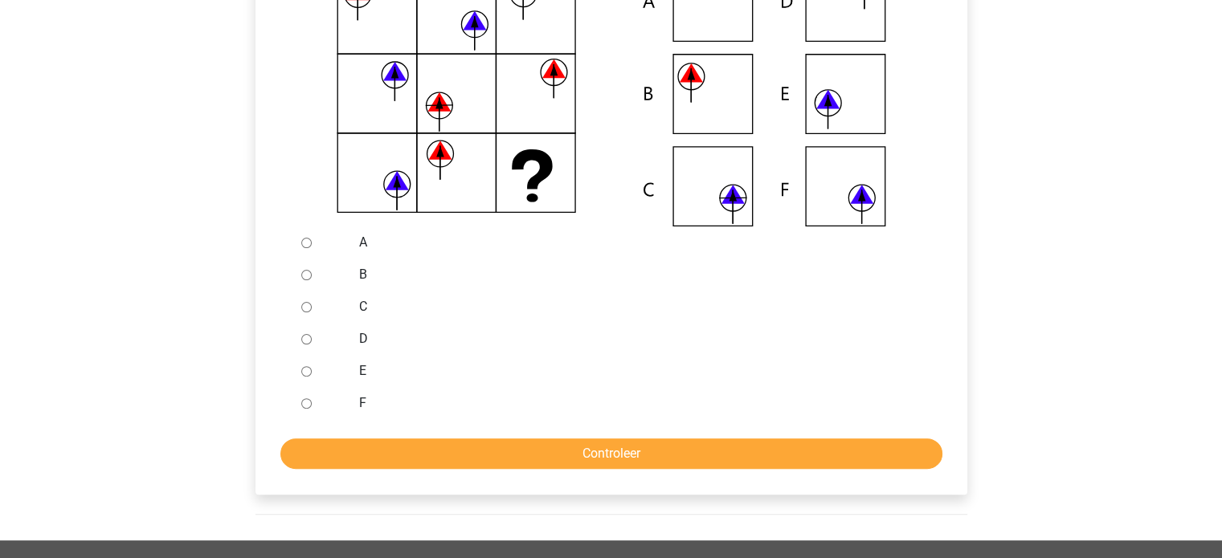
scroll to position [321, 0]
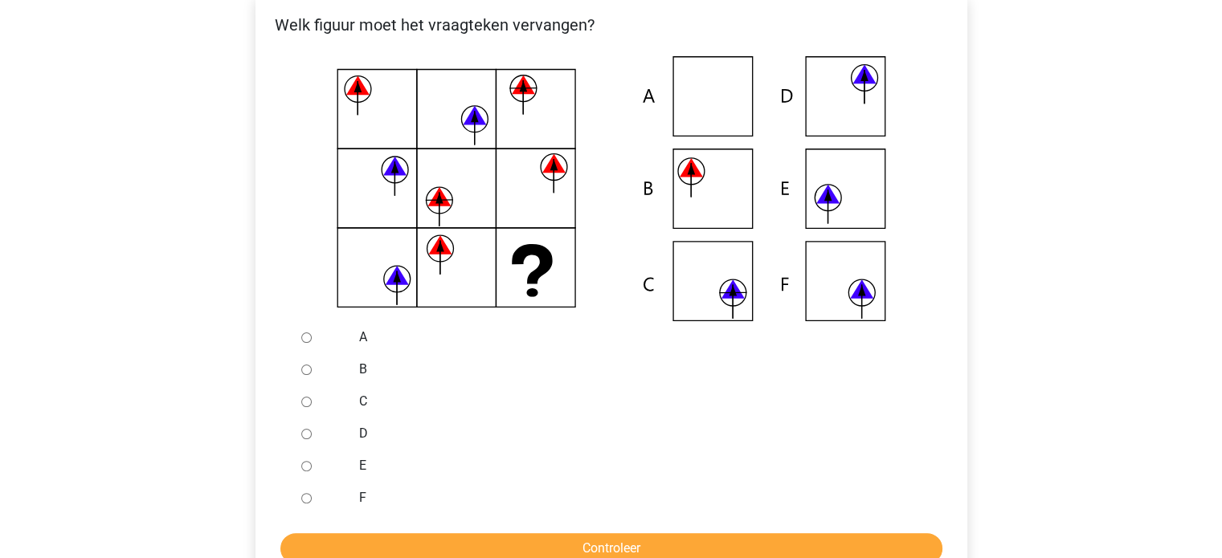
drag, startPoint x: 305, startPoint y: 494, endPoint x: 323, endPoint y: 496, distance: 17.8
click at [320, 496] on div at bounding box center [321, 498] width 53 height 32
click at [302, 500] on input "F" at bounding box center [306, 498] width 10 height 10
radio input "true"
click at [424, 553] on input "Controleer" at bounding box center [611, 548] width 662 height 31
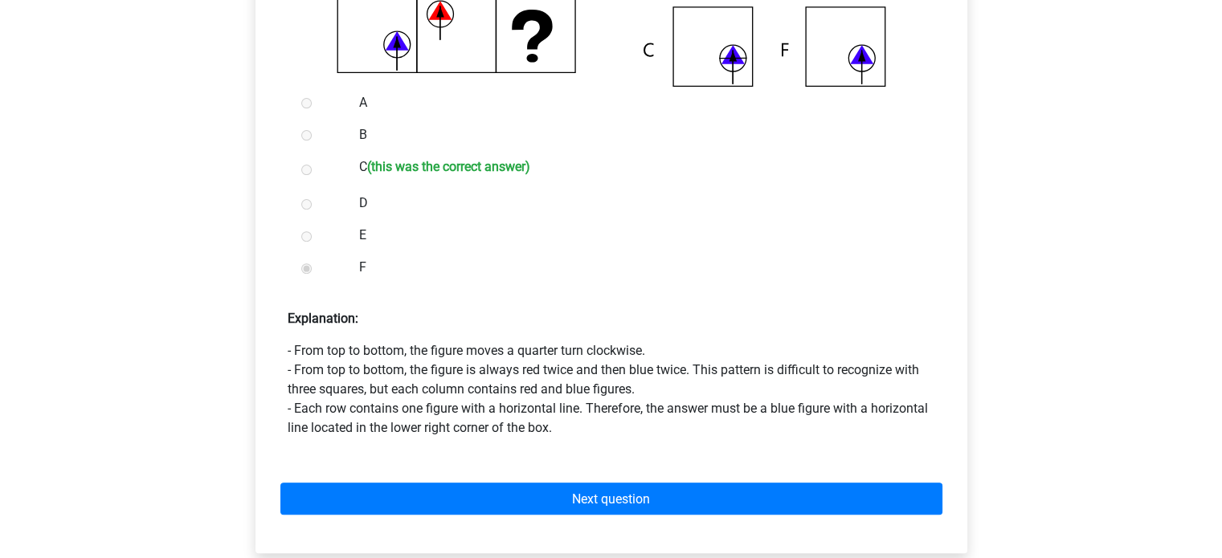
scroll to position [643, 0]
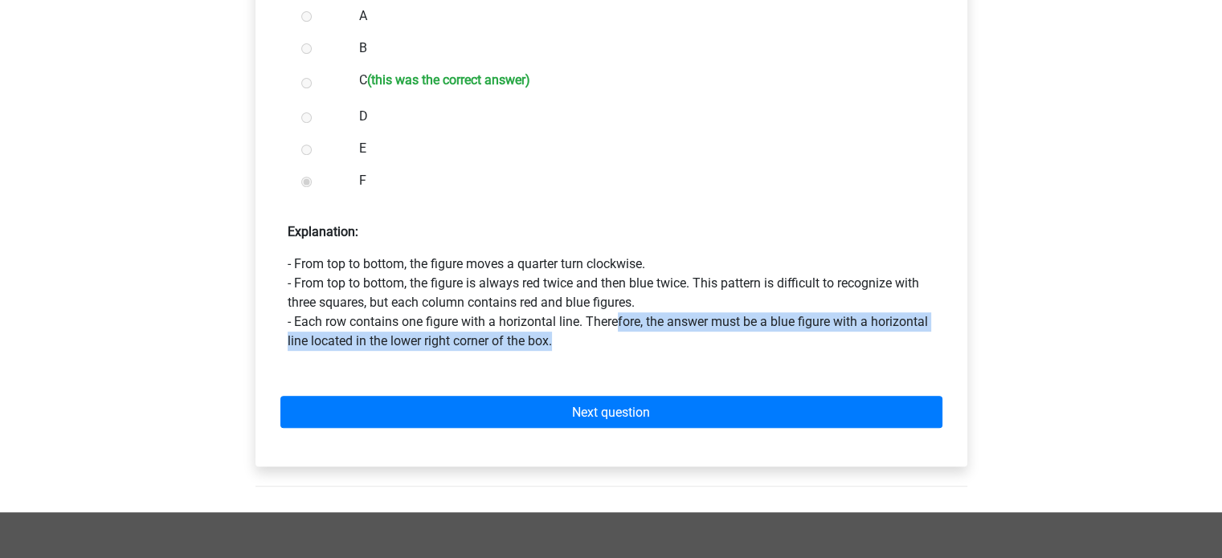
drag, startPoint x: 625, startPoint y: 320, endPoint x: 890, endPoint y: 337, distance: 265.6
click at [890, 337] on p "- From top to bottom, the figure moves a quarter turn clockwise. - From top to …" at bounding box center [611, 303] width 647 height 96
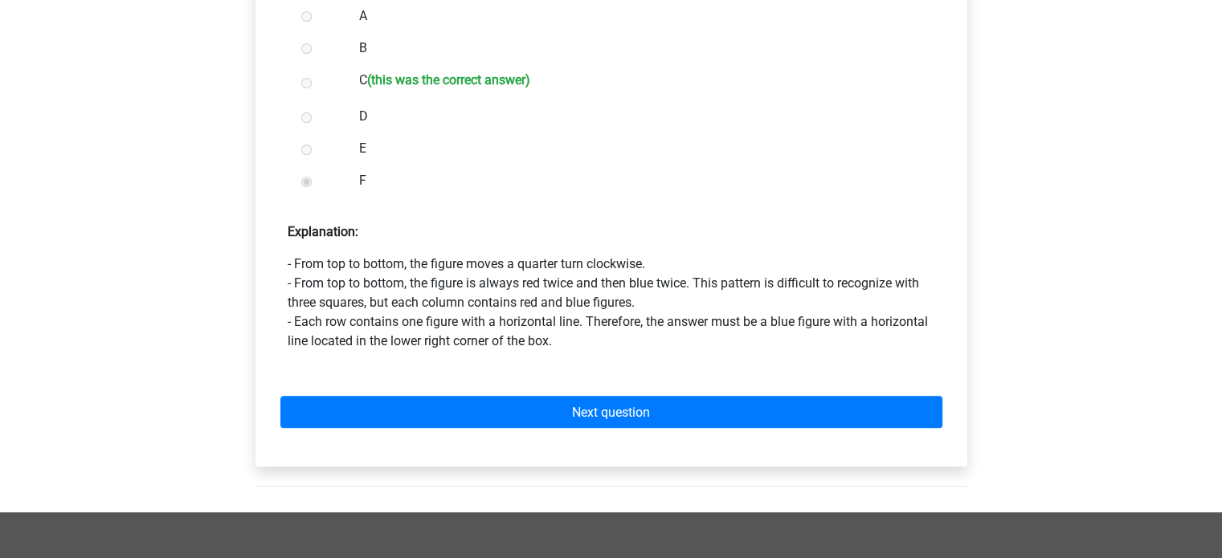
click at [847, 353] on form "A B C (this was the correct answer) D E F Explanation: - From top to bottom, th…" at bounding box center [611, 226] width 686 height 453
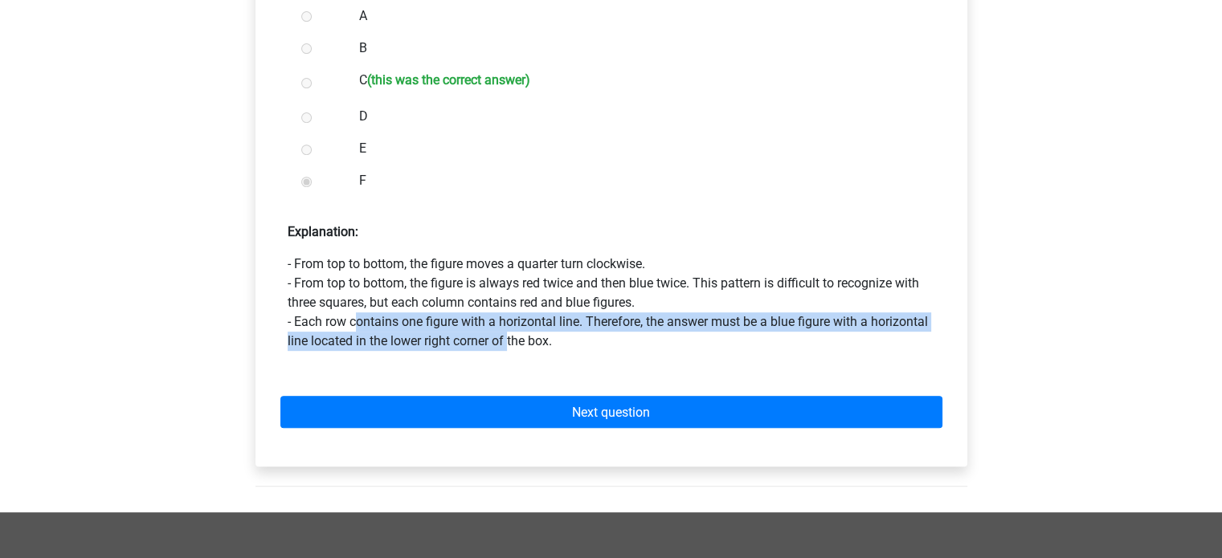
drag, startPoint x: 357, startPoint y: 316, endPoint x: 510, endPoint y: 336, distance: 154.7
click at [509, 336] on font "- Each row contains one figure with a horizontal line. Therefore, the answer mu…" at bounding box center [608, 331] width 640 height 35
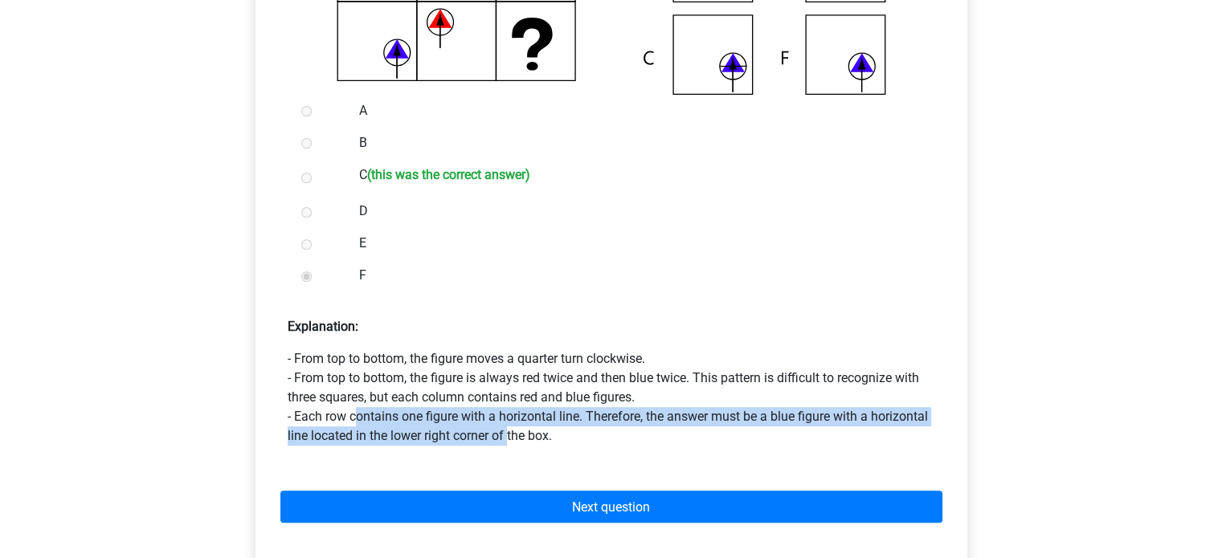
scroll to position [562, 0]
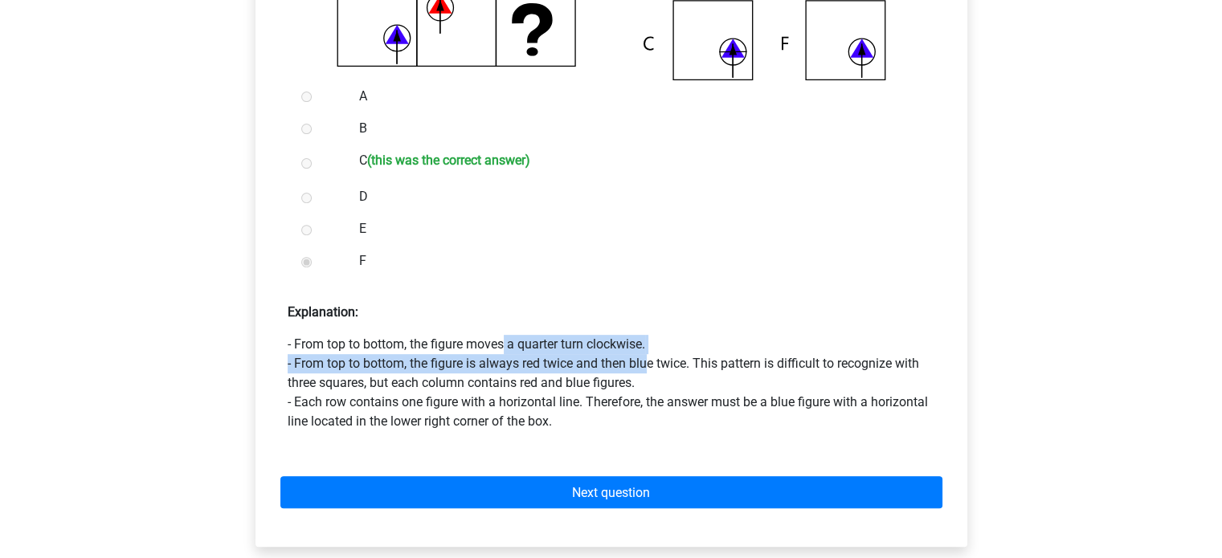
drag, startPoint x: 369, startPoint y: 349, endPoint x: 651, endPoint y: 360, distance: 282.1
click at [651, 360] on p "- From top to bottom, the figure moves a quarter turn clockwise. - From top to …" at bounding box center [611, 383] width 647 height 96
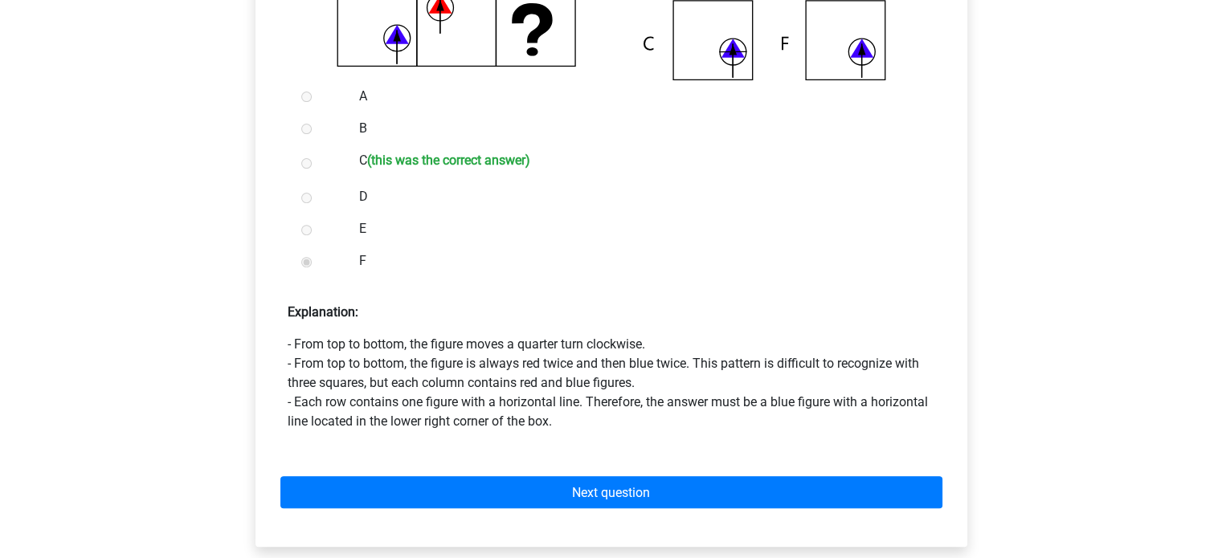
click at [762, 374] on p "- From top to bottom, the figure moves a quarter turn clockwise. - From top to …" at bounding box center [611, 383] width 647 height 96
drag, startPoint x: 715, startPoint y: 355, endPoint x: 409, endPoint y: 376, distance: 306.7
click at [408, 374] on p "- From top to bottom, the figure moves a quarter turn clockwise. - From top to …" at bounding box center [611, 383] width 647 height 96
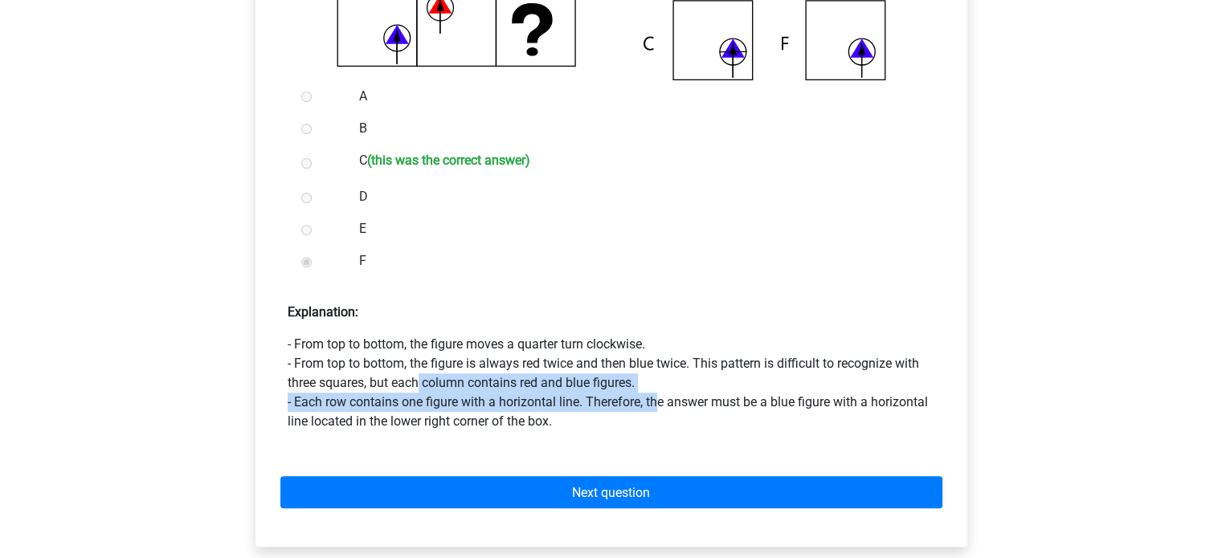
drag, startPoint x: 417, startPoint y: 386, endPoint x: 661, endPoint y: 400, distance: 244.6
click at [661, 400] on p "- From top to bottom, the figure moves a quarter turn clockwise. - From top to …" at bounding box center [611, 383] width 647 height 96
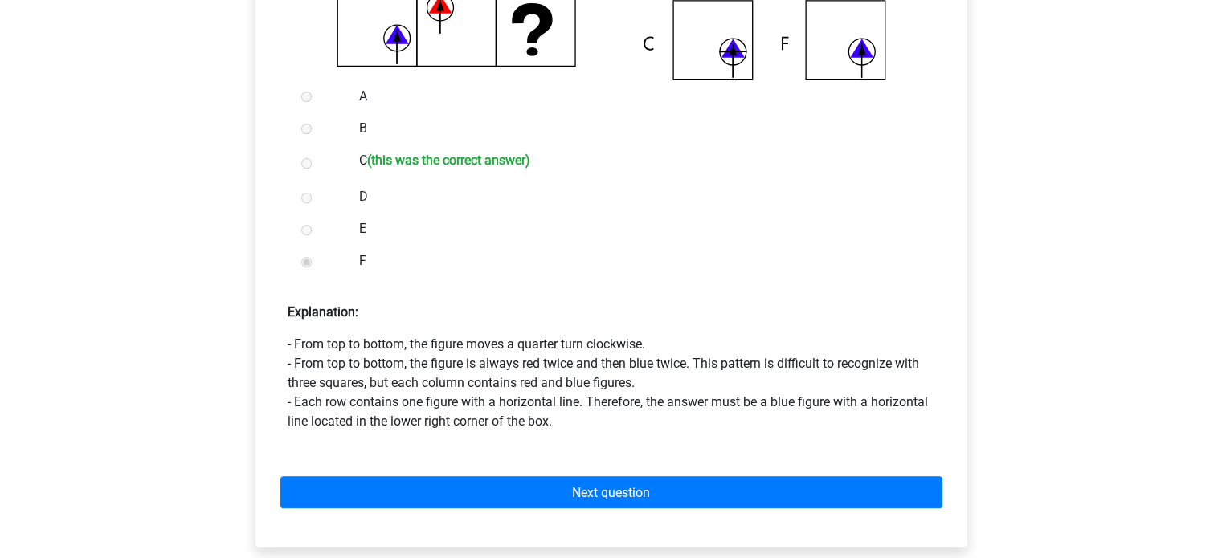
click at [574, 420] on p "- From top to bottom, the figure moves a quarter turn clockwise. - From top to …" at bounding box center [611, 383] width 647 height 96
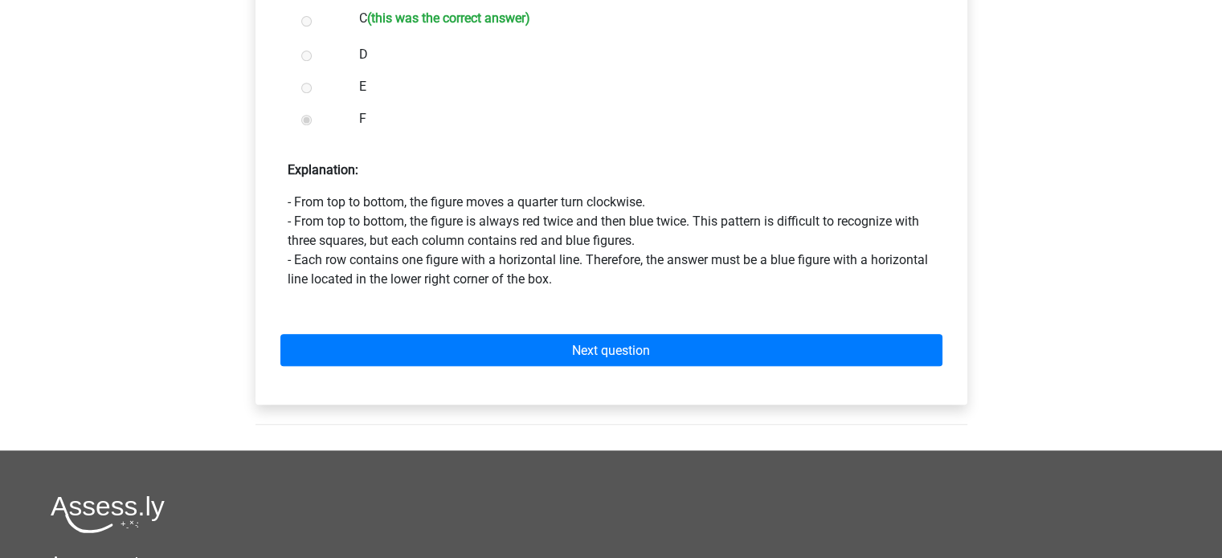
scroll to position [723, 0]
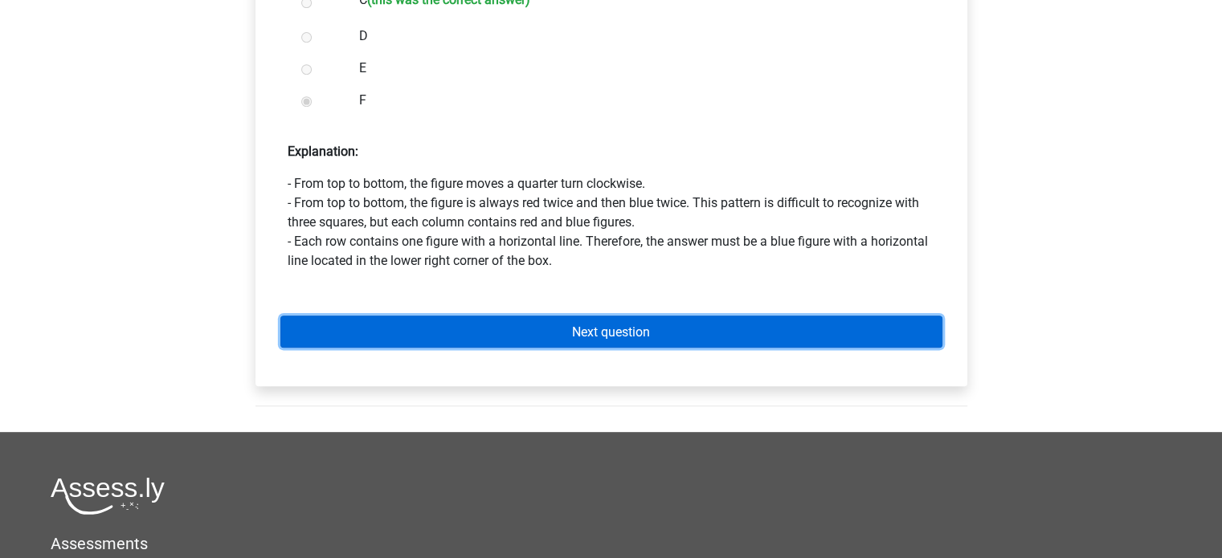
click at [642, 320] on link "Next question" at bounding box center [611, 331] width 662 height 31
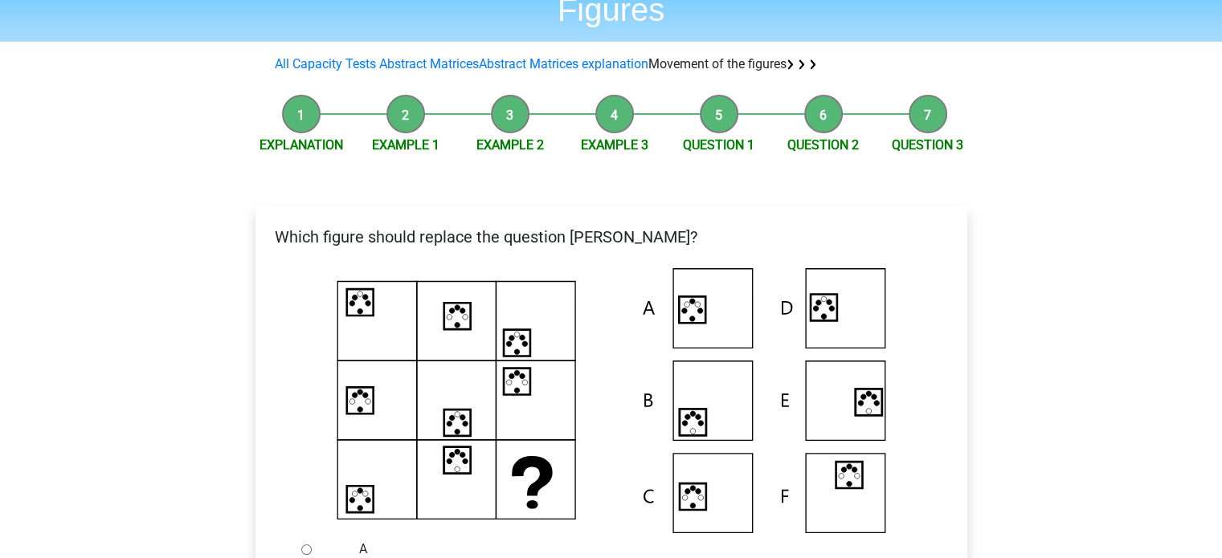
scroll to position [161, 0]
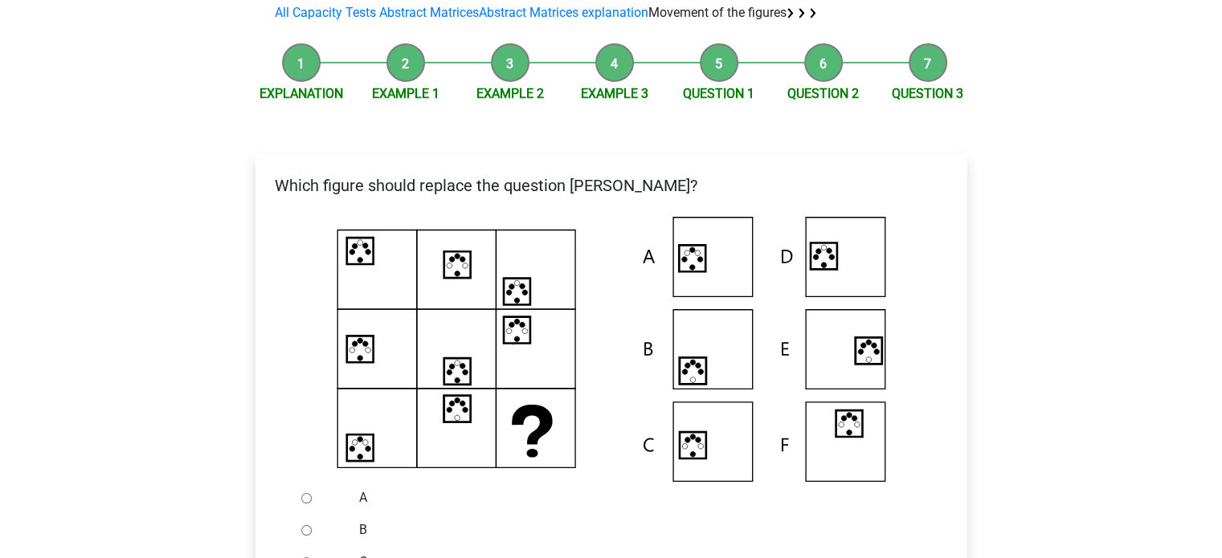
click at [353, 498] on div "A" at bounding box center [637, 498] width 580 height 32
click at [312, 493] on div at bounding box center [321, 498] width 53 height 32
click at [310, 495] on input "A" at bounding box center [306, 498] width 10 height 10
radio input "true"
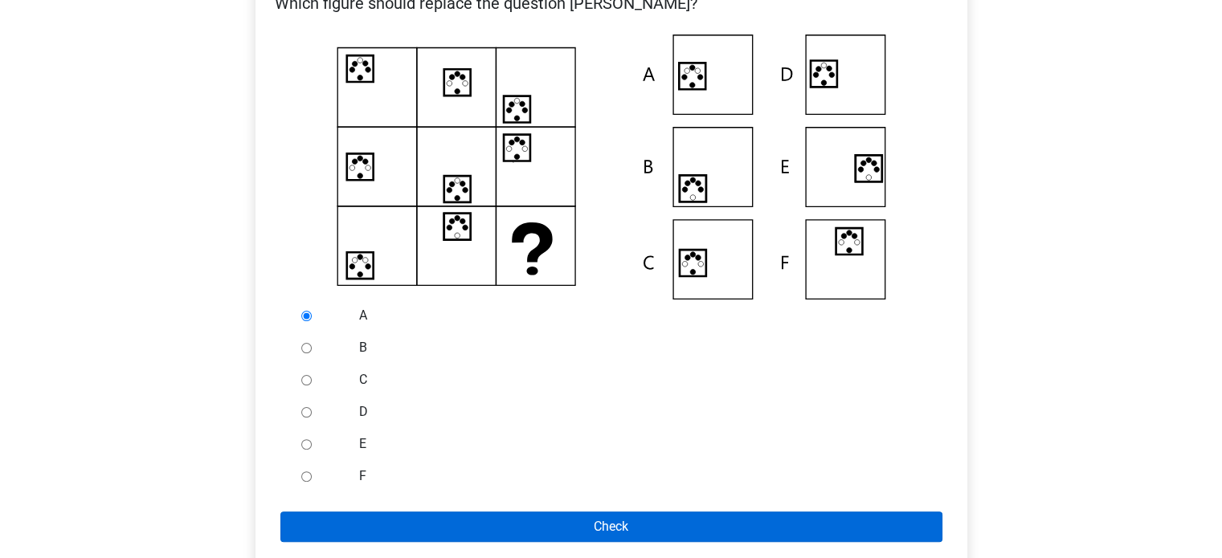
scroll to position [402, 0]
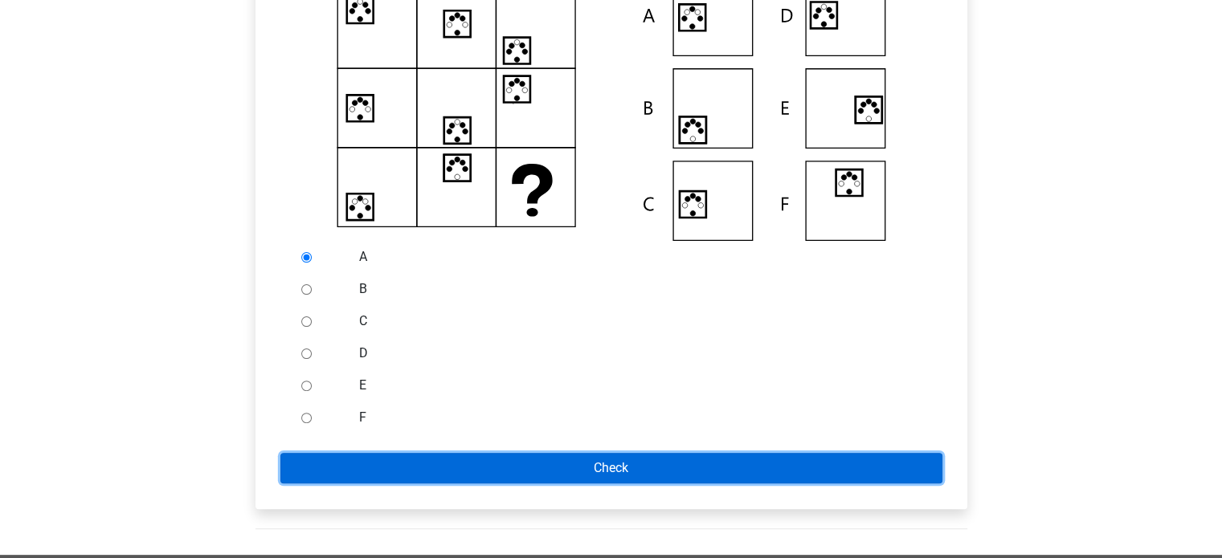
click at [541, 462] on input "Check" at bounding box center [611, 468] width 662 height 31
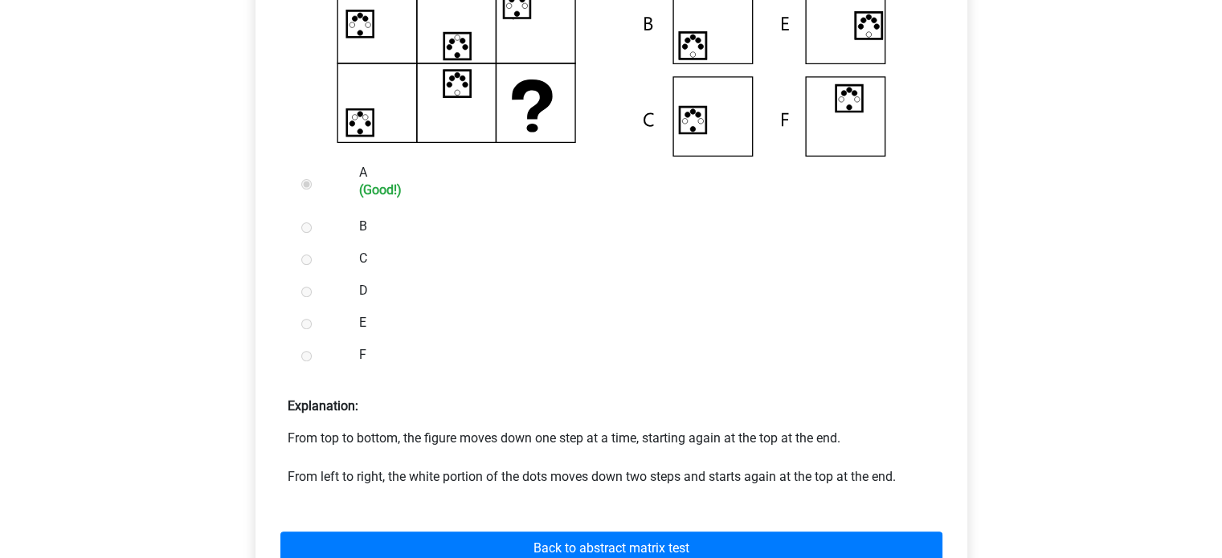
scroll to position [562, 0]
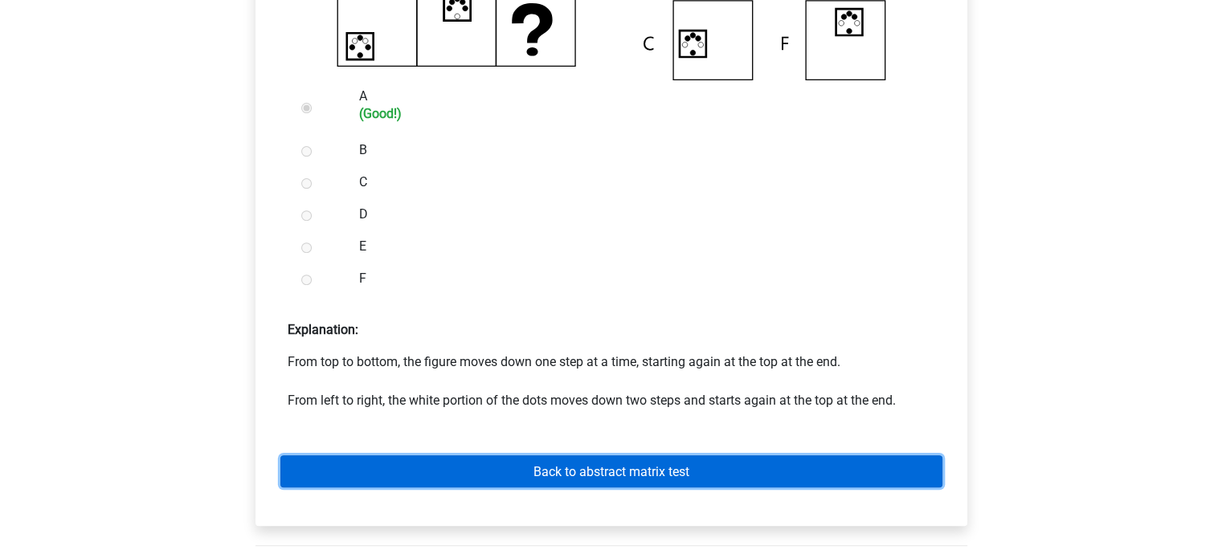
click at [635, 484] on link "Back to abstract matrix test" at bounding box center [611, 470] width 662 height 31
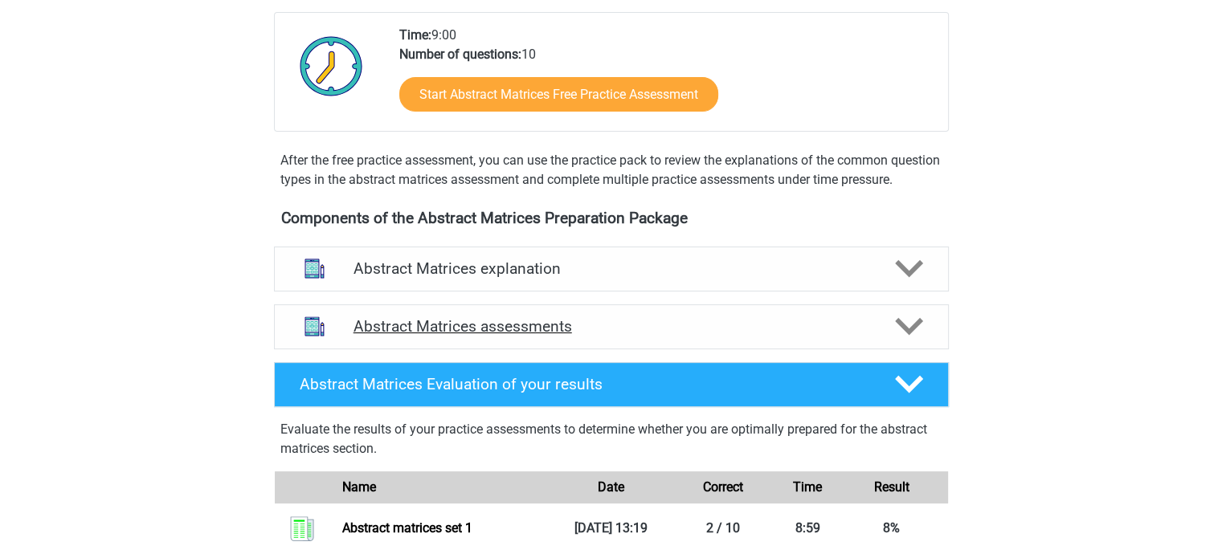
scroll to position [402, 0]
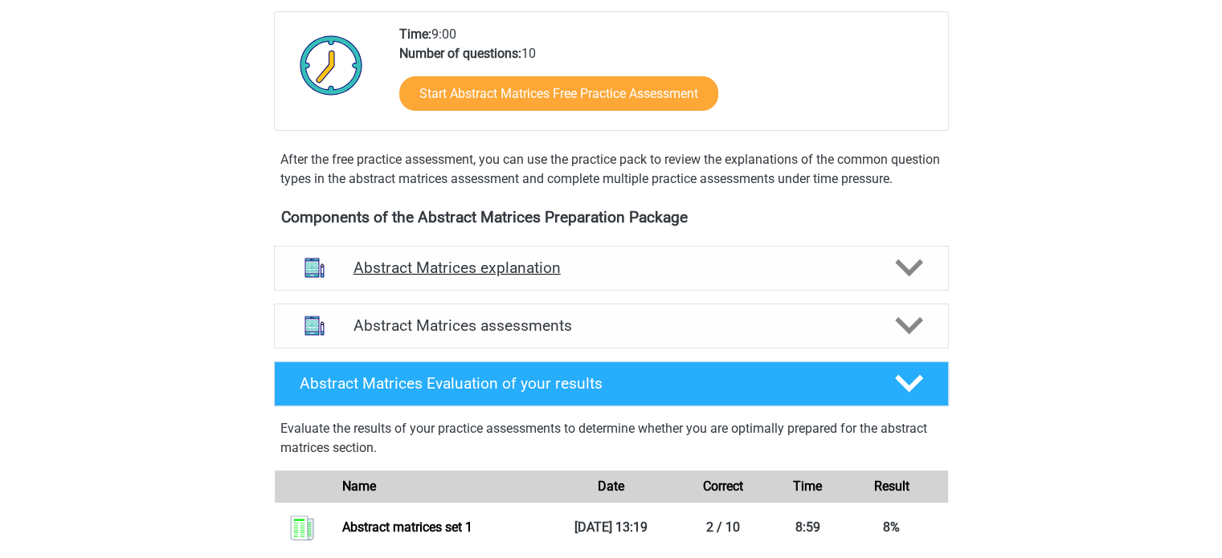
click at [679, 291] on div "Abstract Matrices explanation" at bounding box center [611, 268] width 675 height 45
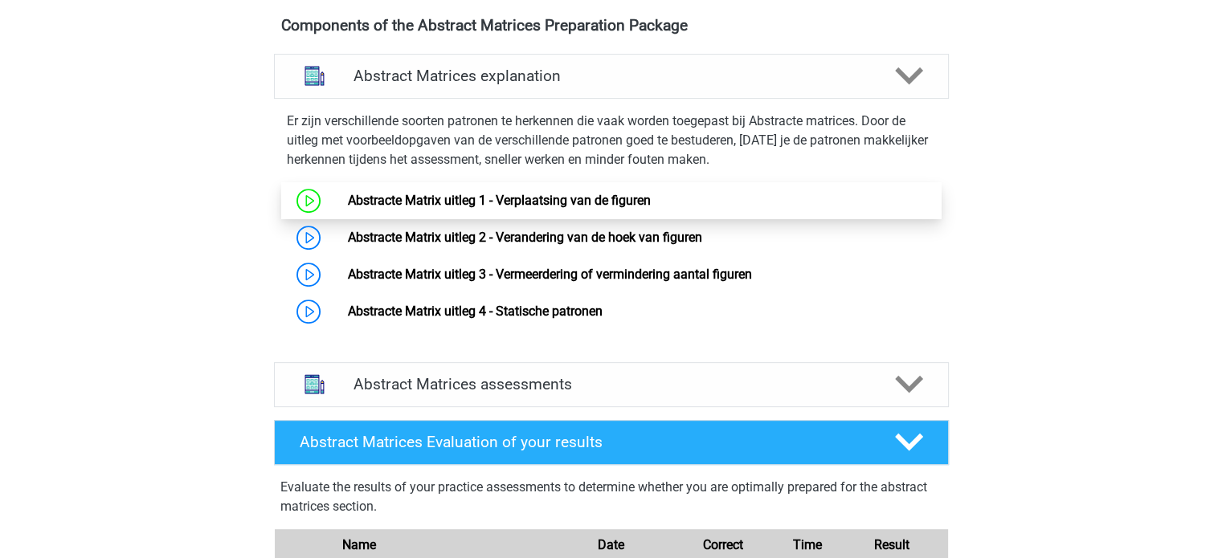
scroll to position [643, 0]
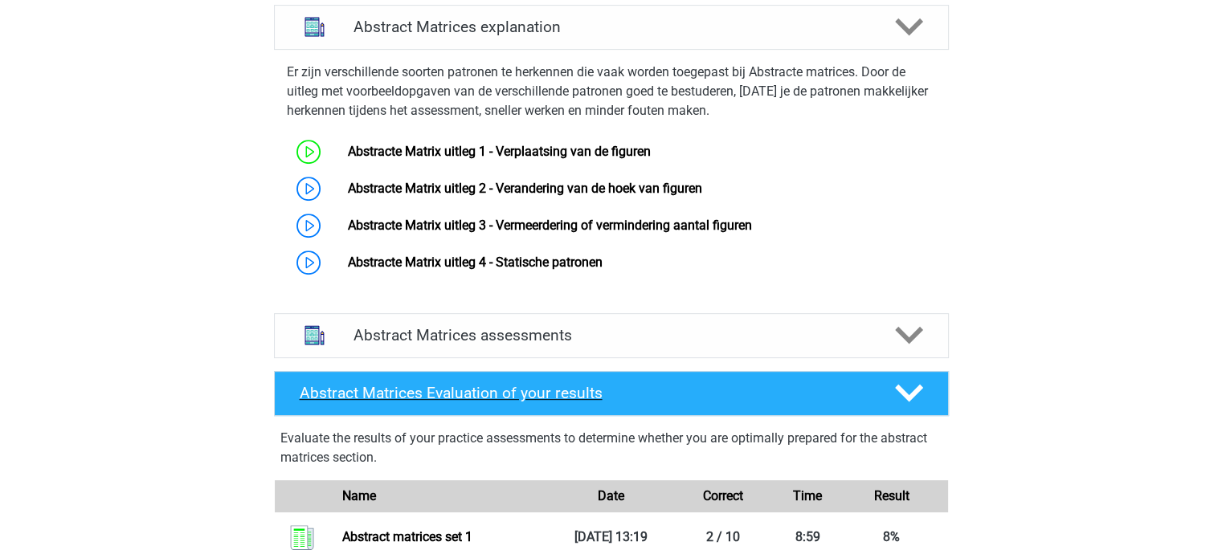
click at [667, 402] on h4 "Abstract Matrices Evaluation of your results" at bounding box center [585, 393] width 570 height 18
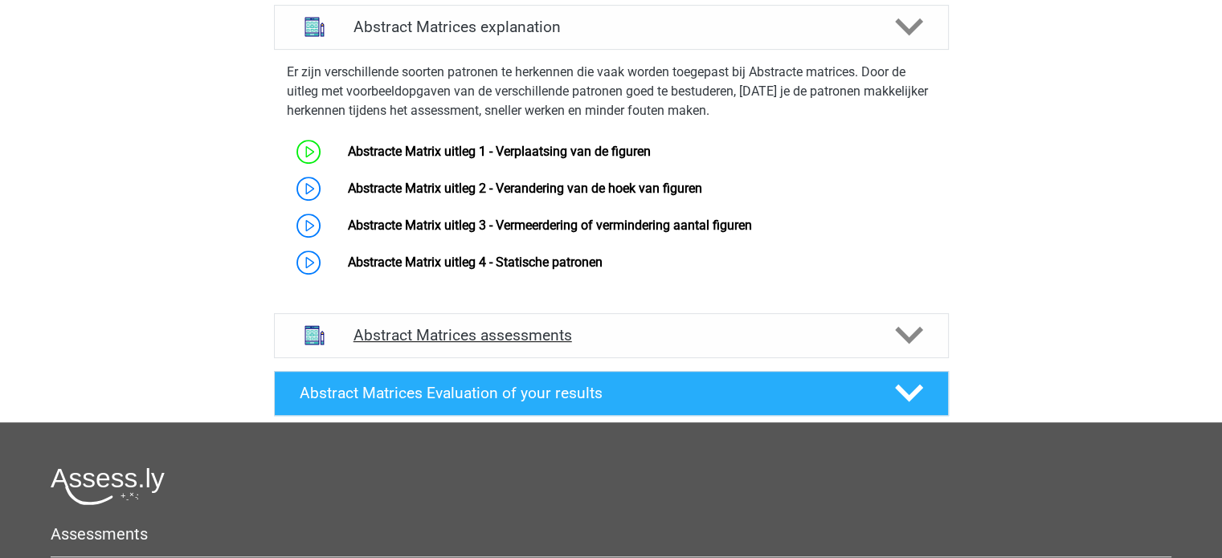
click at [805, 345] on h4 "Abstract Matrices assessments" at bounding box center [611, 335] width 516 height 18
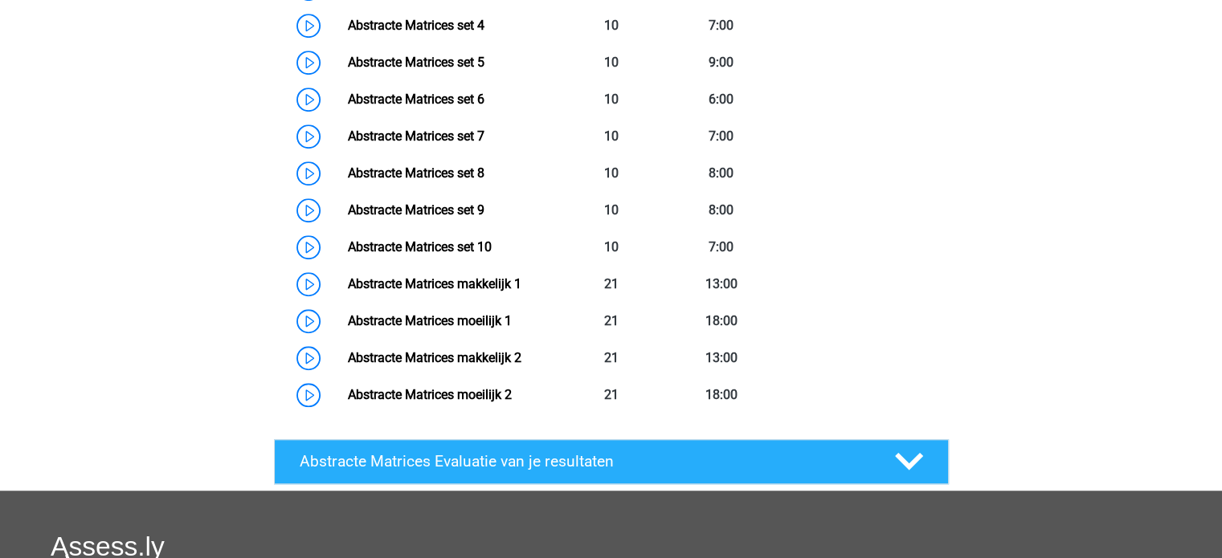
scroll to position [1284, 0]
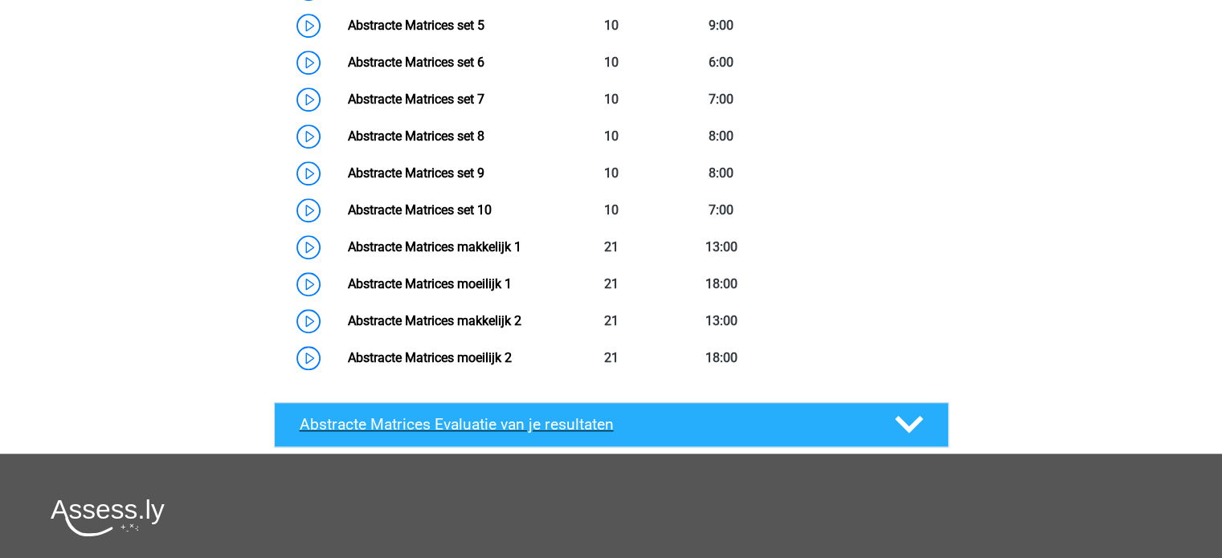
click at [713, 422] on h4 "Abstracte Matrices Evaluatie van je resultaten" at bounding box center [585, 424] width 570 height 18
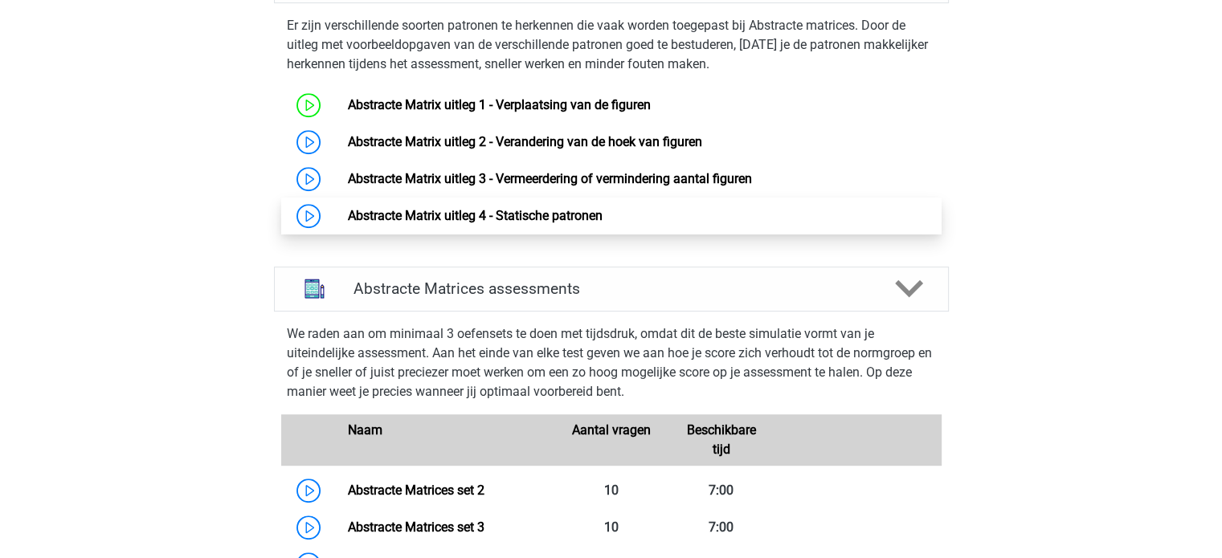
scroll to position [641, 0]
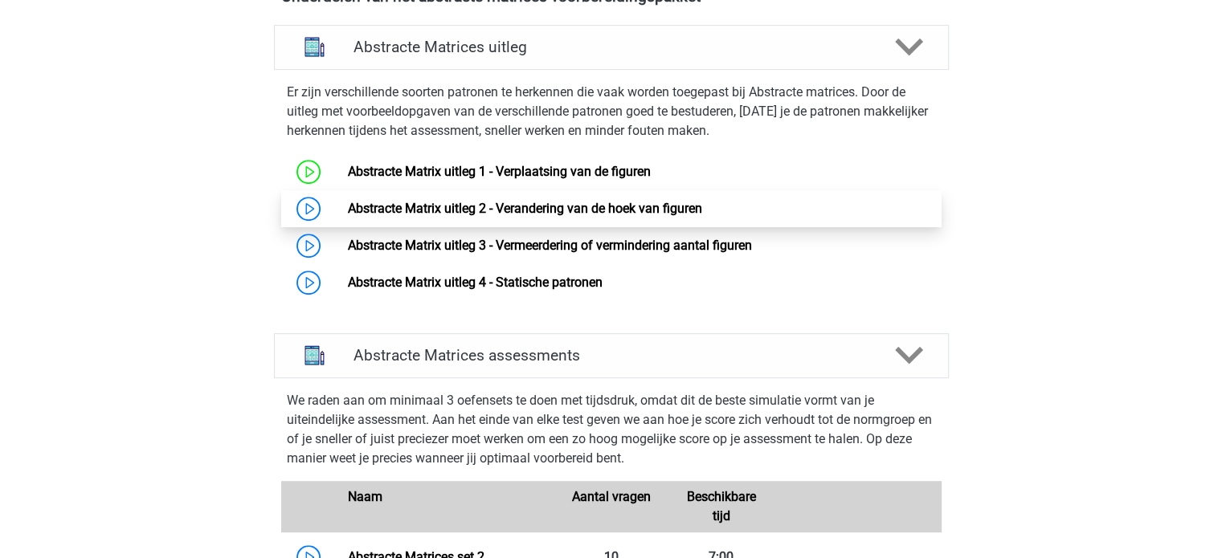
click at [348, 212] on link "Abstracte Matrix uitleg 2 - Verandering van de hoek van figuren" at bounding box center [525, 208] width 354 height 15
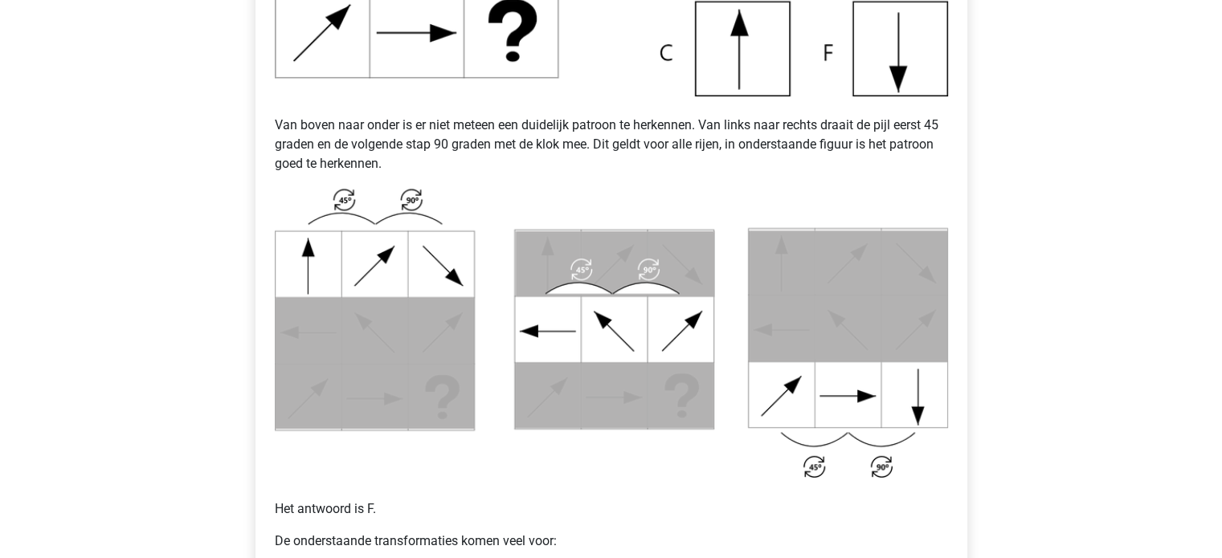
scroll to position [643, 0]
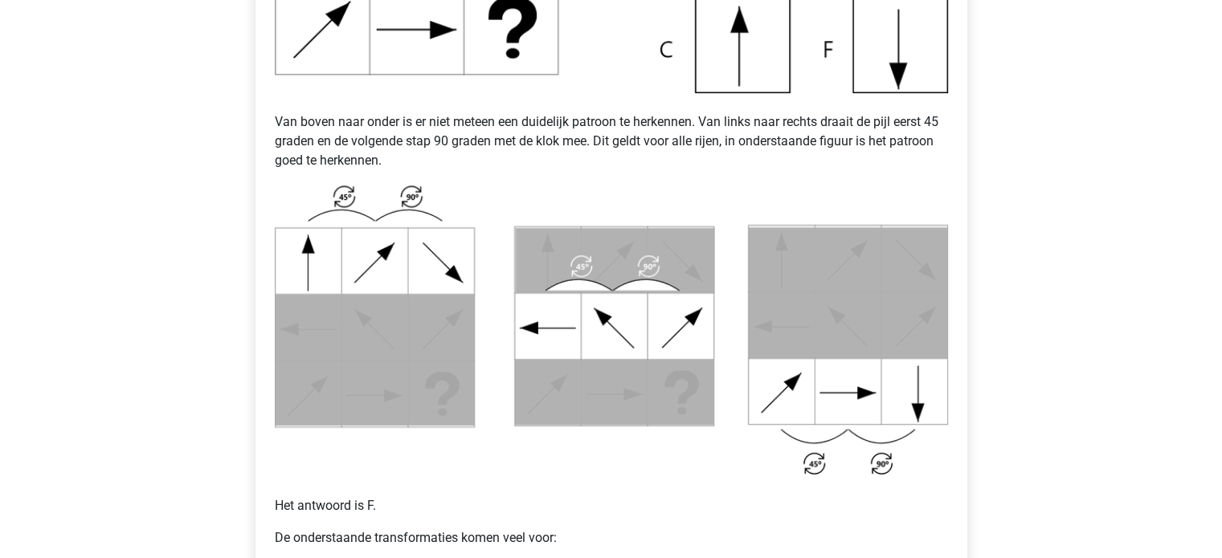
click at [1117, 209] on div "Deepika [EMAIL_ADDRESS][DOMAIN_NAME] Nederlands English" at bounding box center [611, 360] width 1222 height 2006
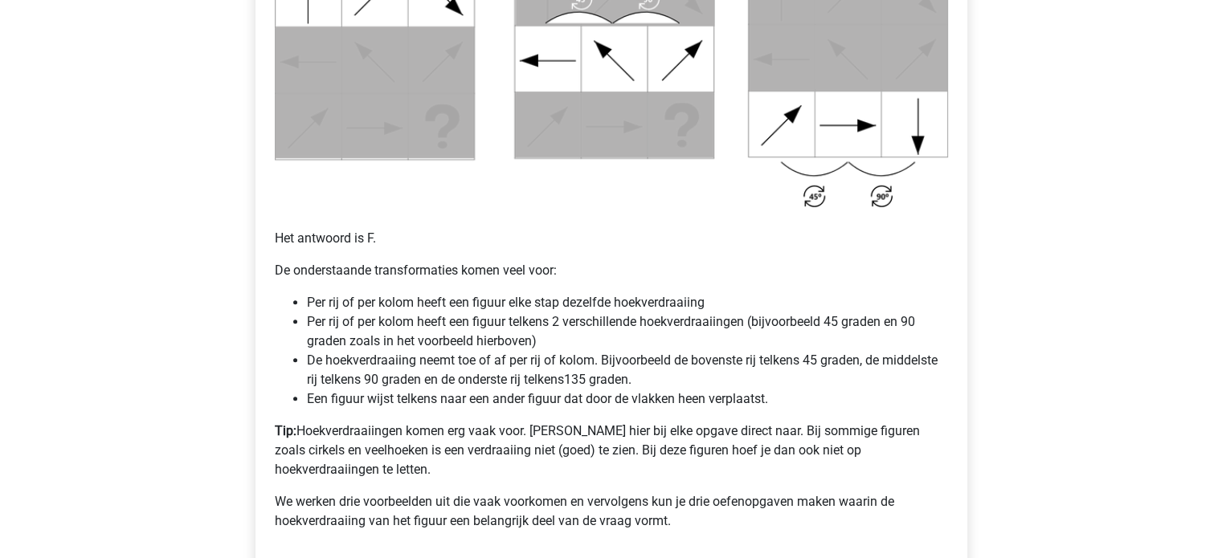
scroll to position [964, 0]
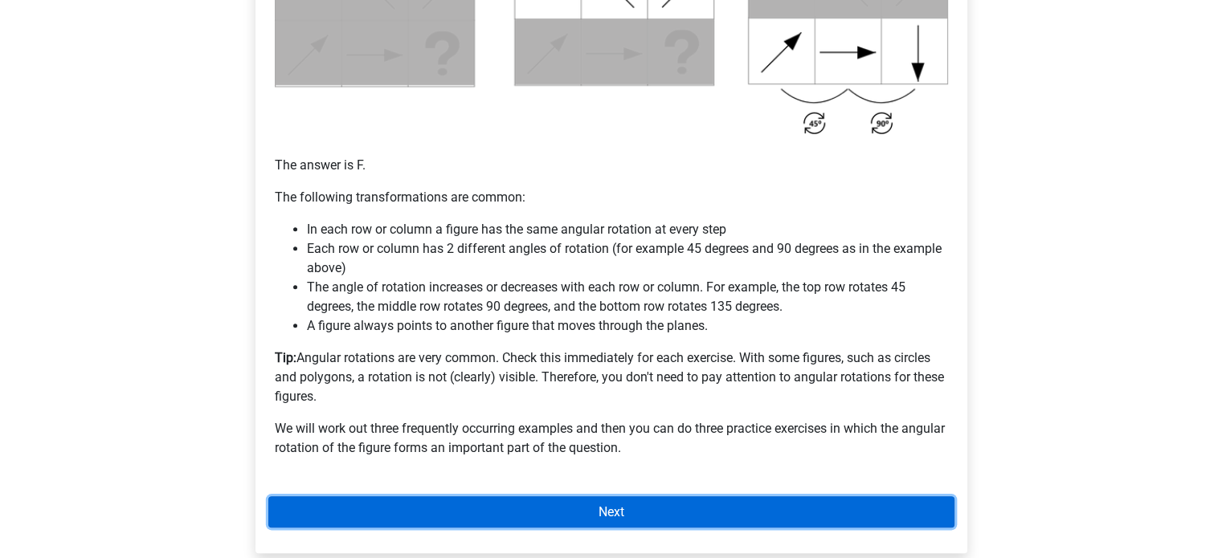
click at [734, 525] on link "Next" at bounding box center [611, 511] width 686 height 31
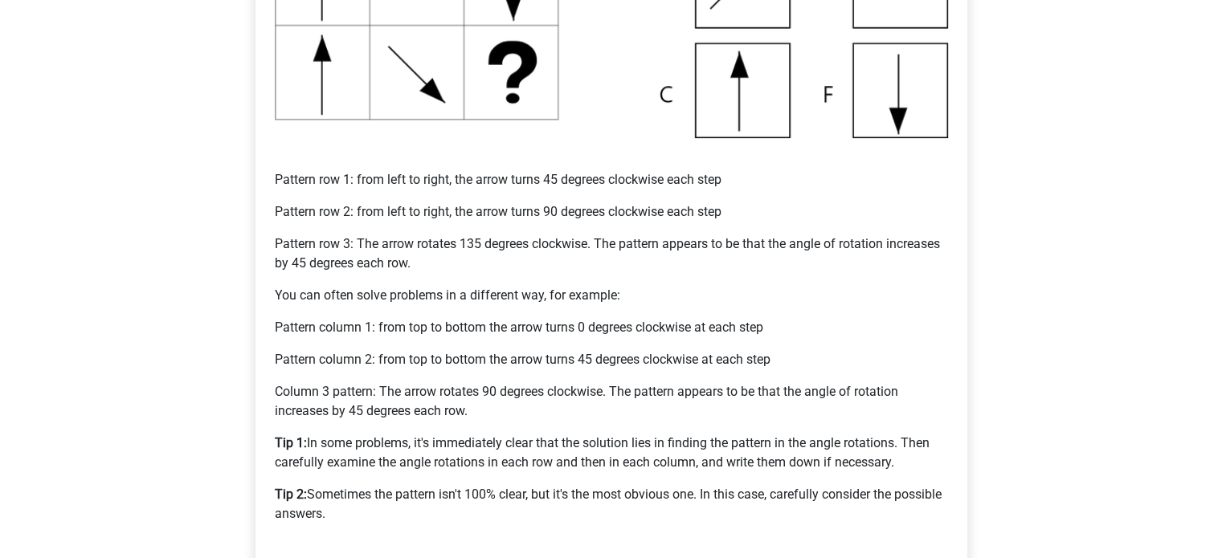
scroll to position [643, 0]
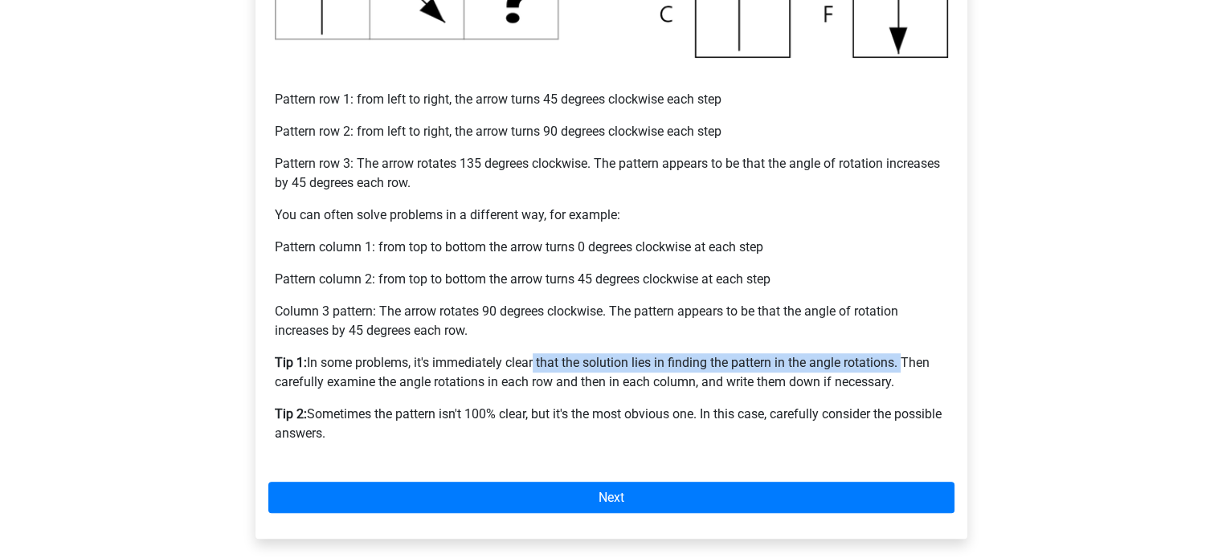
drag, startPoint x: 531, startPoint y: 359, endPoint x: 904, endPoint y: 353, distance: 373.6
click at [904, 353] on p "Tip 1: In some problems, it's immediately clear that the solution lies in findi…" at bounding box center [611, 372] width 673 height 39
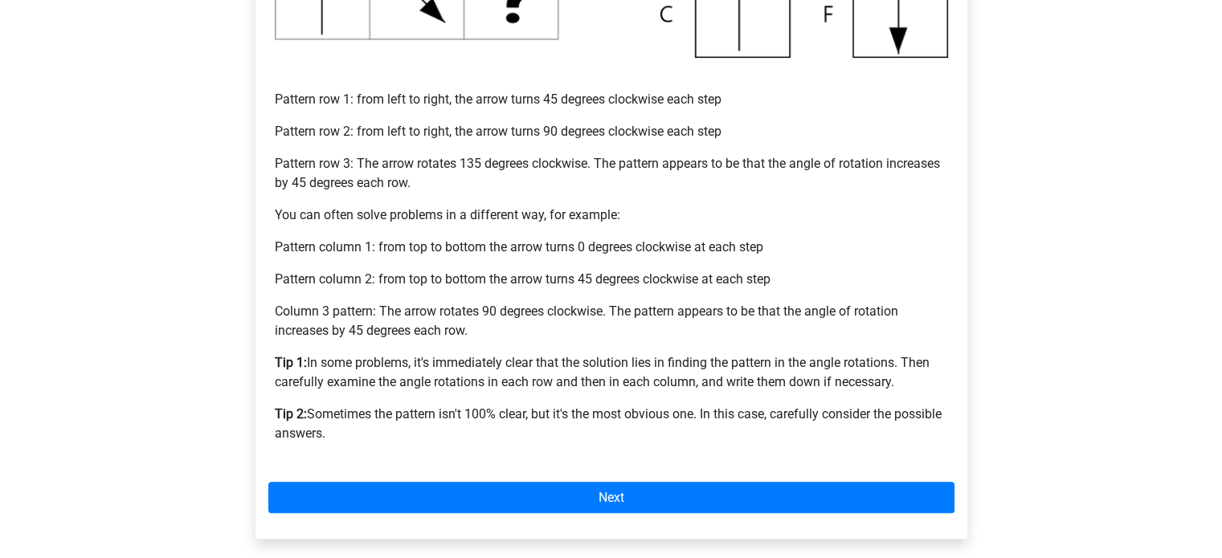
click at [916, 372] on p "Tip 1: In some problems, it's immediately clear that the solution lies in findi…" at bounding box center [611, 372] width 673 height 39
drag, startPoint x: 347, startPoint y: 412, endPoint x: 530, endPoint y: 431, distance: 184.1
click at [509, 422] on font "Sometimes the pattern isn't 100% clear, but it's the most obvious one. In this …" at bounding box center [608, 423] width 667 height 35
click at [535, 433] on p "Tip 2: Sometimes the pattern isn't 100% clear, but it's the most obvious one. I…" at bounding box center [611, 424] width 673 height 39
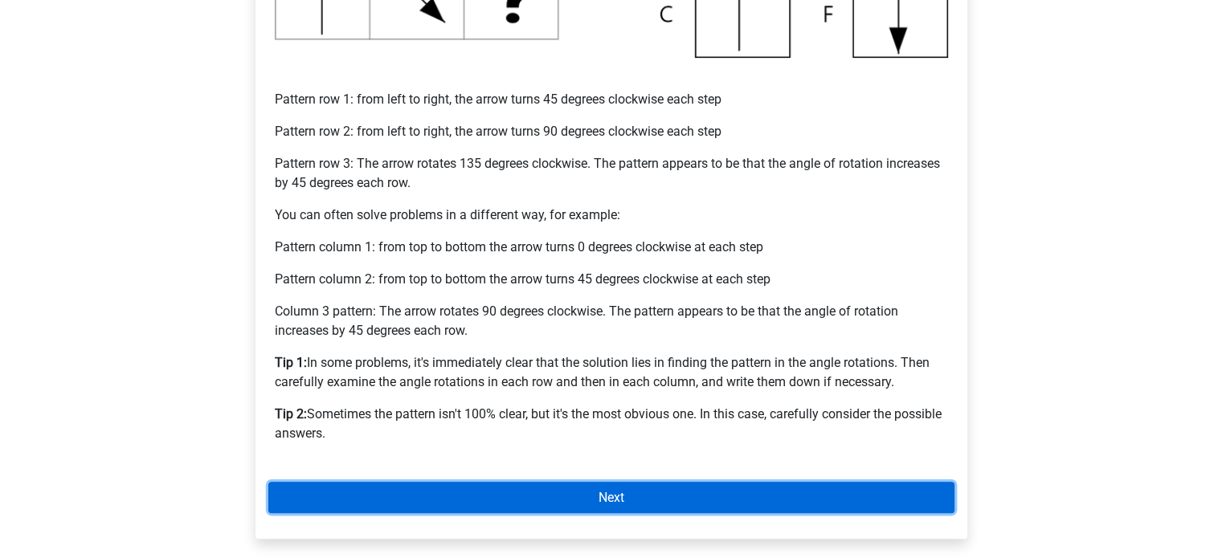
click at [673, 500] on link "Next" at bounding box center [611, 497] width 686 height 31
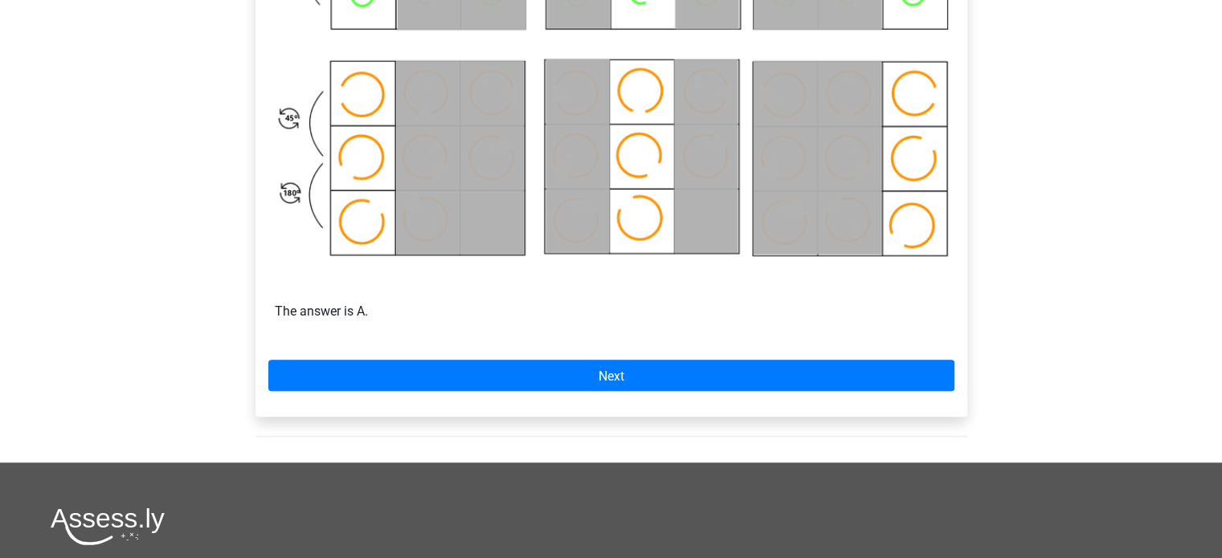
scroll to position [1044, 0]
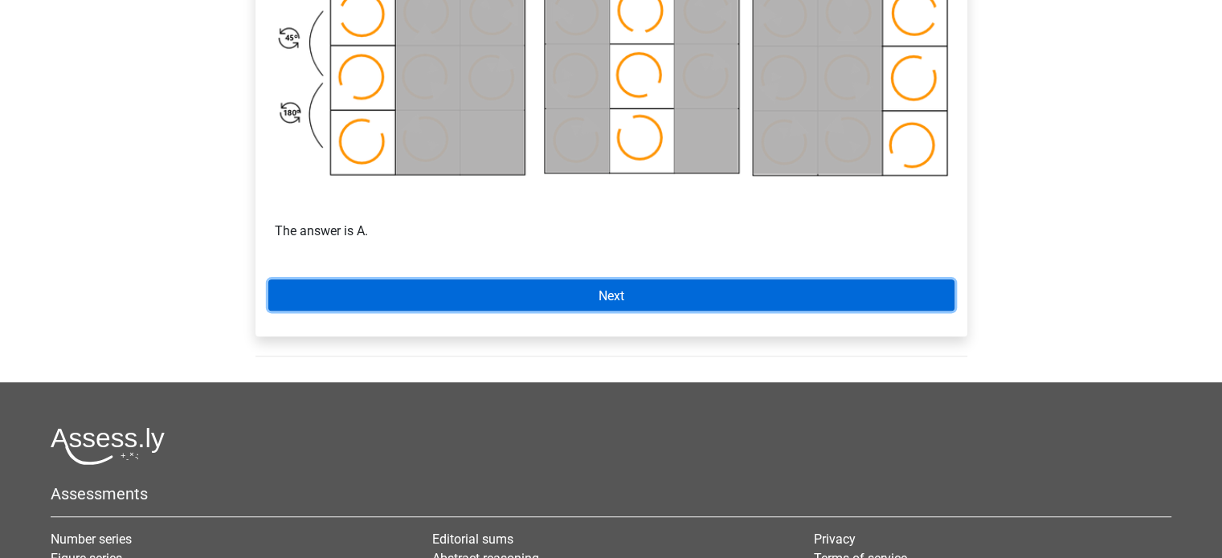
click at [591, 298] on link "Next" at bounding box center [611, 295] width 686 height 31
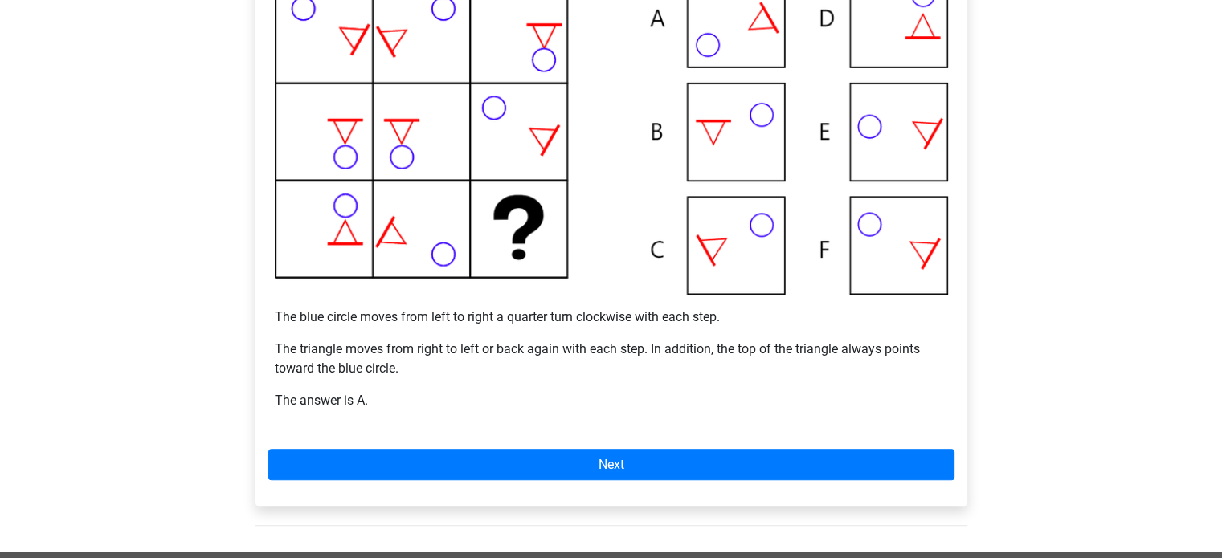
scroll to position [402, 0]
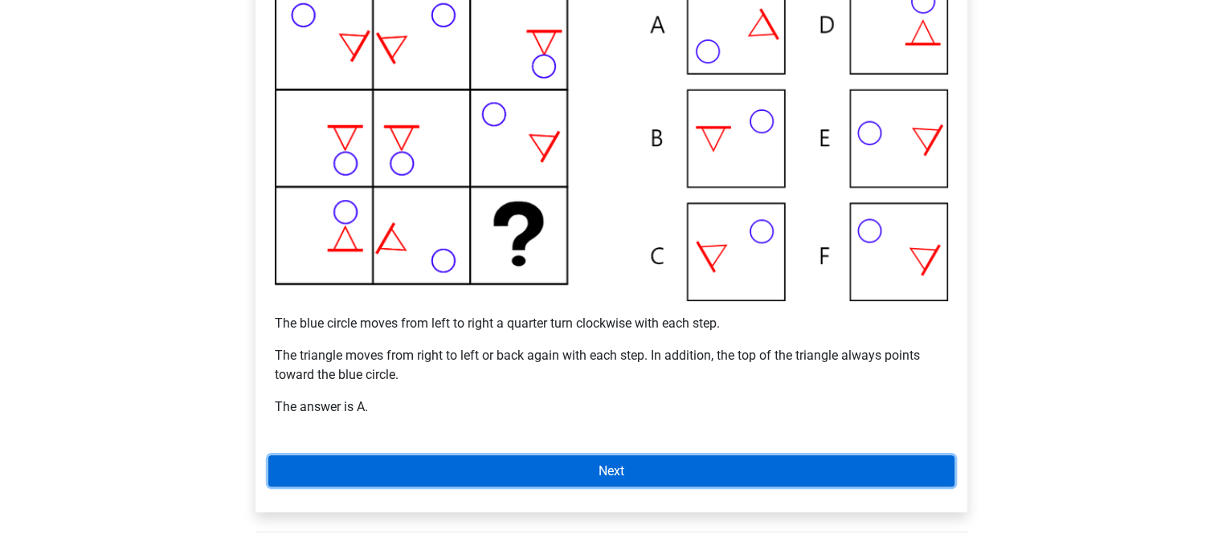
click at [658, 472] on link "Next" at bounding box center [611, 470] width 686 height 31
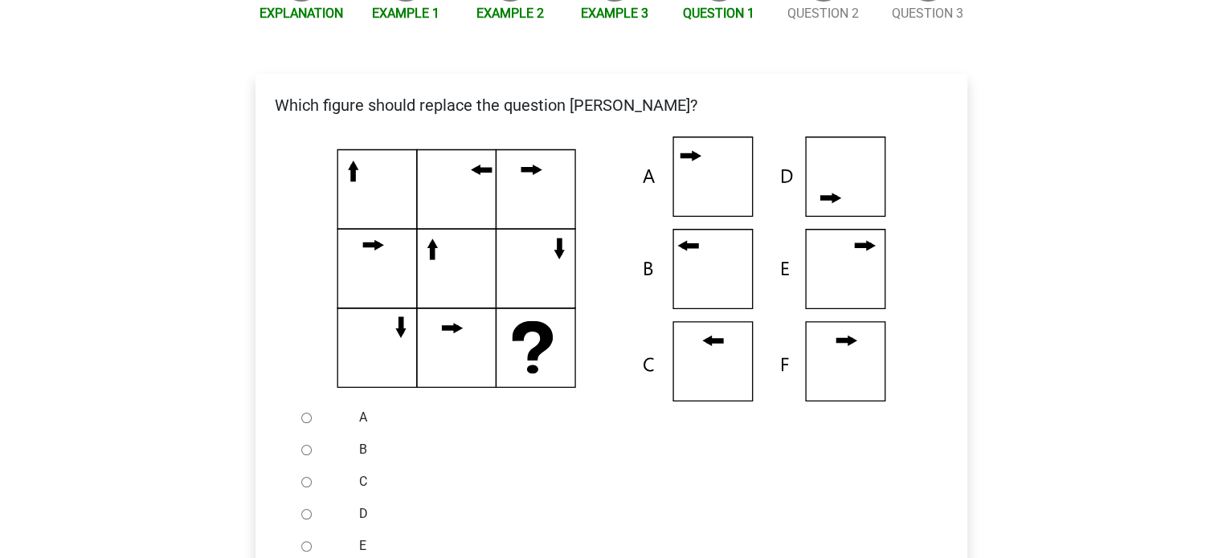
scroll to position [321, 0]
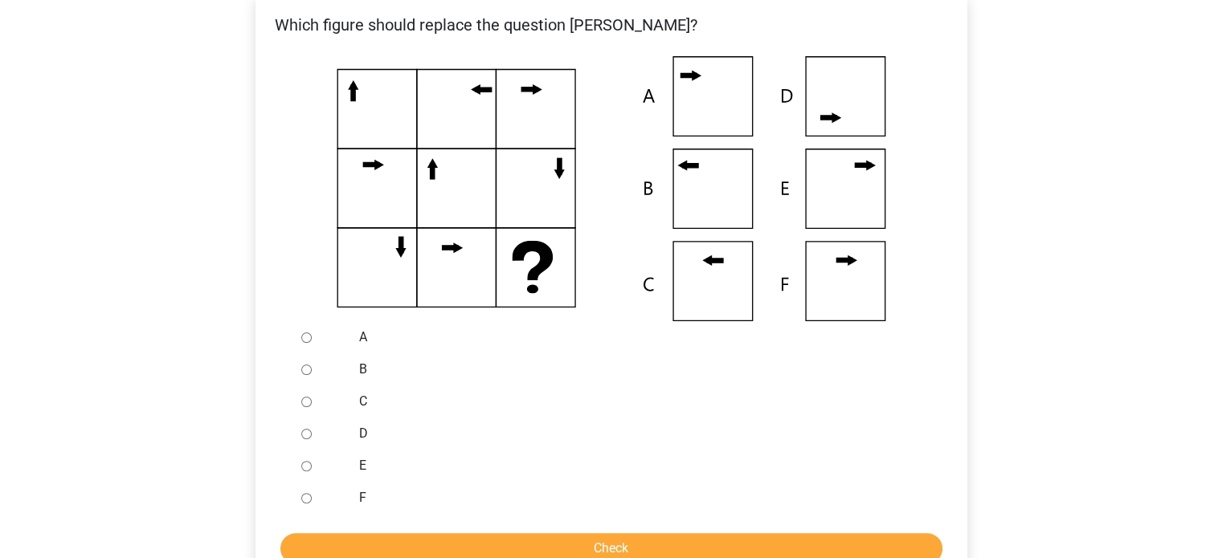
click at [312, 368] on div at bounding box center [321, 369] width 53 height 32
click at [302, 371] on input "B" at bounding box center [306, 370] width 10 height 10
radio input "true"
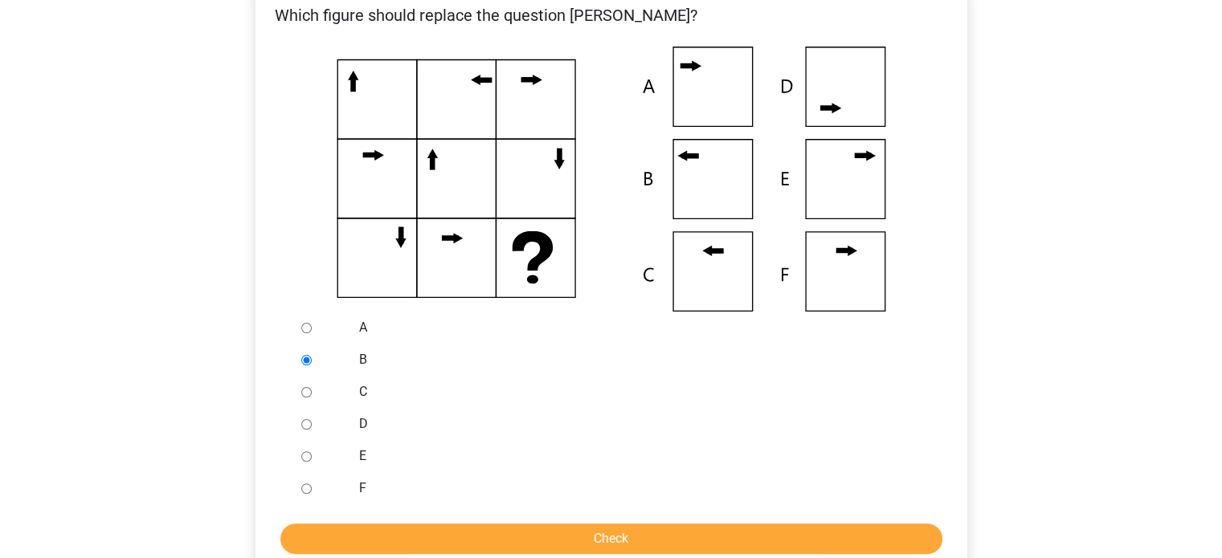
scroll to position [402, 0]
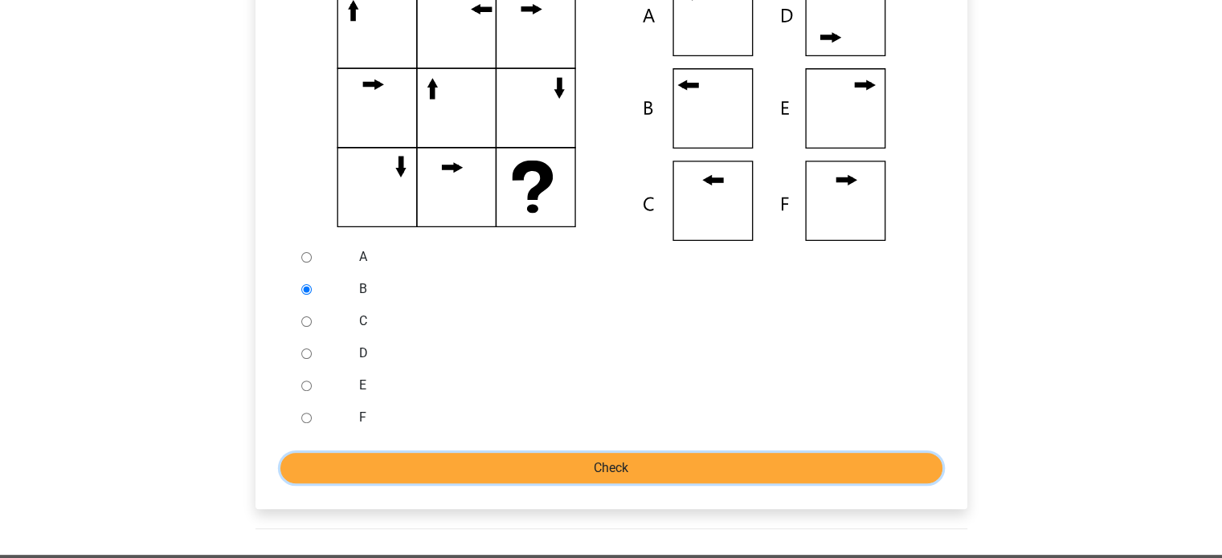
click at [476, 482] on input "Check" at bounding box center [611, 468] width 662 height 31
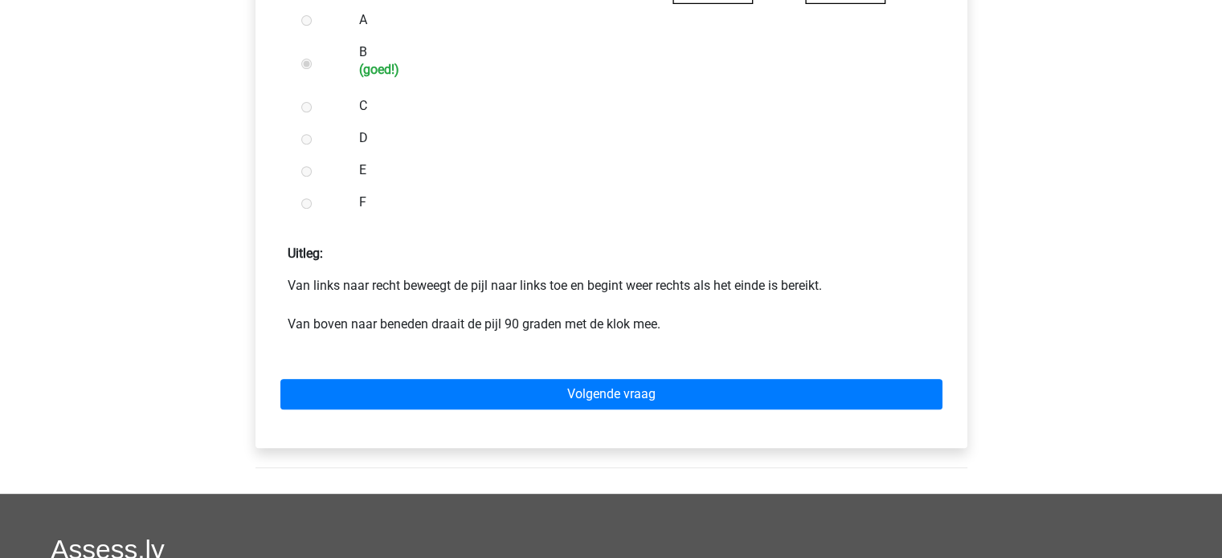
scroll to position [643, 0]
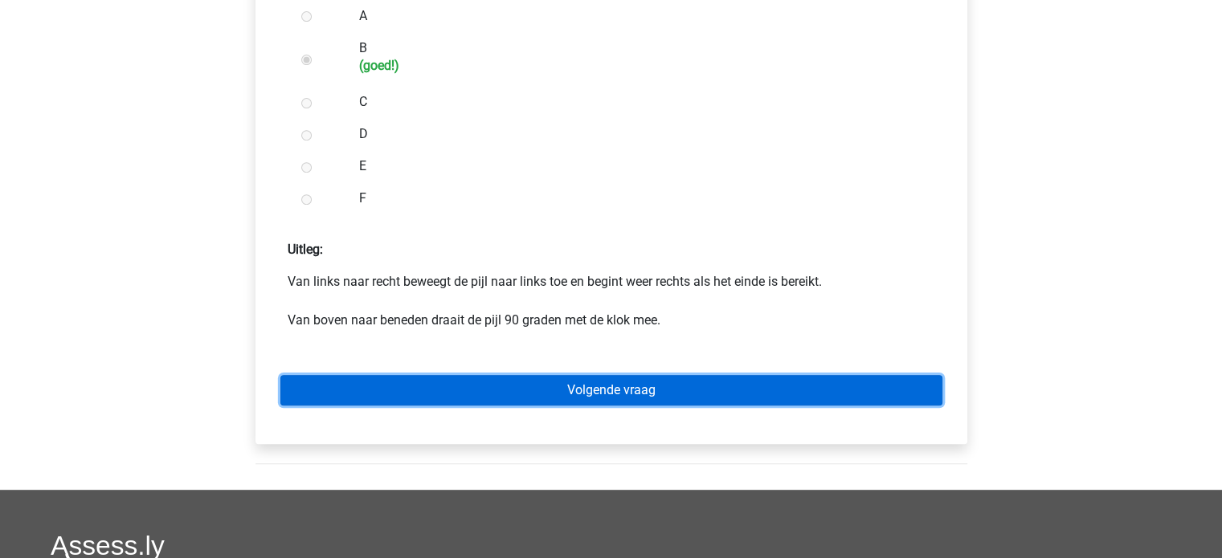
click at [542, 401] on link "Volgende vraag" at bounding box center [611, 390] width 662 height 31
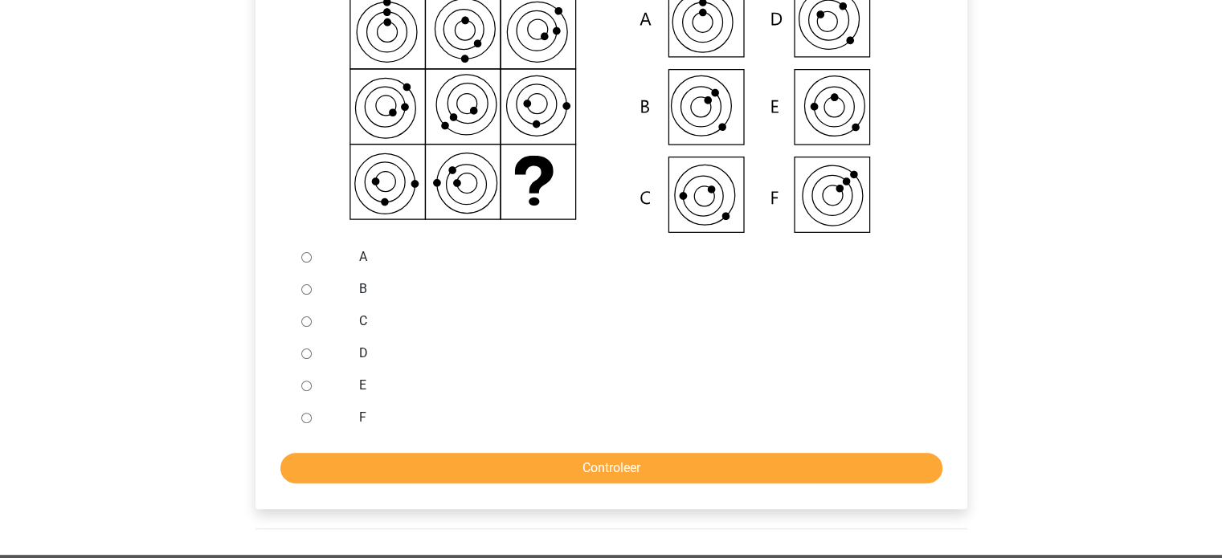
scroll to position [321, 0]
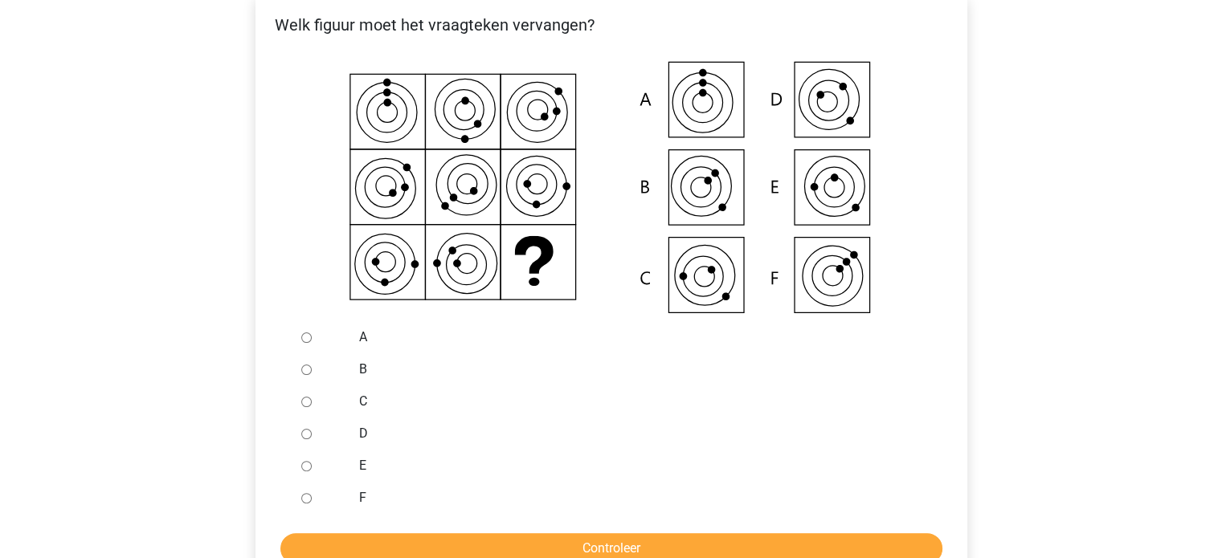
click at [306, 406] on input "C" at bounding box center [306, 402] width 10 height 10
radio input "true"
click at [410, 551] on input "Controleer" at bounding box center [611, 548] width 662 height 31
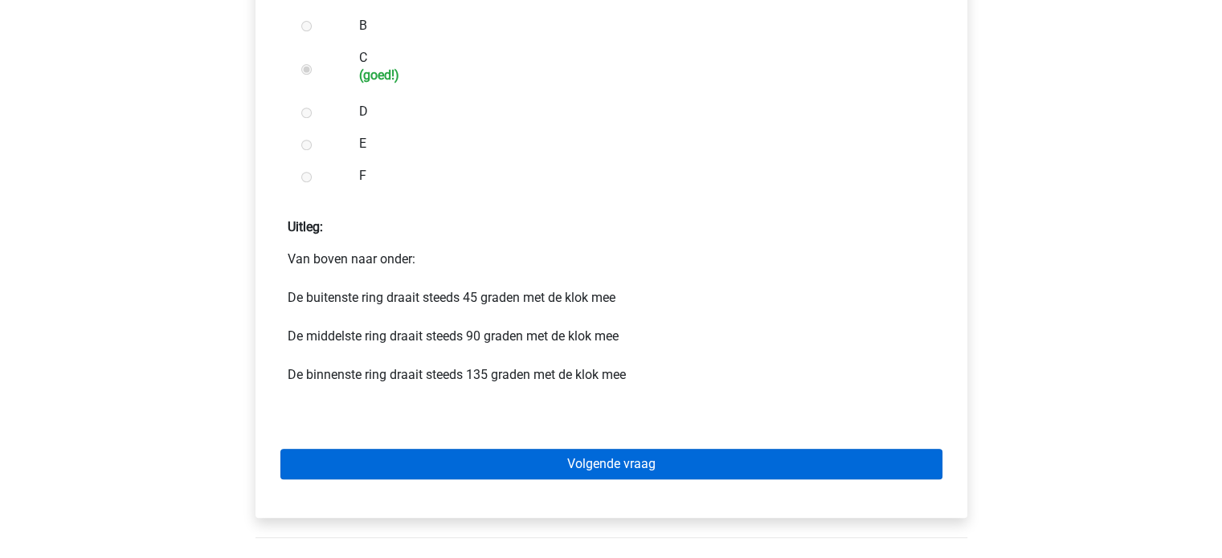
scroll to position [803, 0]
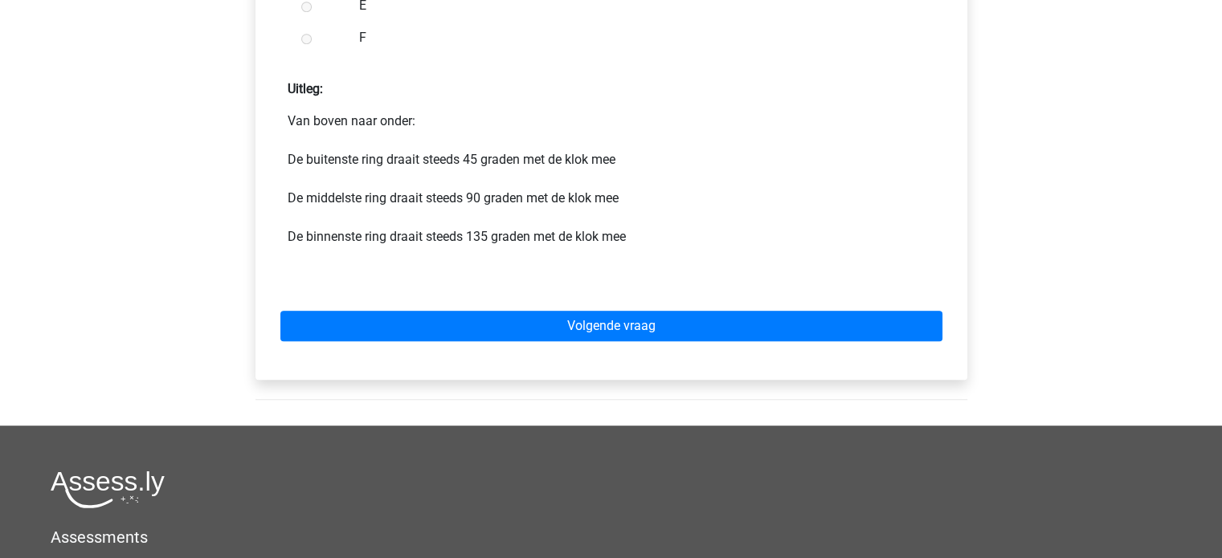
click at [598, 292] on div "Volgende vraag" at bounding box center [611, 323] width 686 height 88
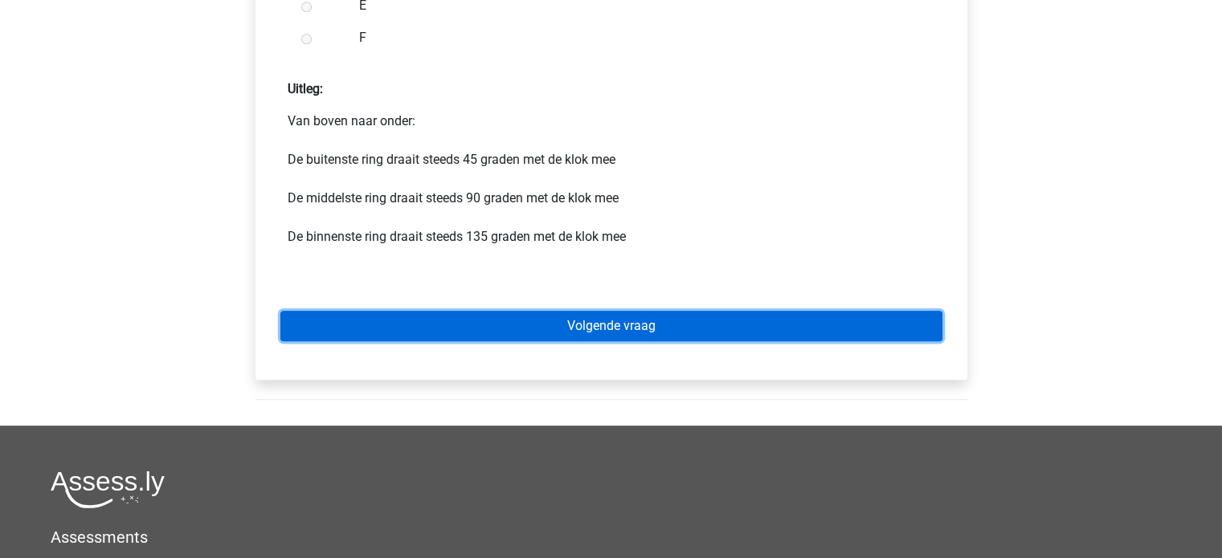
click at [604, 321] on link "Volgende vraag" at bounding box center [611, 326] width 662 height 31
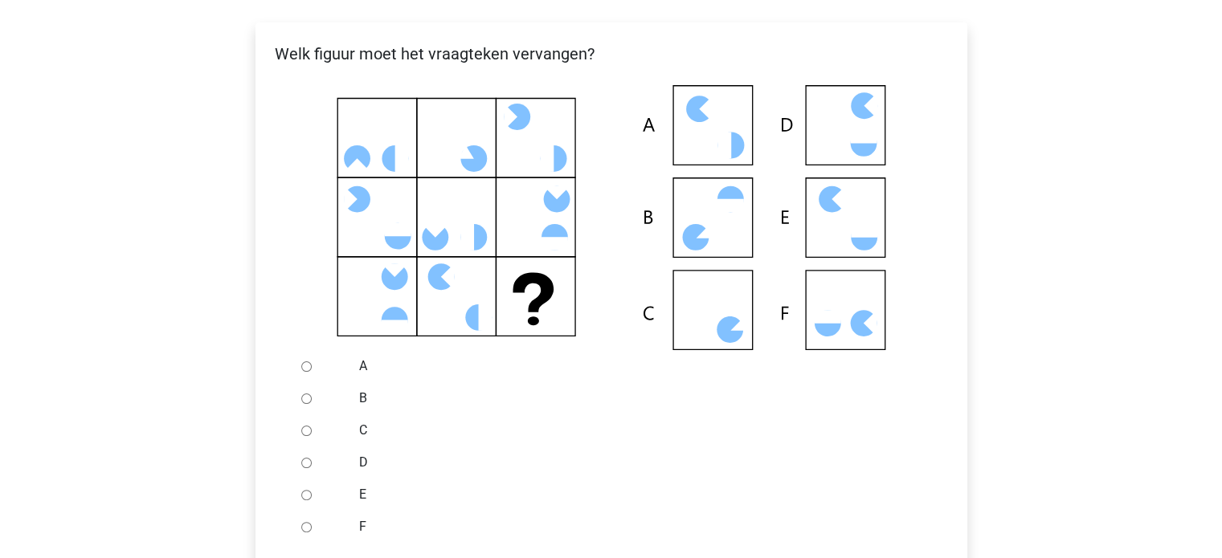
scroll to position [321, 0]
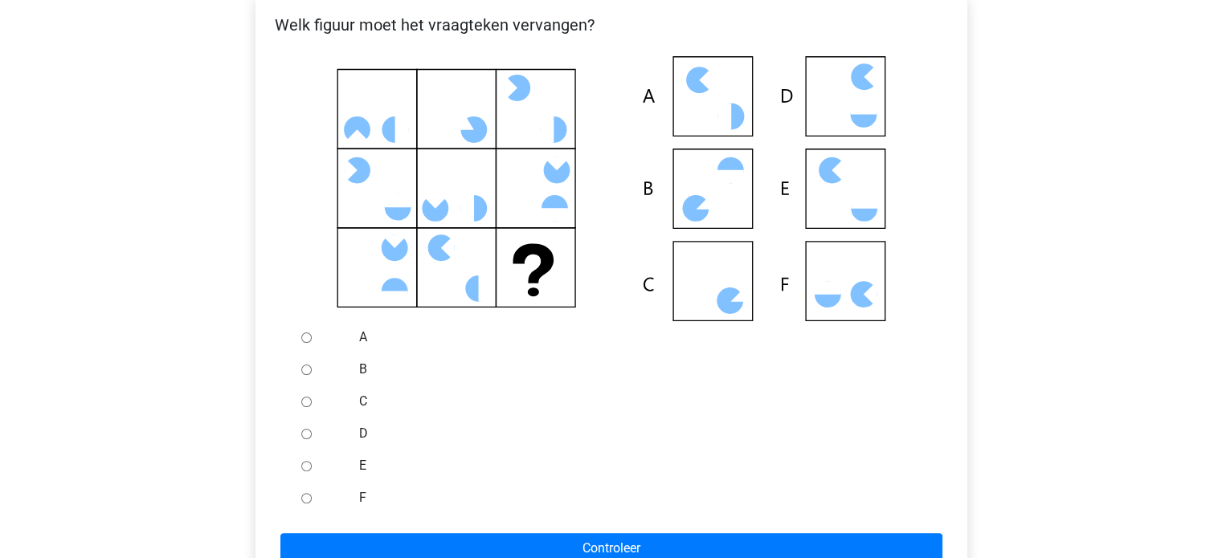
click at [305, 369] on input "B" at bounding box center [306, 370] width 10 height 10
radio input "true"
click at [482, 423] on div "D" at bounding box center [637, 434] width 580 height 32
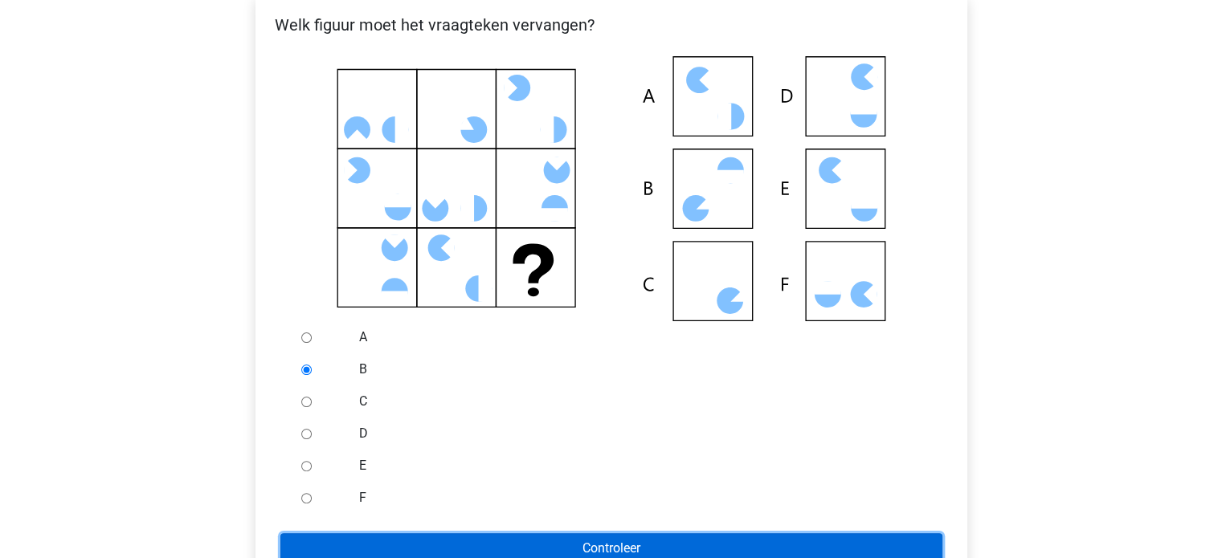
click at [491, 539] on input "Controleer" at bounding box center [611, 548] width 662 height 31
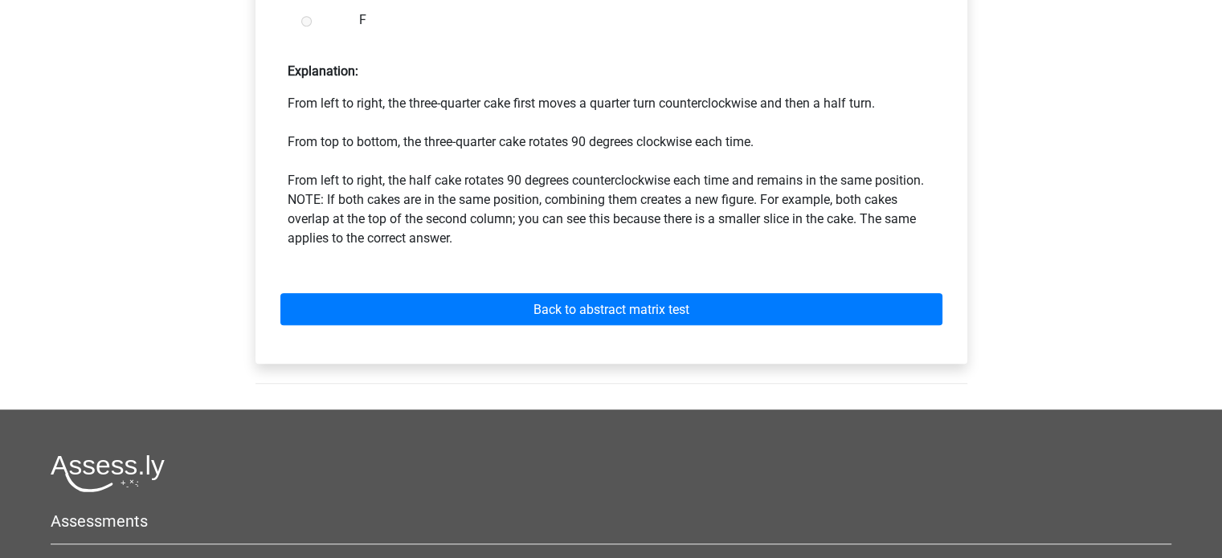
scroll to position [884, 0]
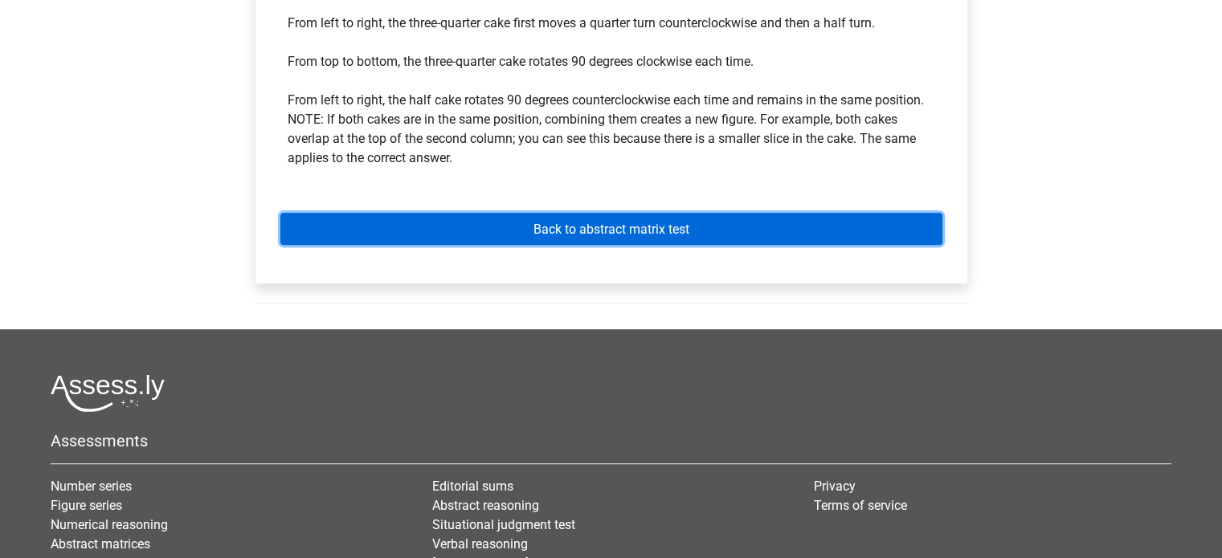
click at [484, 236] on link "Back to abstract matrix test" at bounding box center [611, 228] width 662 height 31
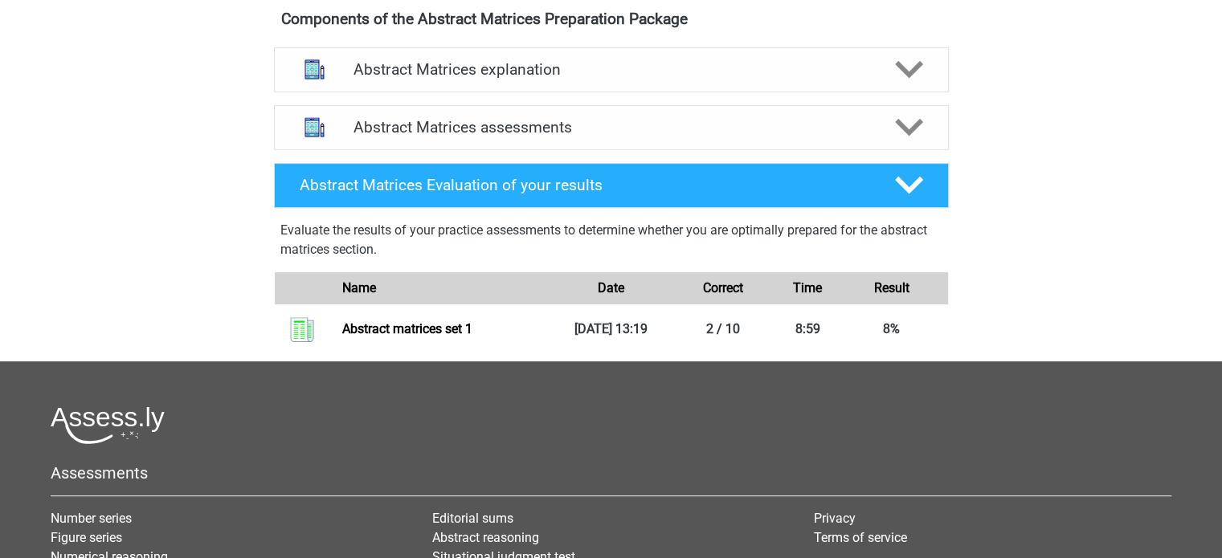
scroll to position [643, 0]
